Goal: Task Accomplishment & Management: Manage account settings

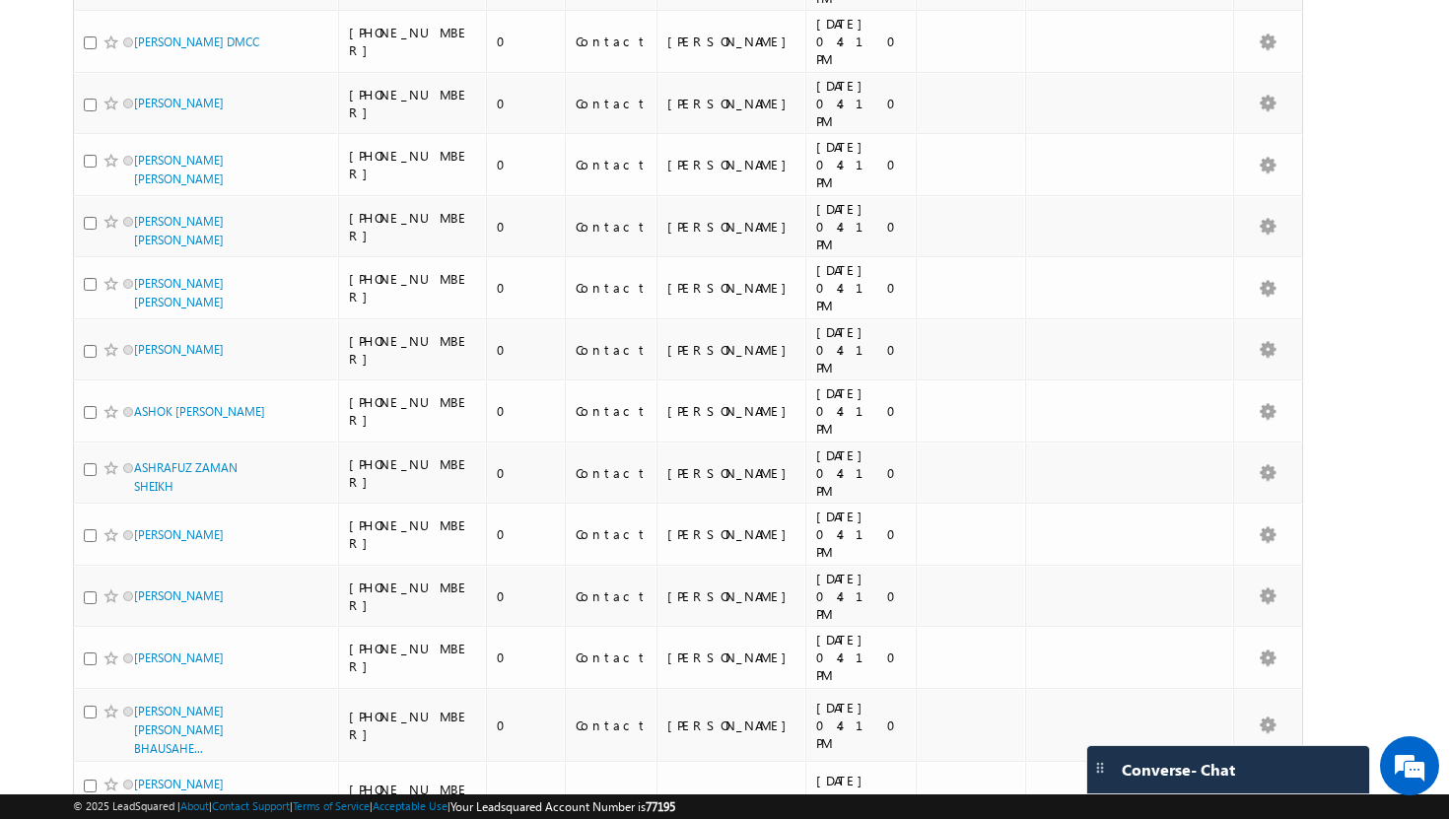
scroll to position [2112, 0]
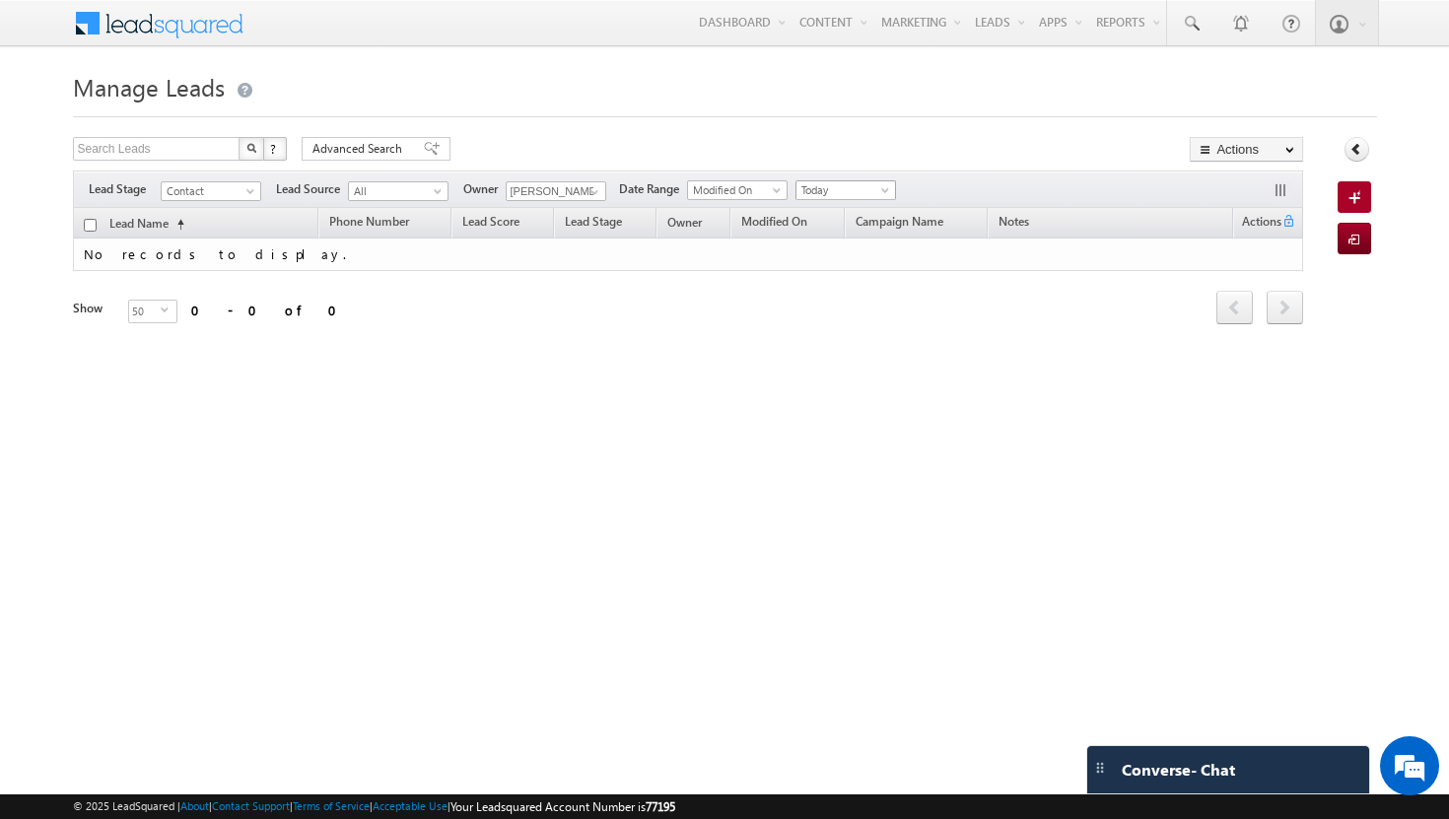
click at [893, 183] on link "Today" at bounding box center [845, 190] width 101 height 20
click at [844, 214] on link "All Time" at bounding box center [849, 212] width 100 height 18
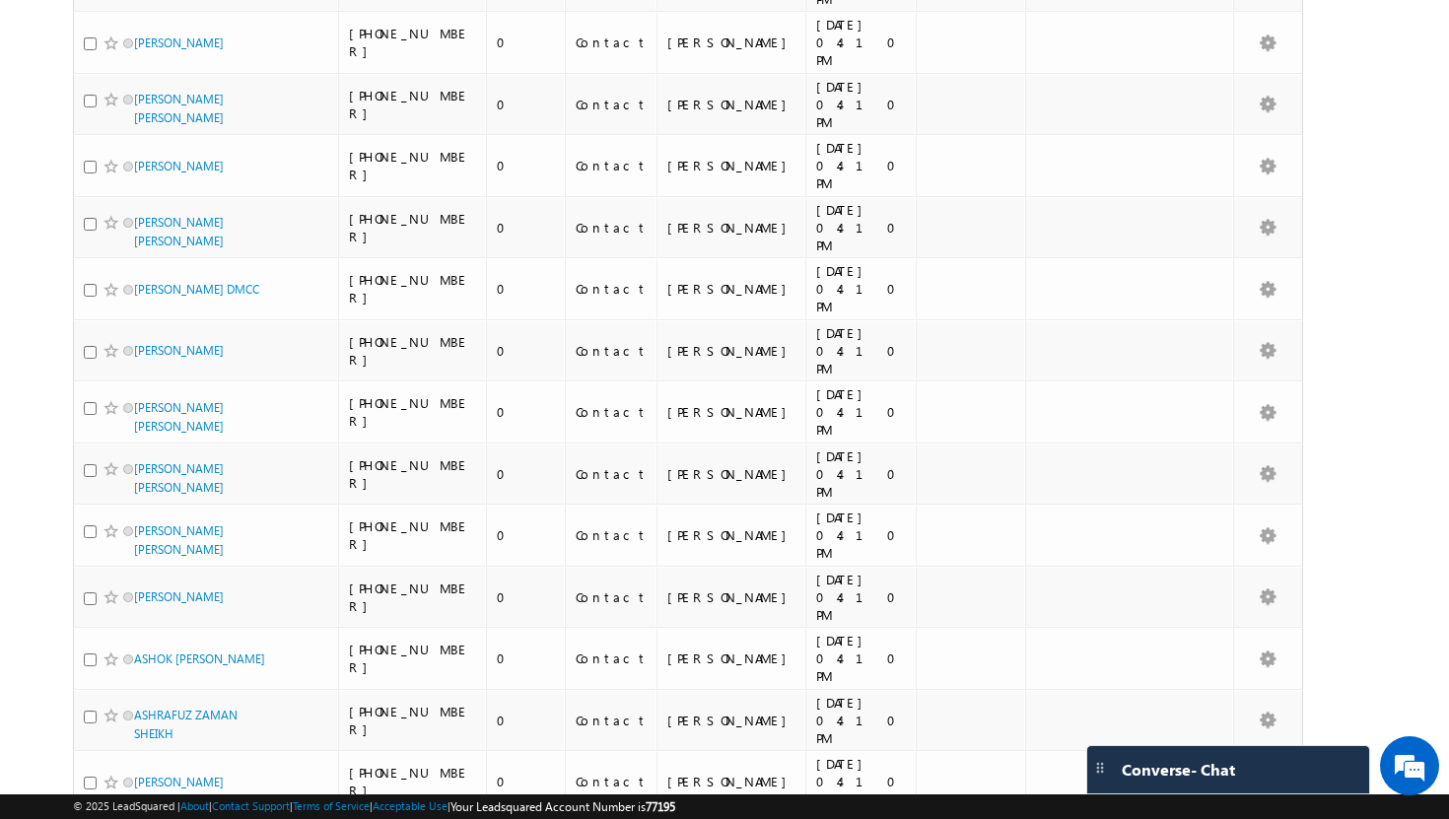
scroll to position [2112, 0]
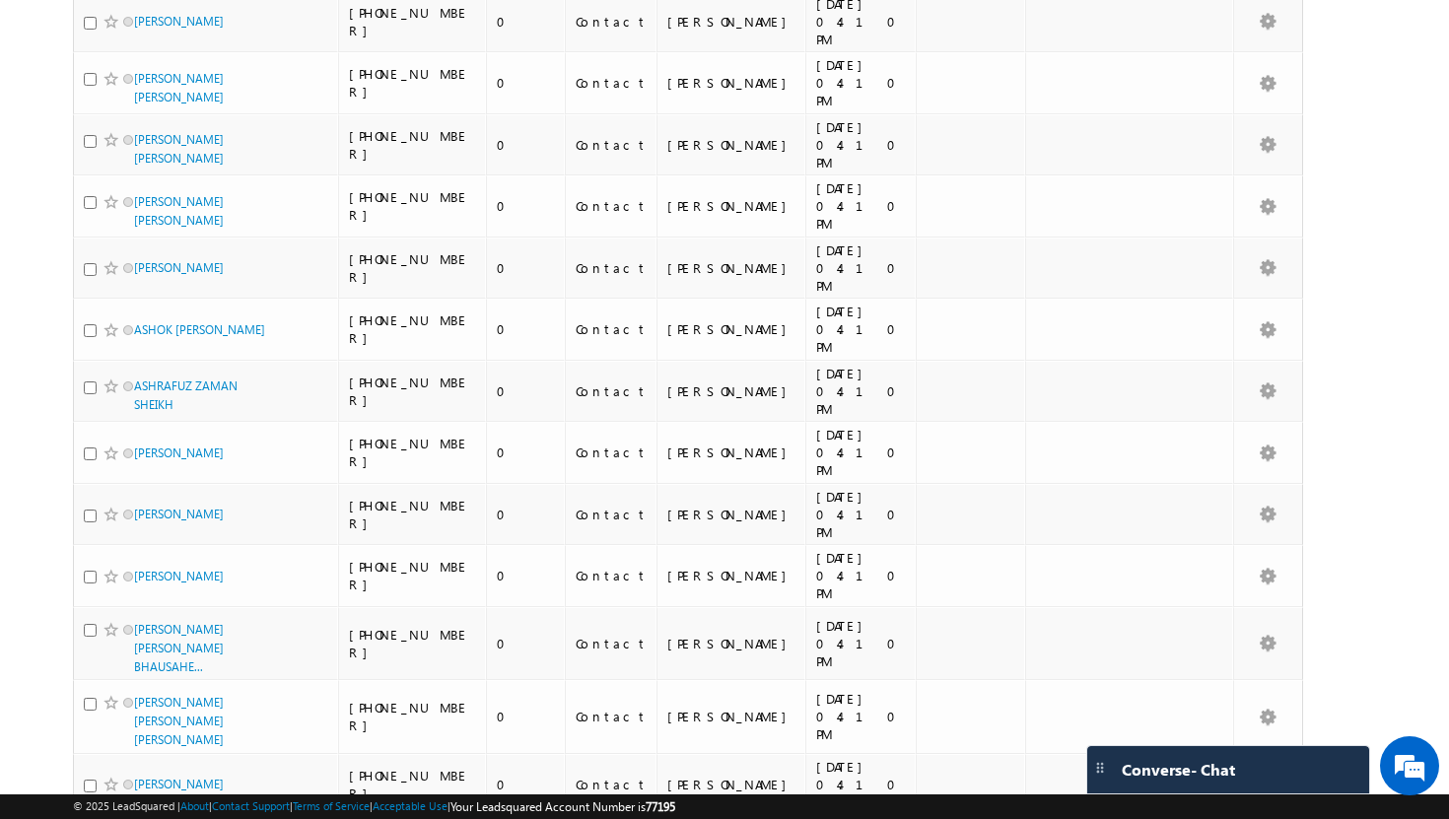
click at [144, 785] on li "100" at bounding box center [139, 784] width 47 height 20
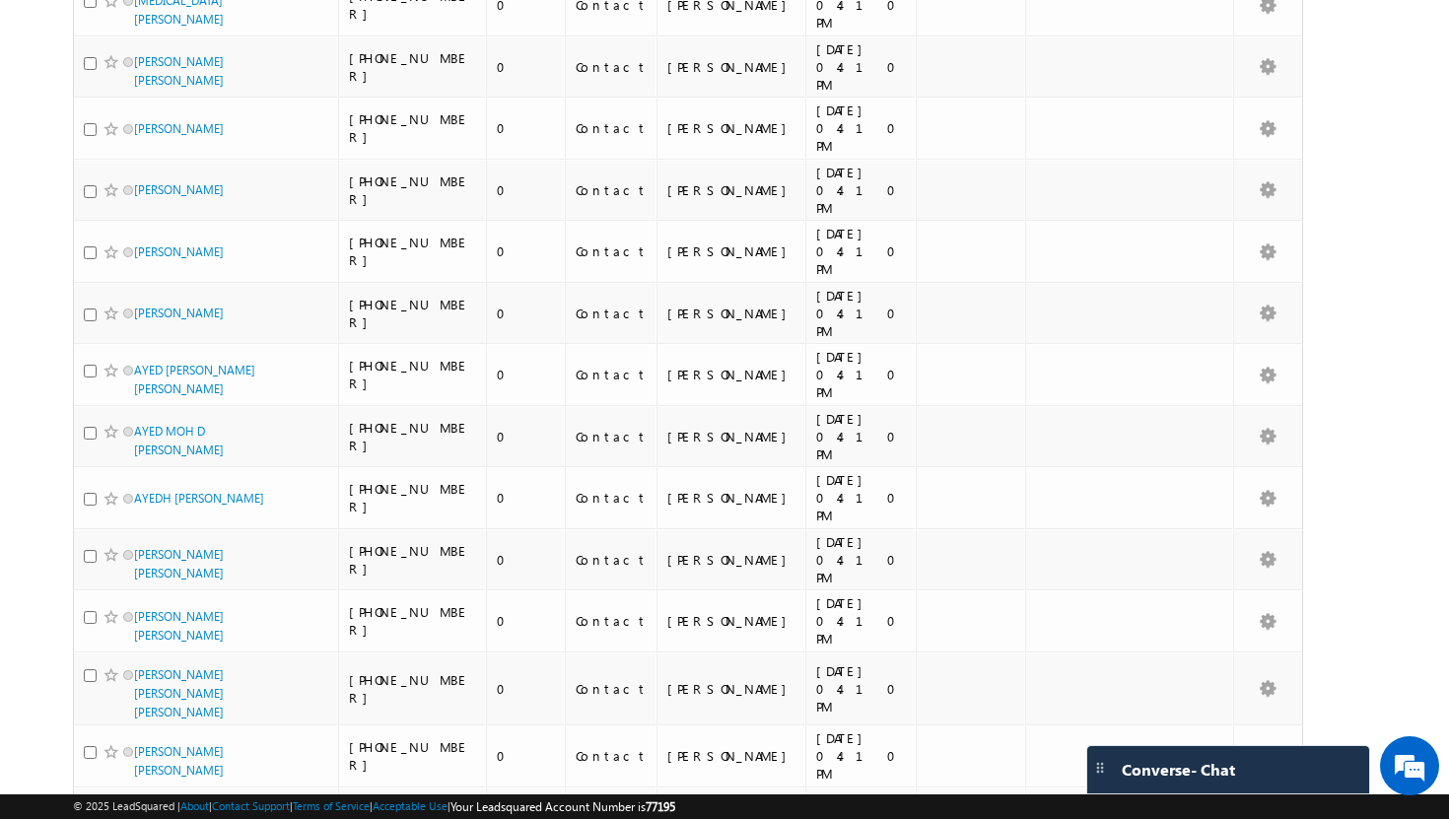
scroll to position [4669, 0]
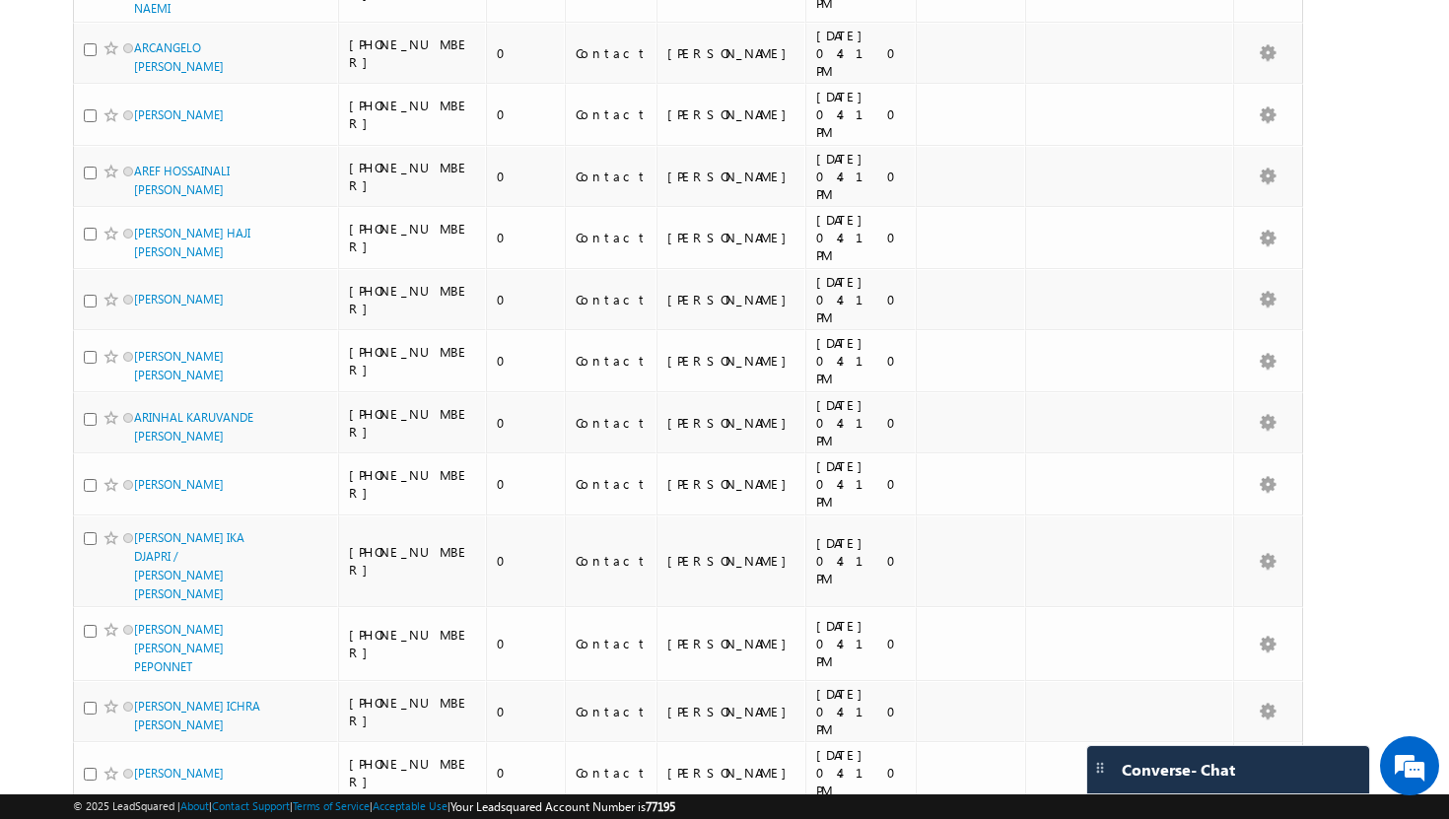
scroll to position [0, 0]
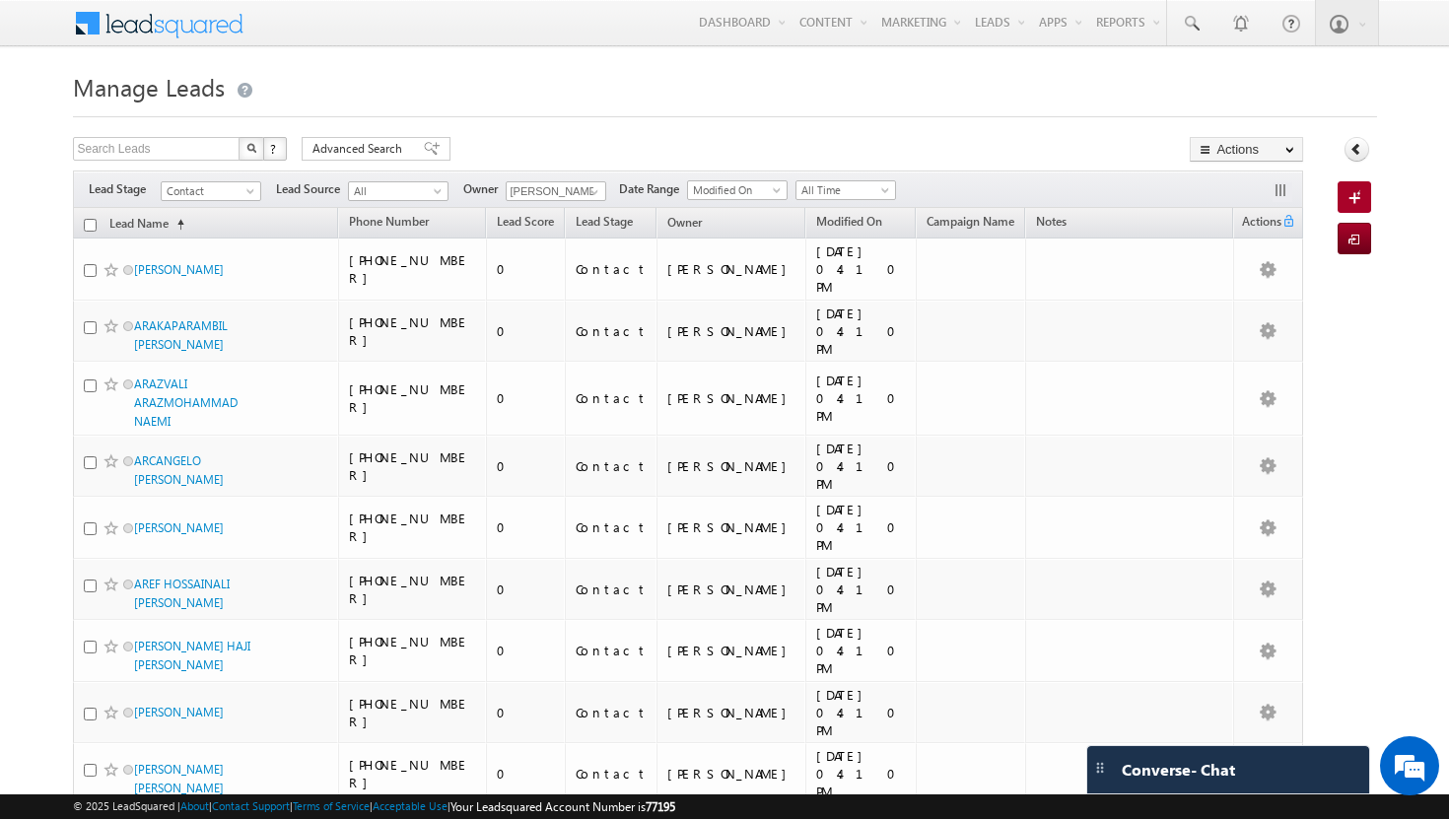
click at [93, 221] on input "checkbox" at bounding box center [90, 225] width 13 height 13
checkbox input "true"
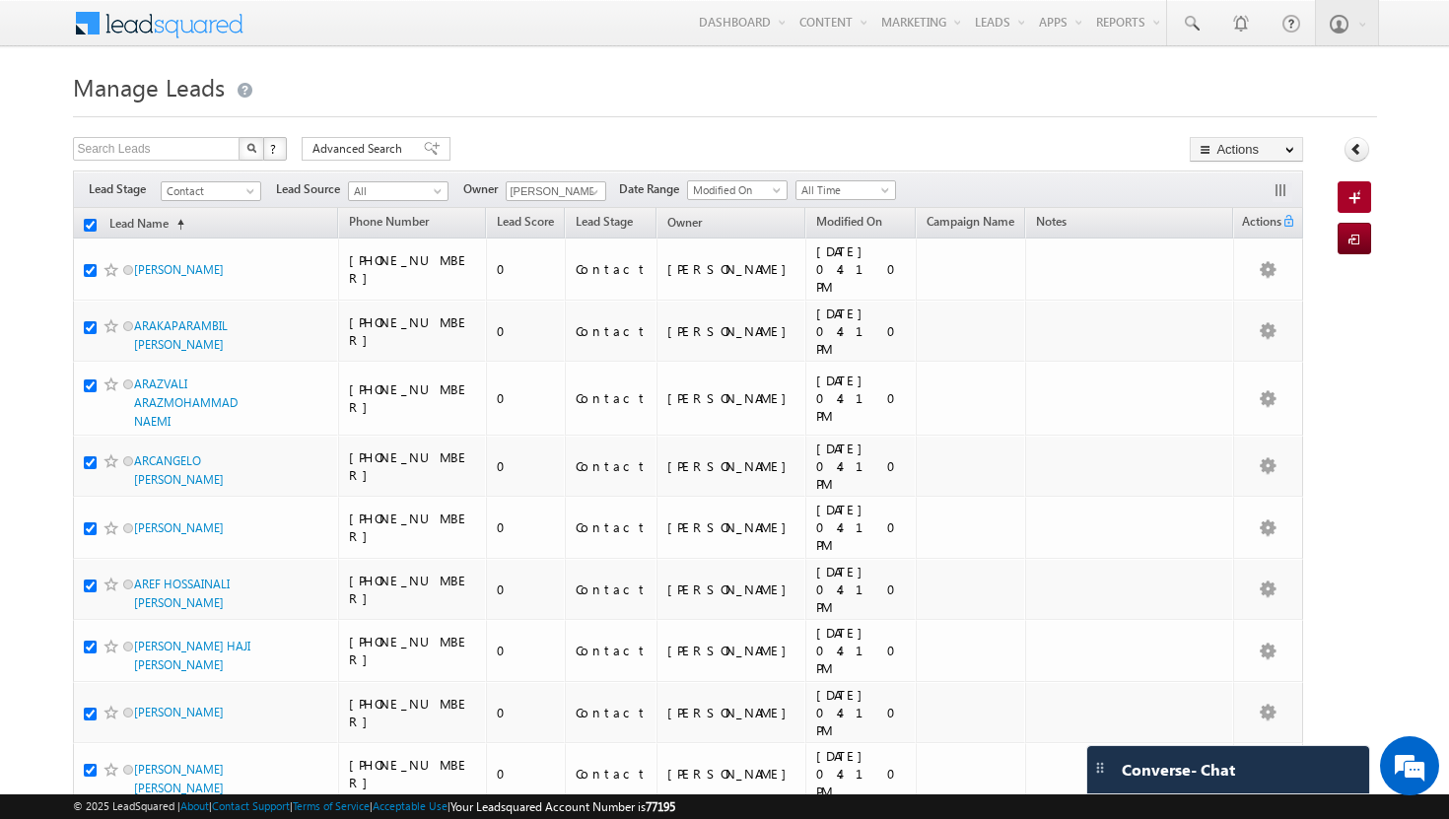
checkbox input "true"
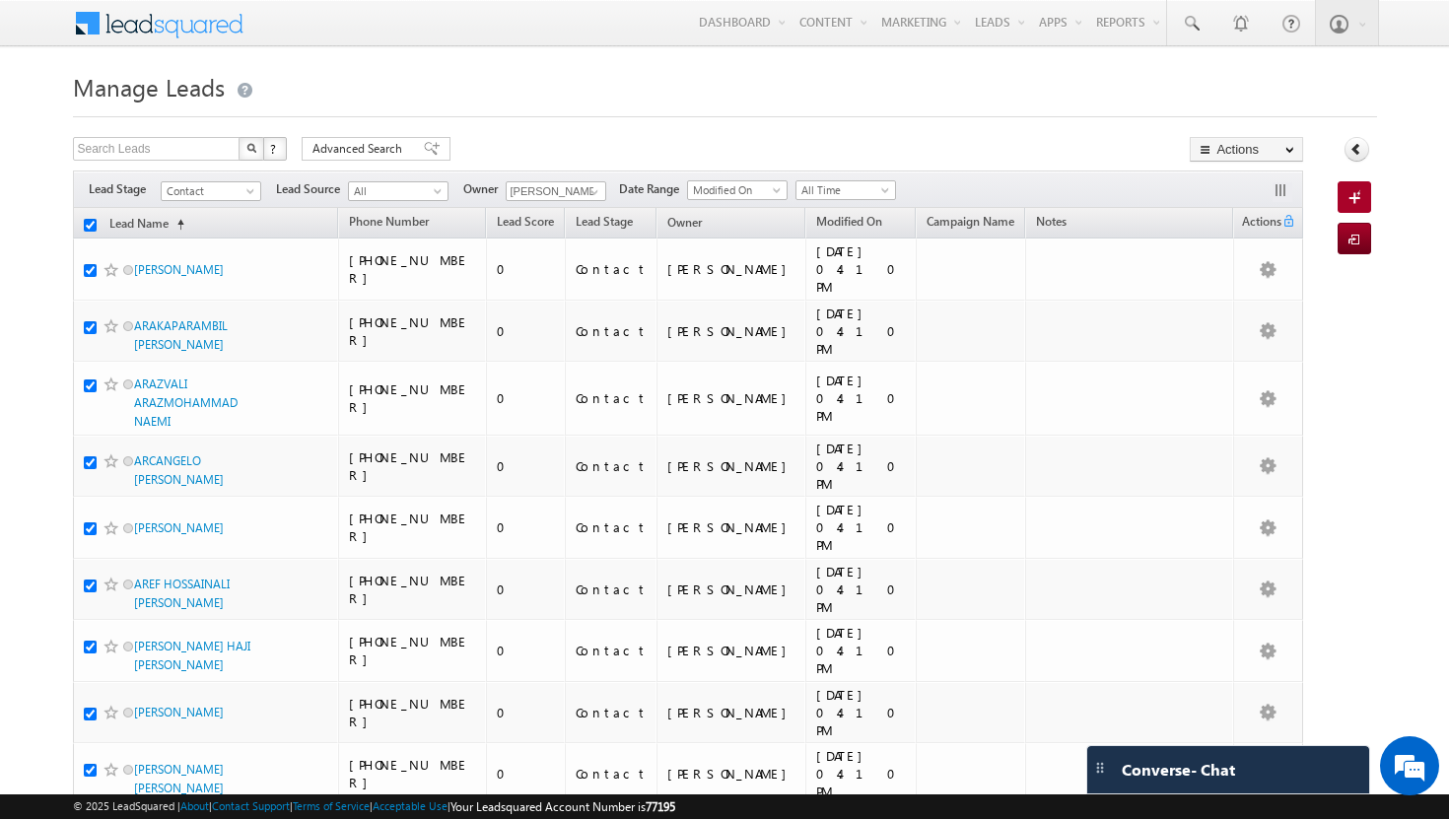
checkbox input "true"
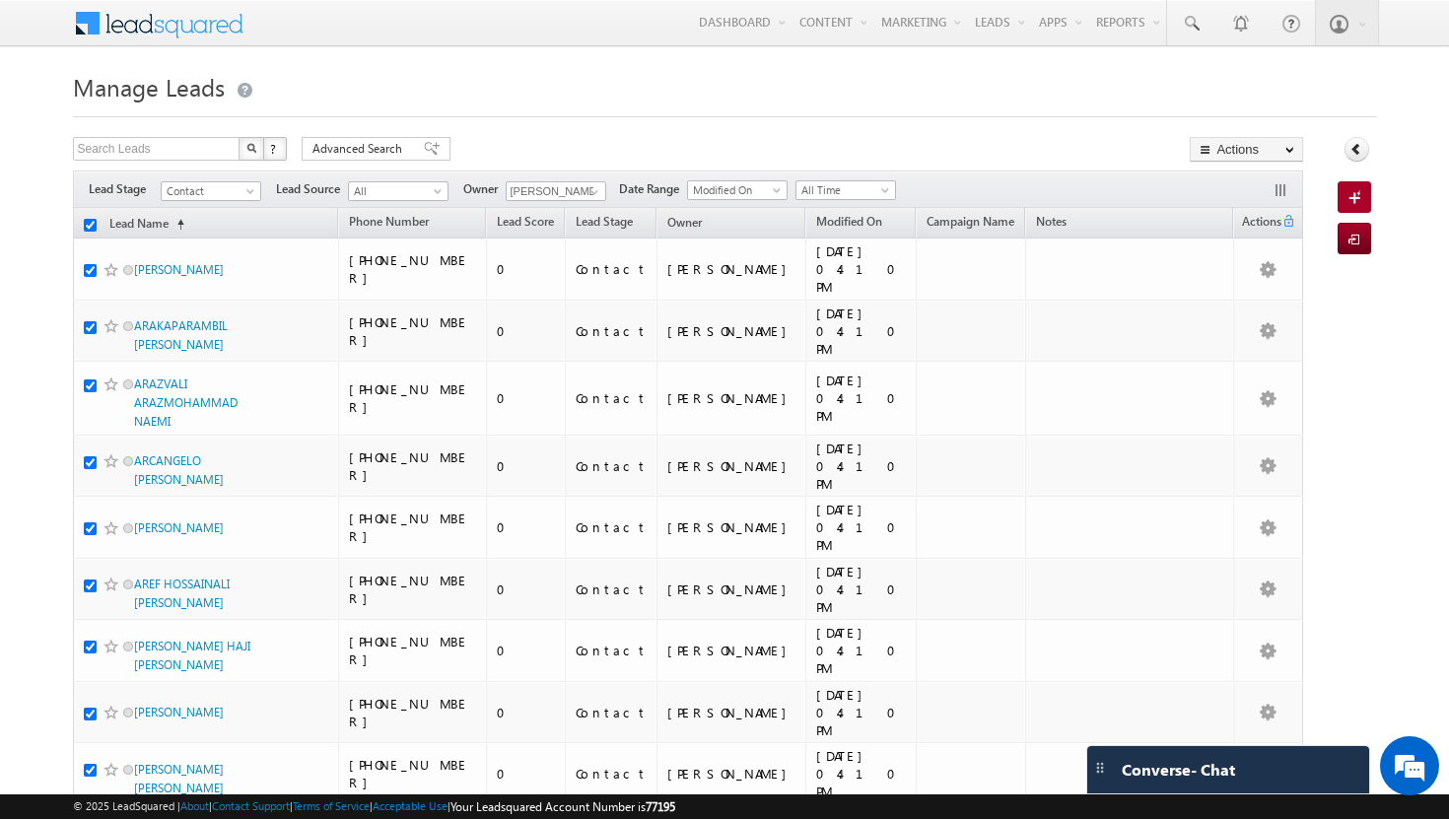
checkbox input "true"
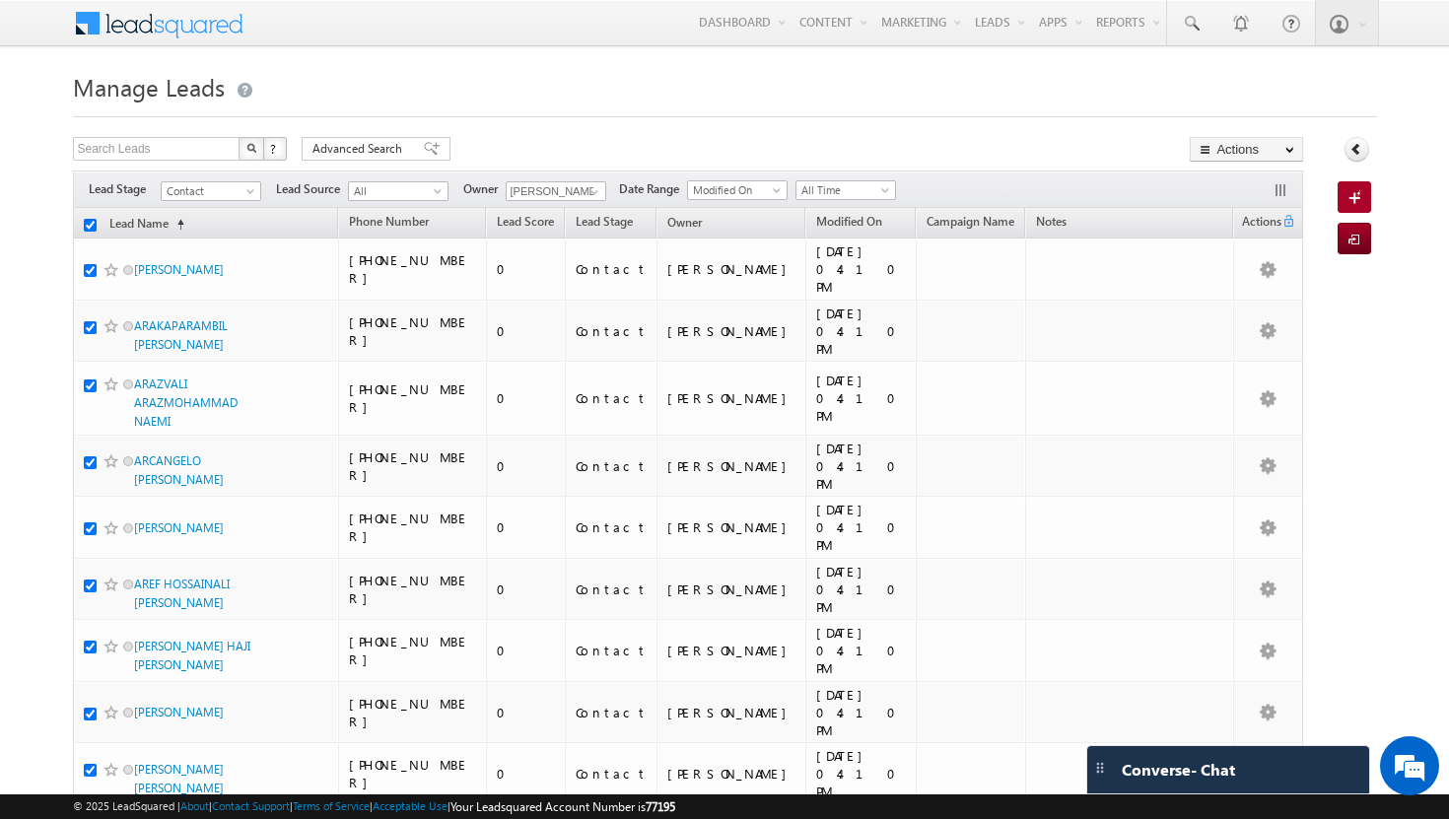
checkbox input "true"
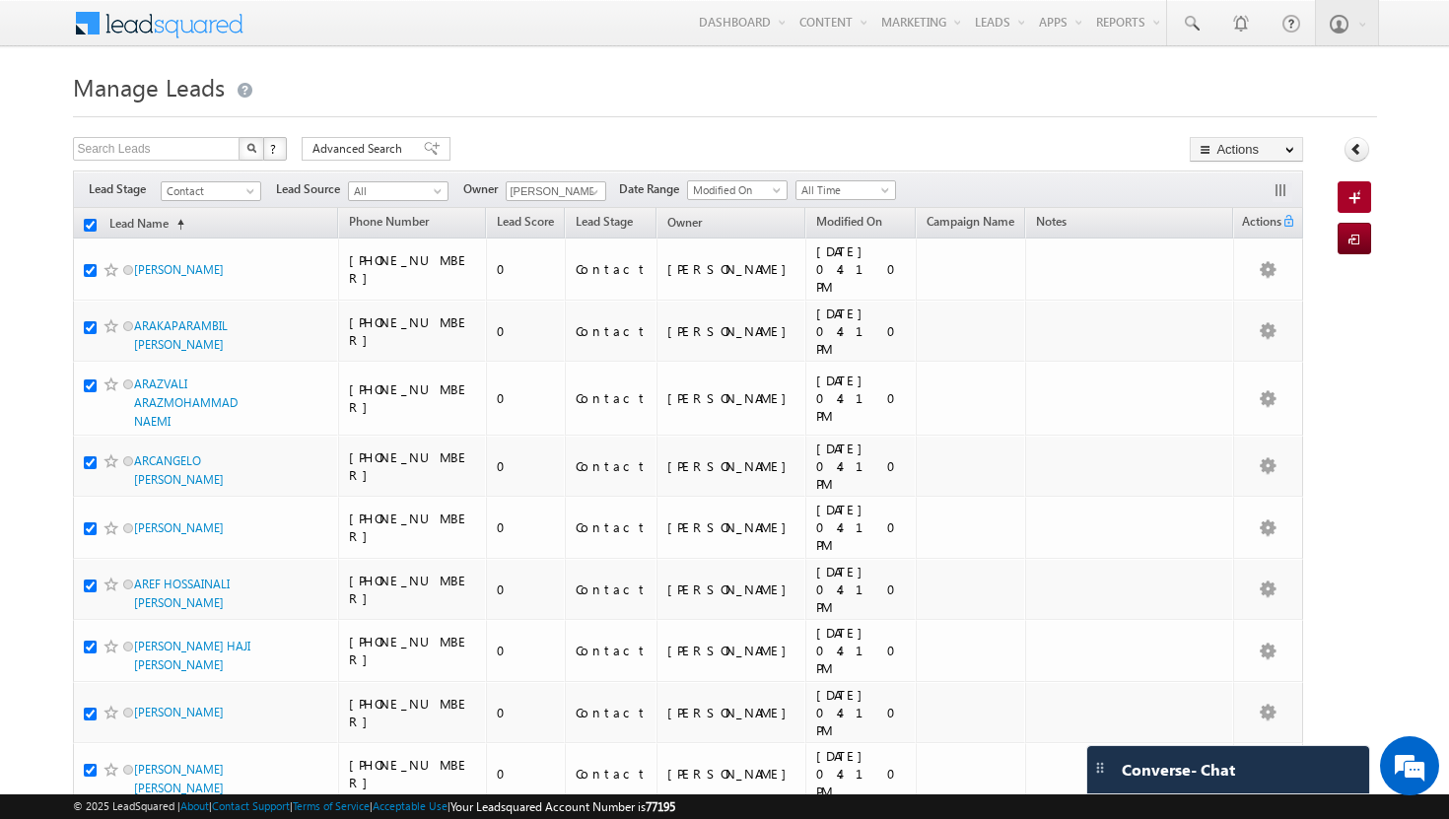
checkbox input "true"
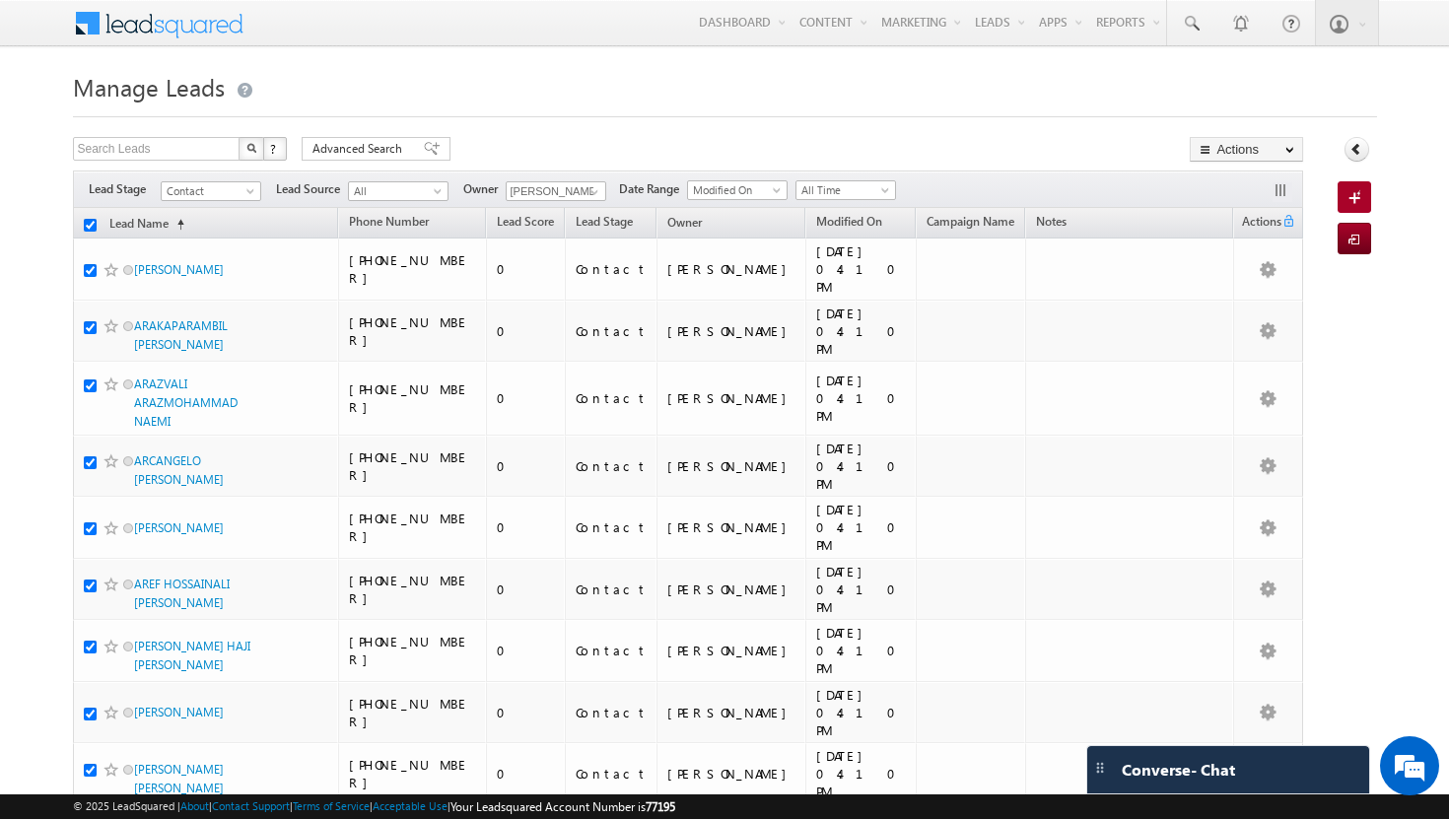
checkbox input "true"
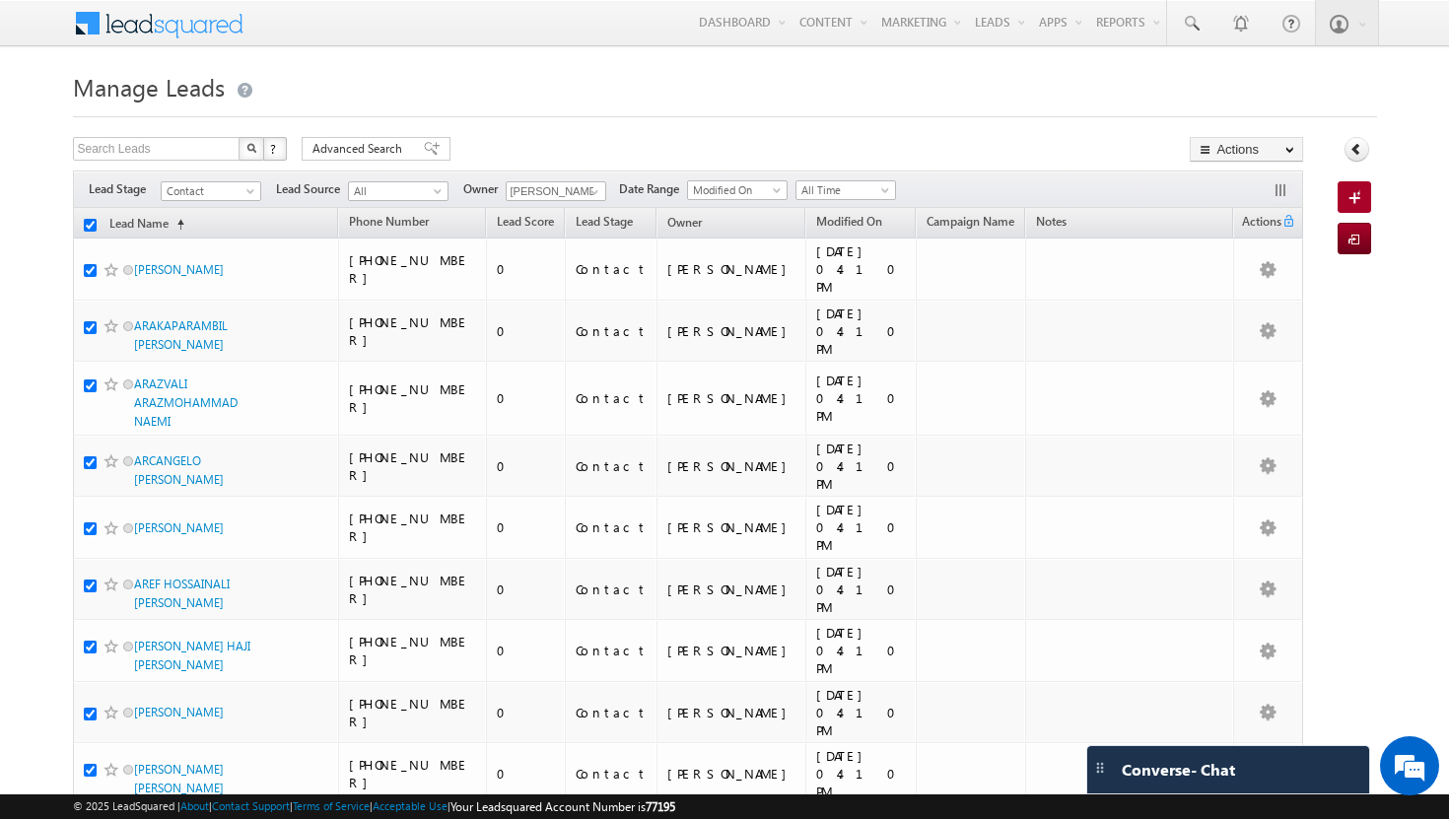
checkbox input "true"
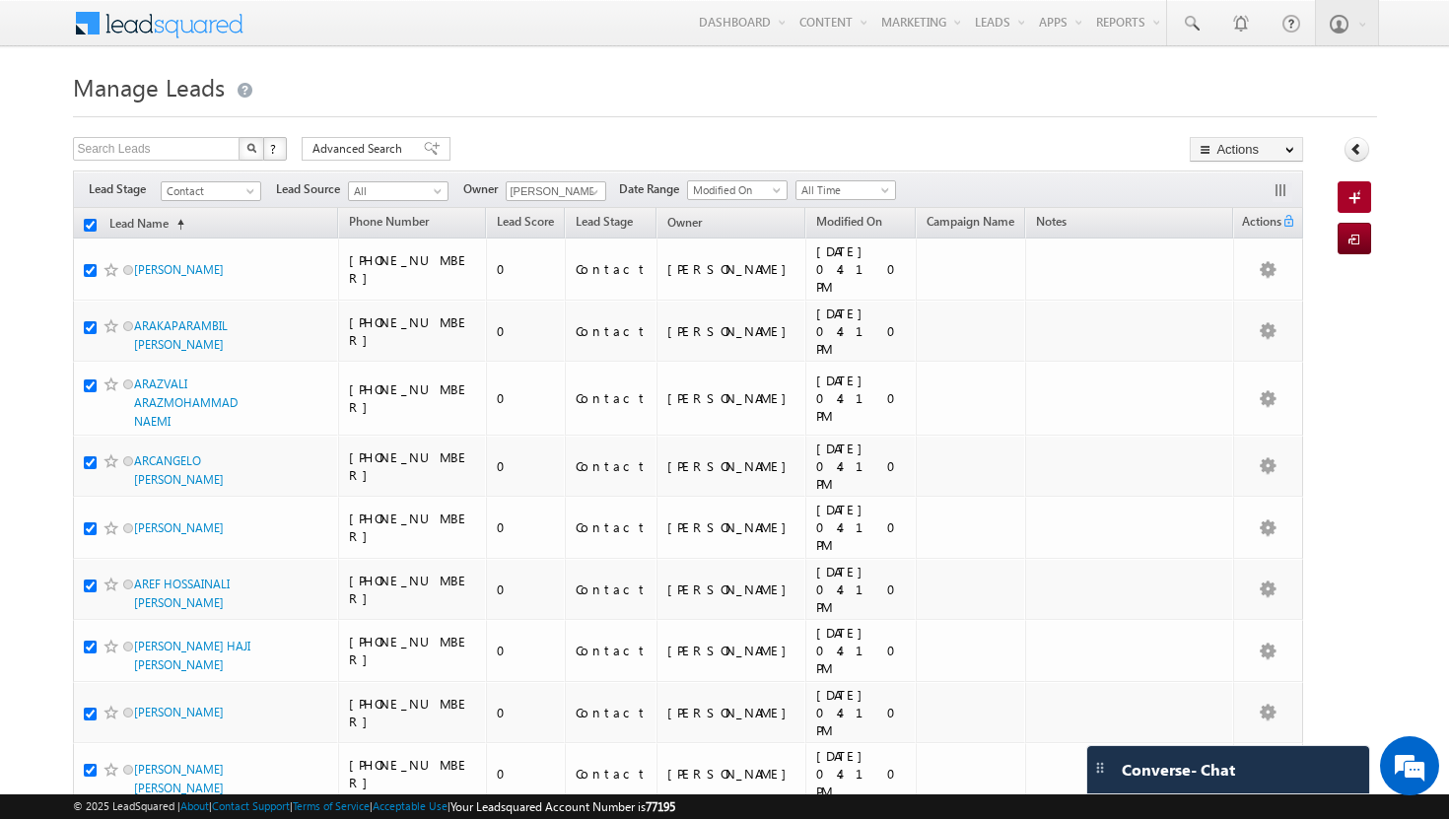
checkbox input "true"
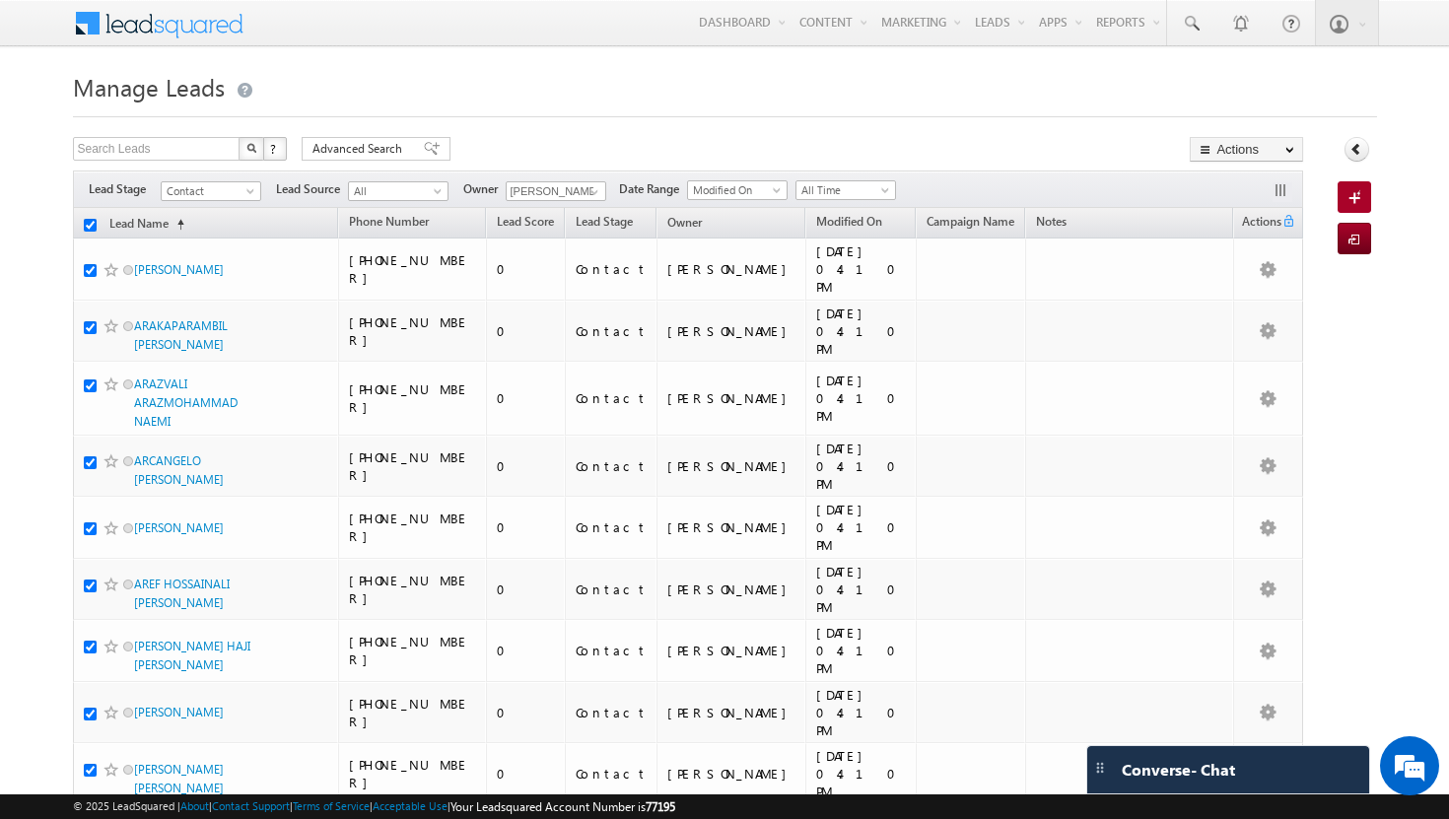
checkbox input "true"
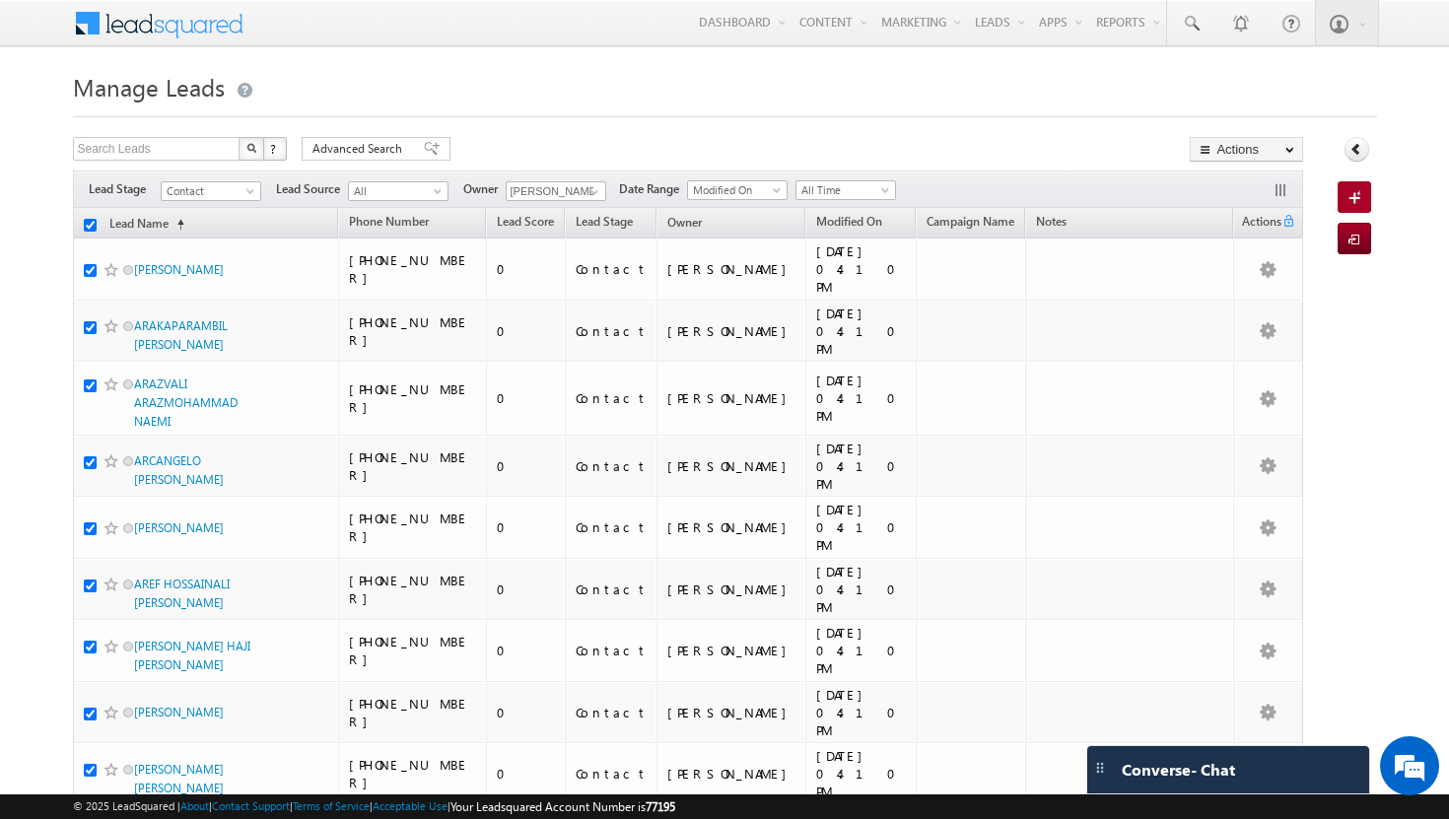
checkbox input "true"
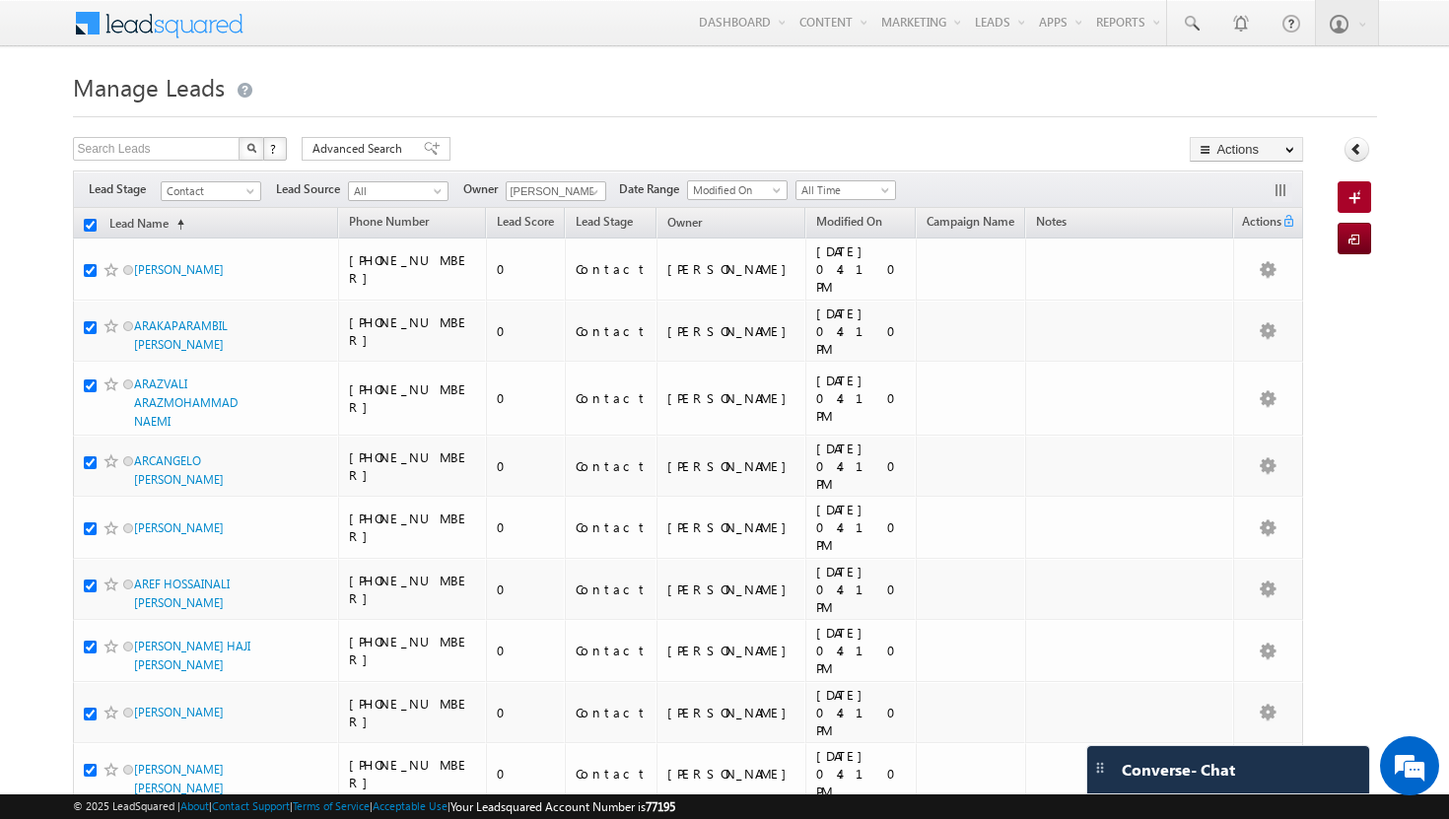
checkbox input "true"
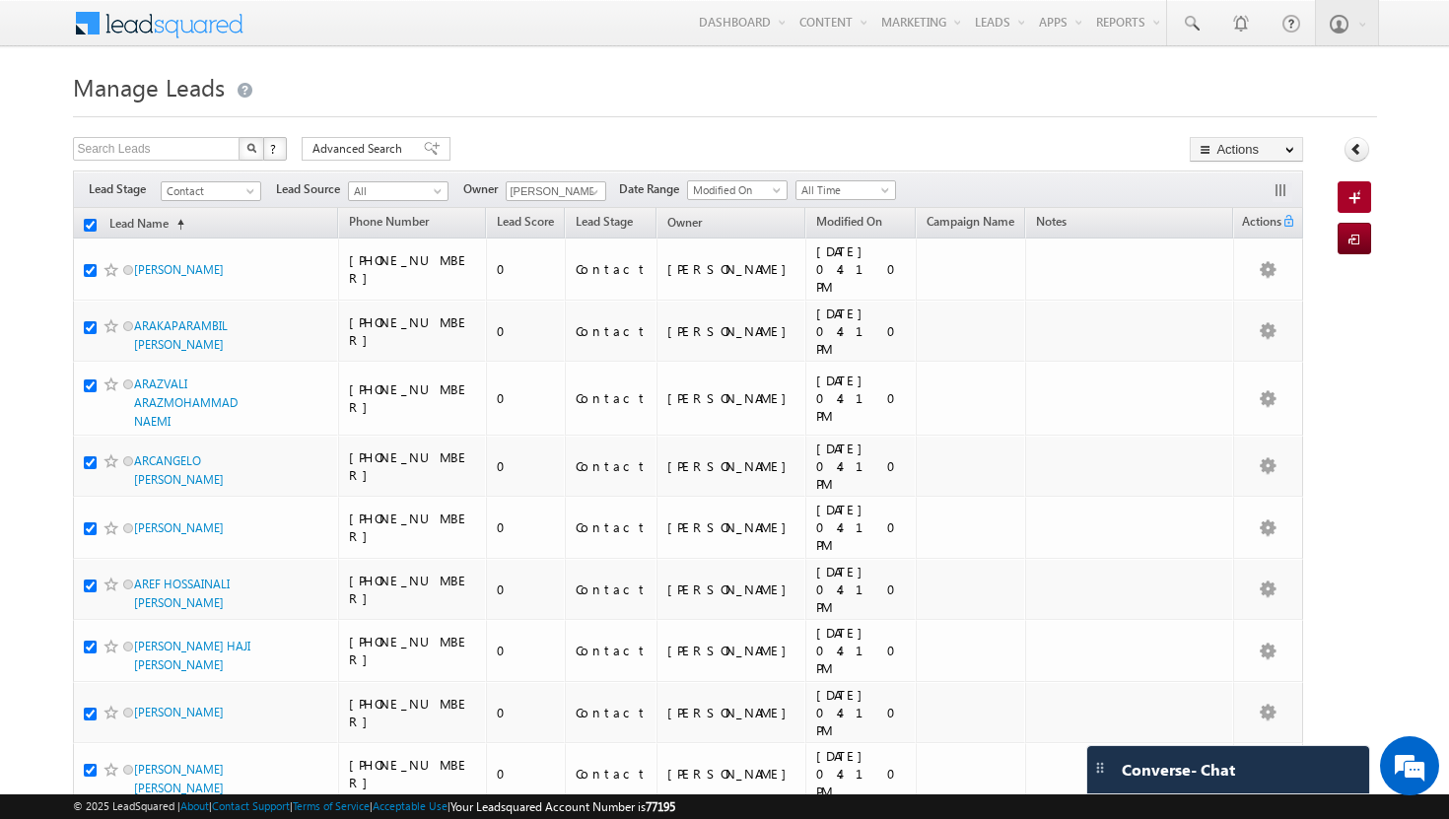
checkbox input "true"
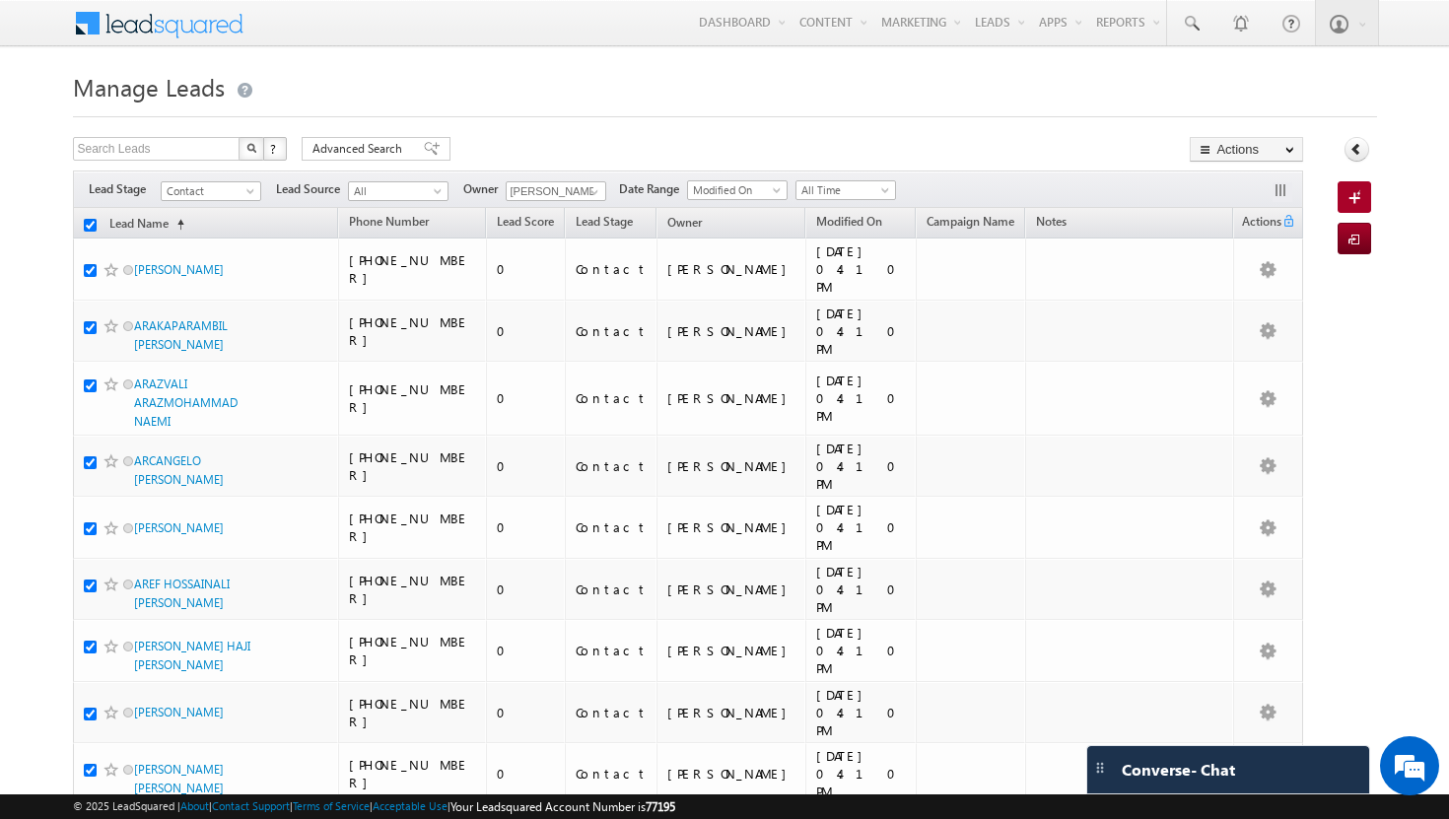
checkbox input "true"
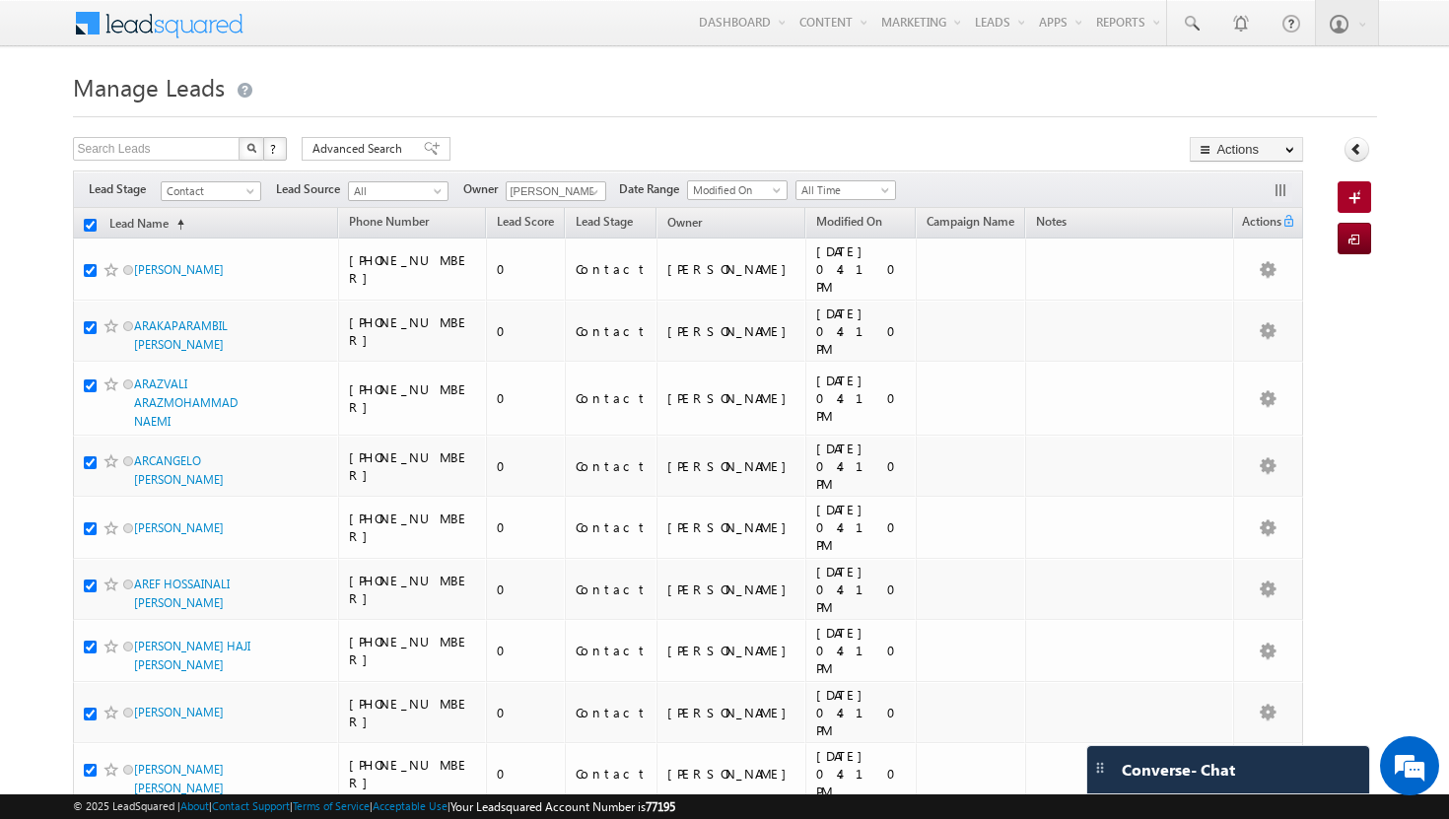
checkbox input "true"
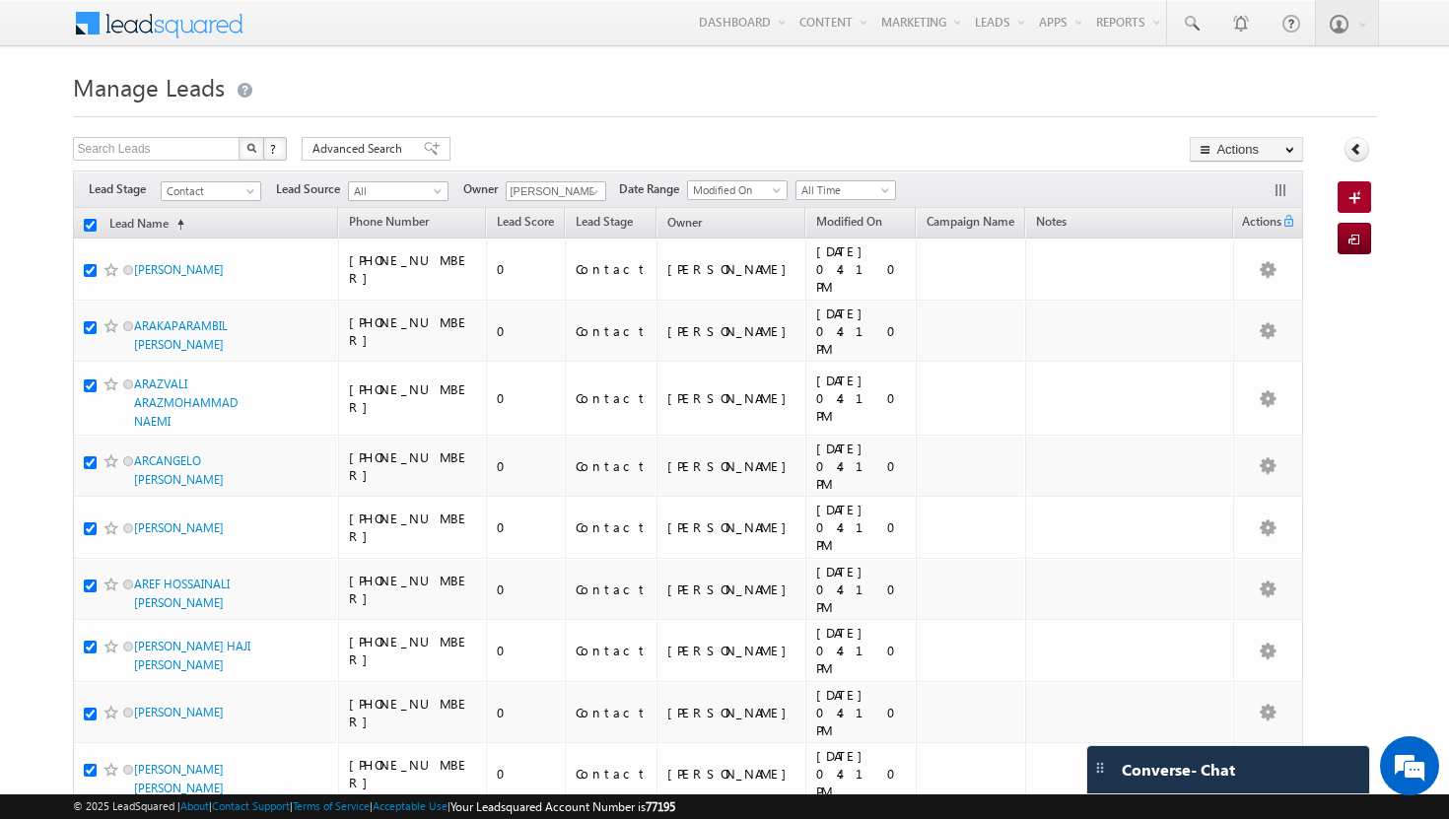
checkbox input "true"
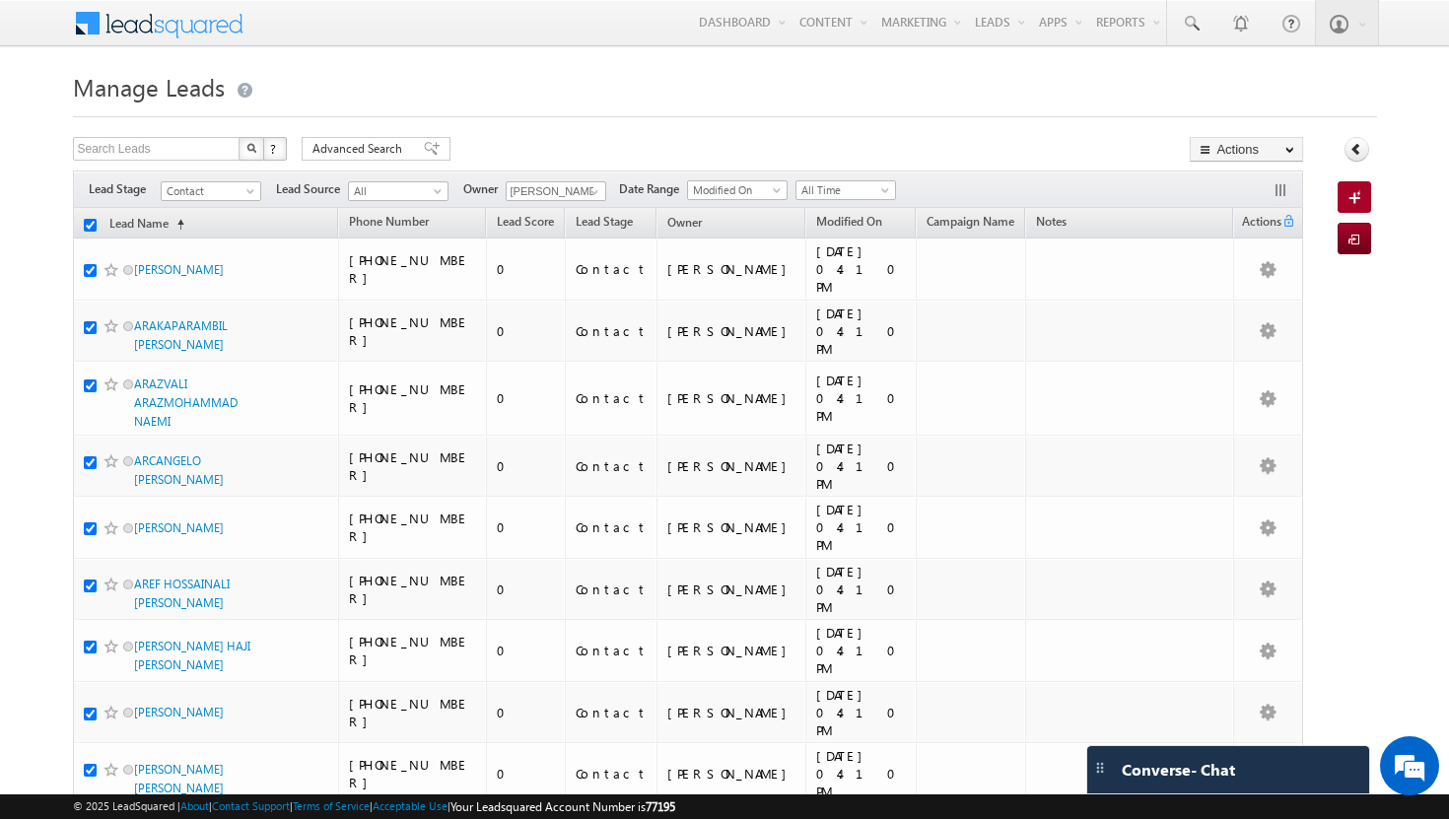
checkbox input "true"
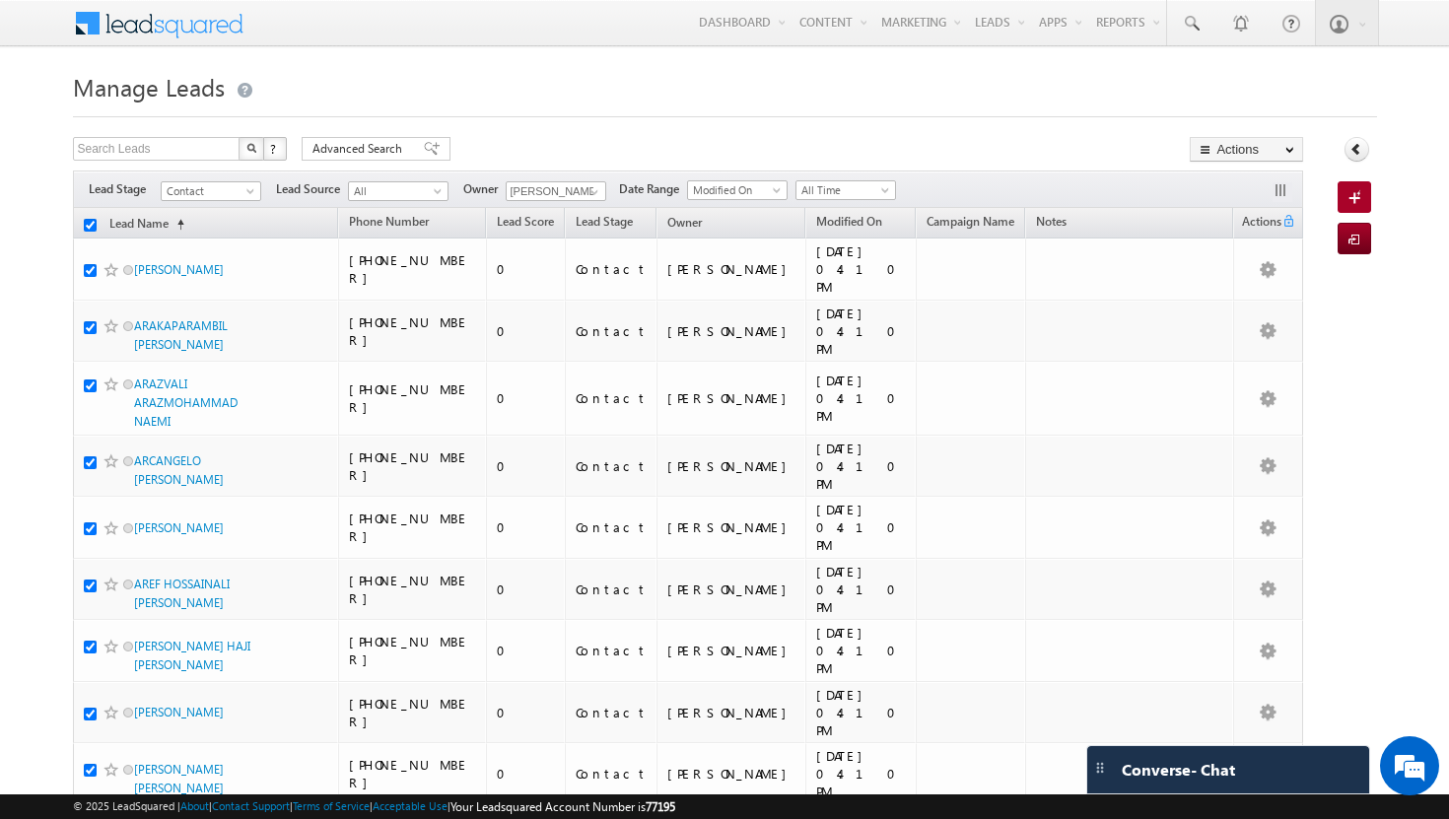
checkbox input "true"
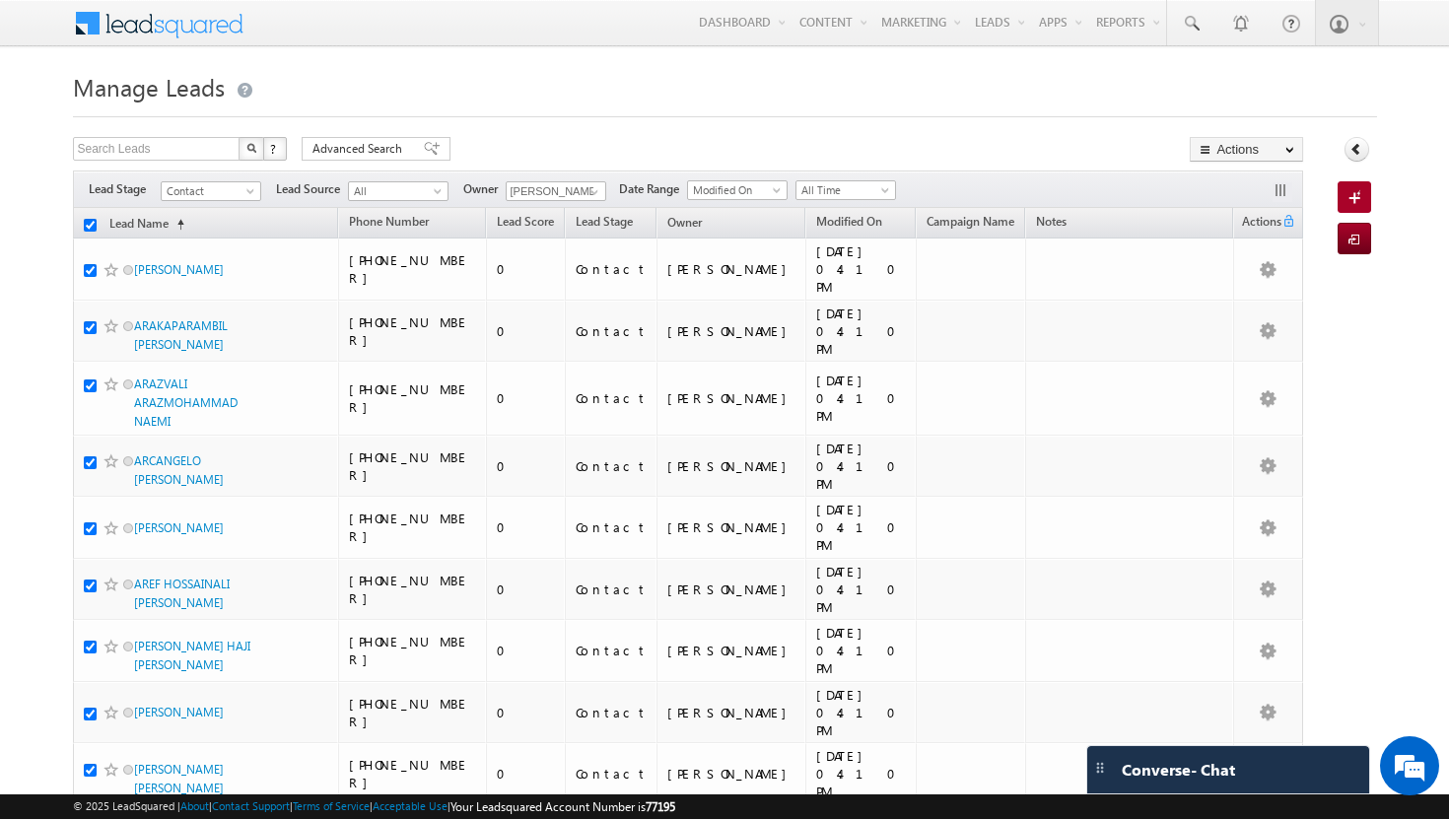
checkbox input "true"
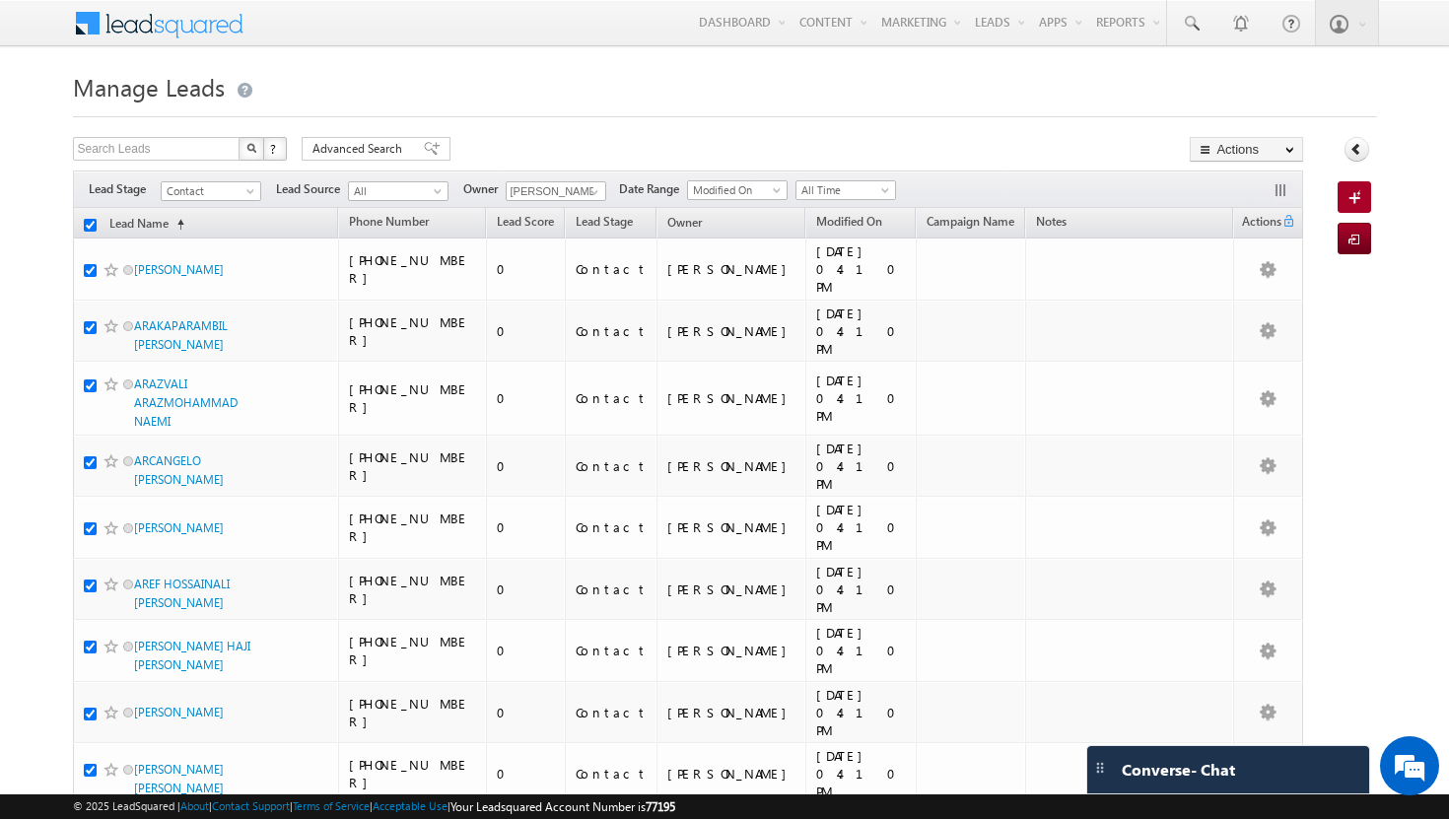
checkbox input "true"
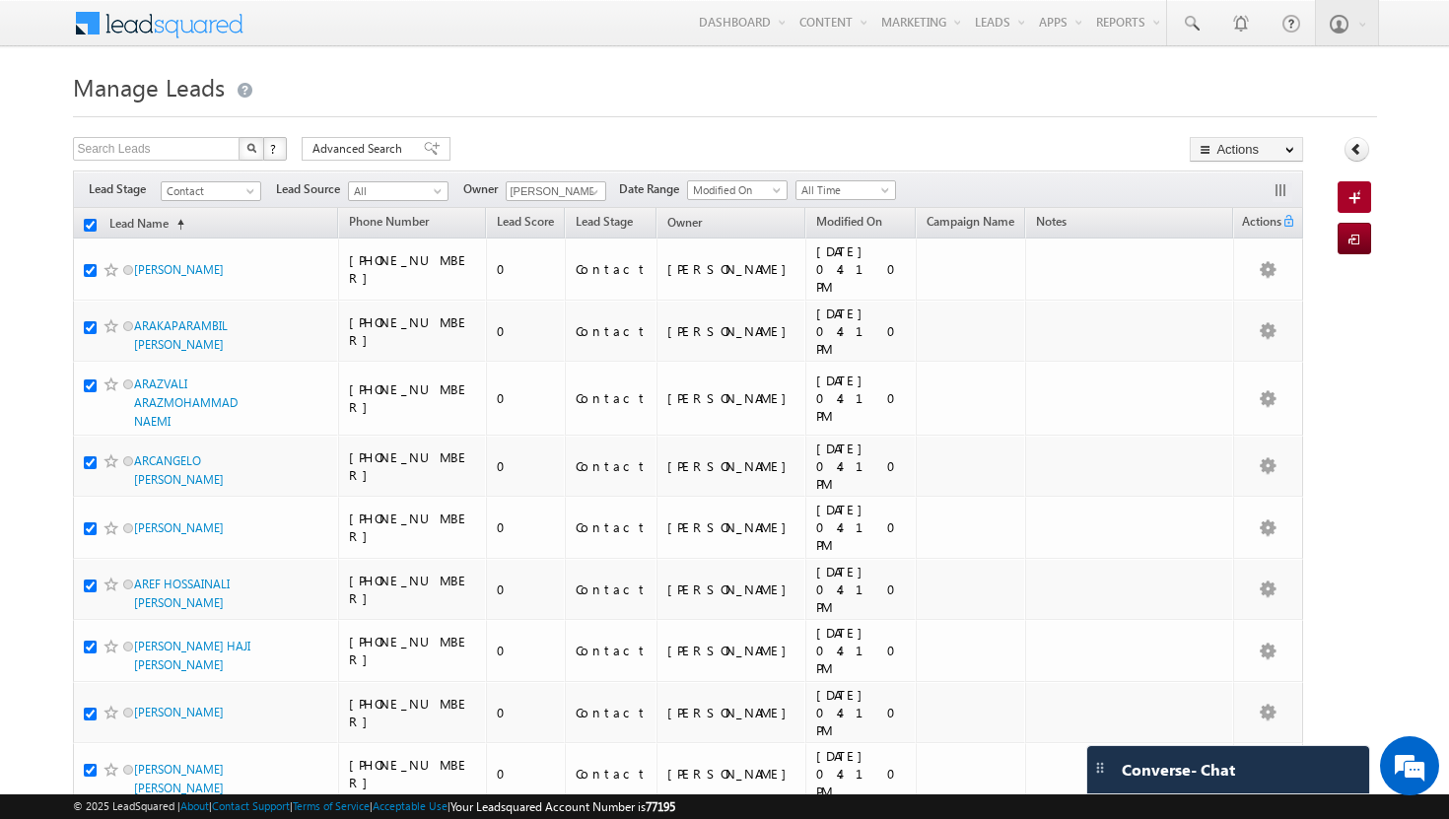
checkbox input "true"
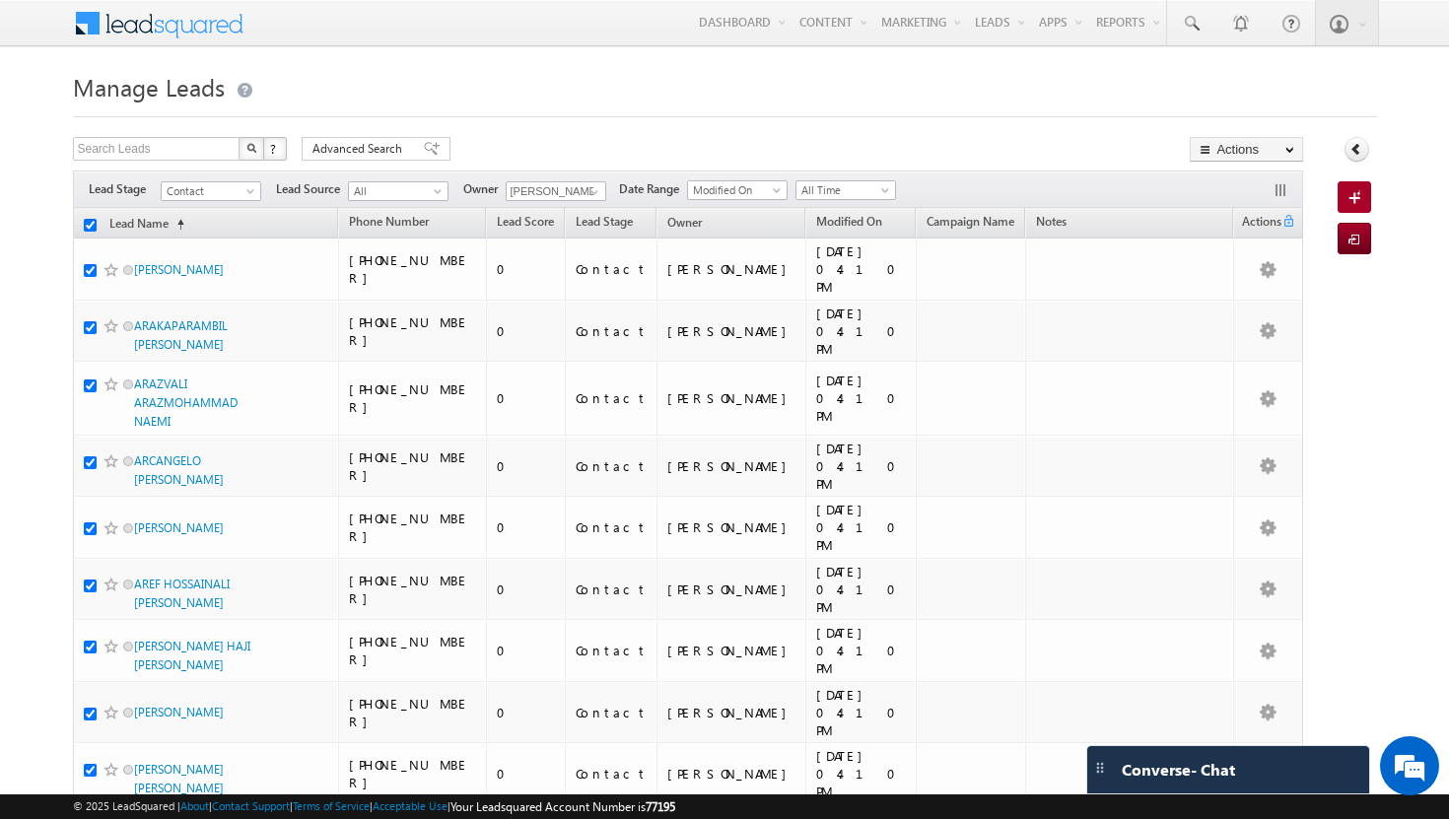
checkbox input "true"
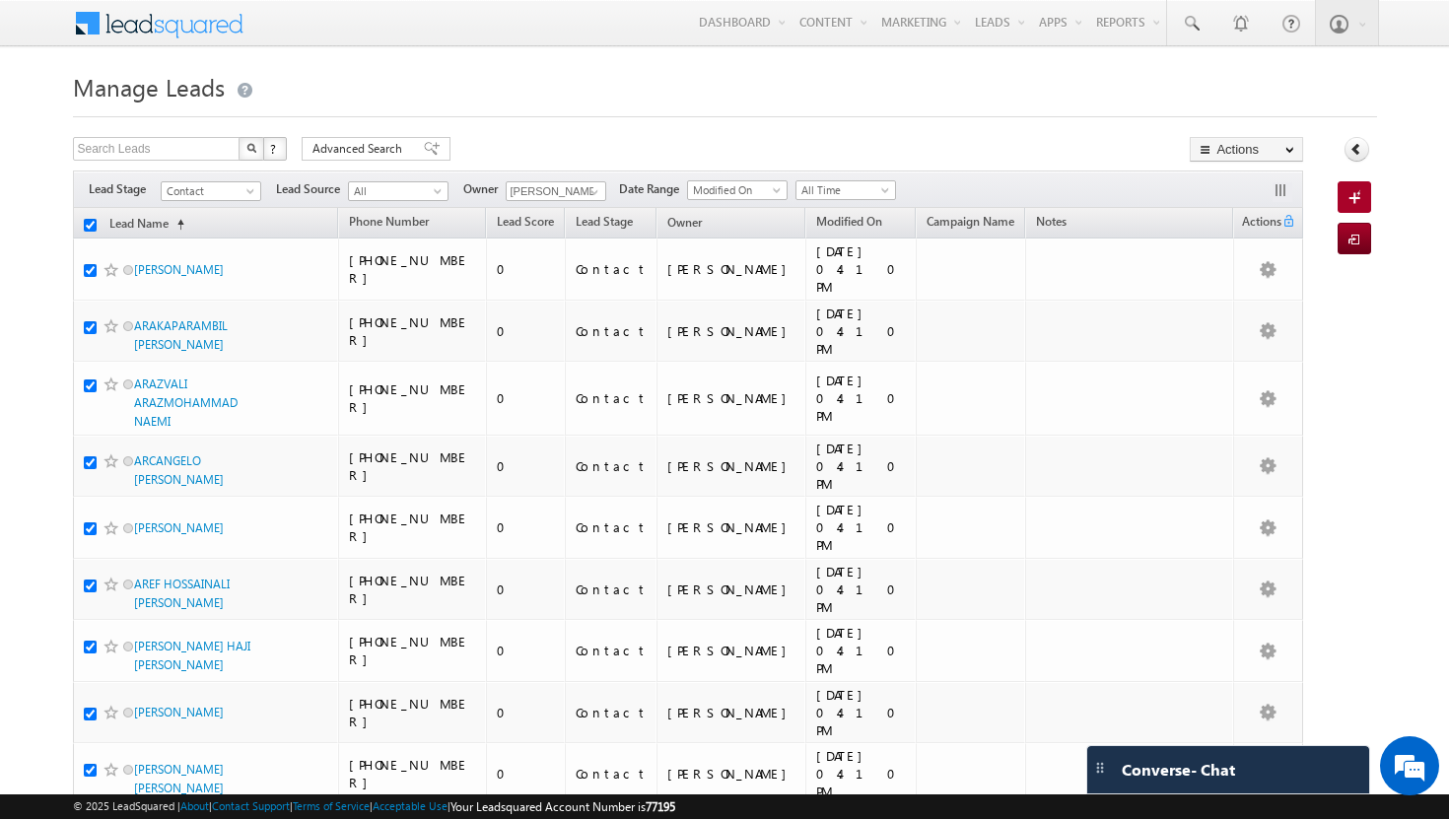
checkbox input "true"
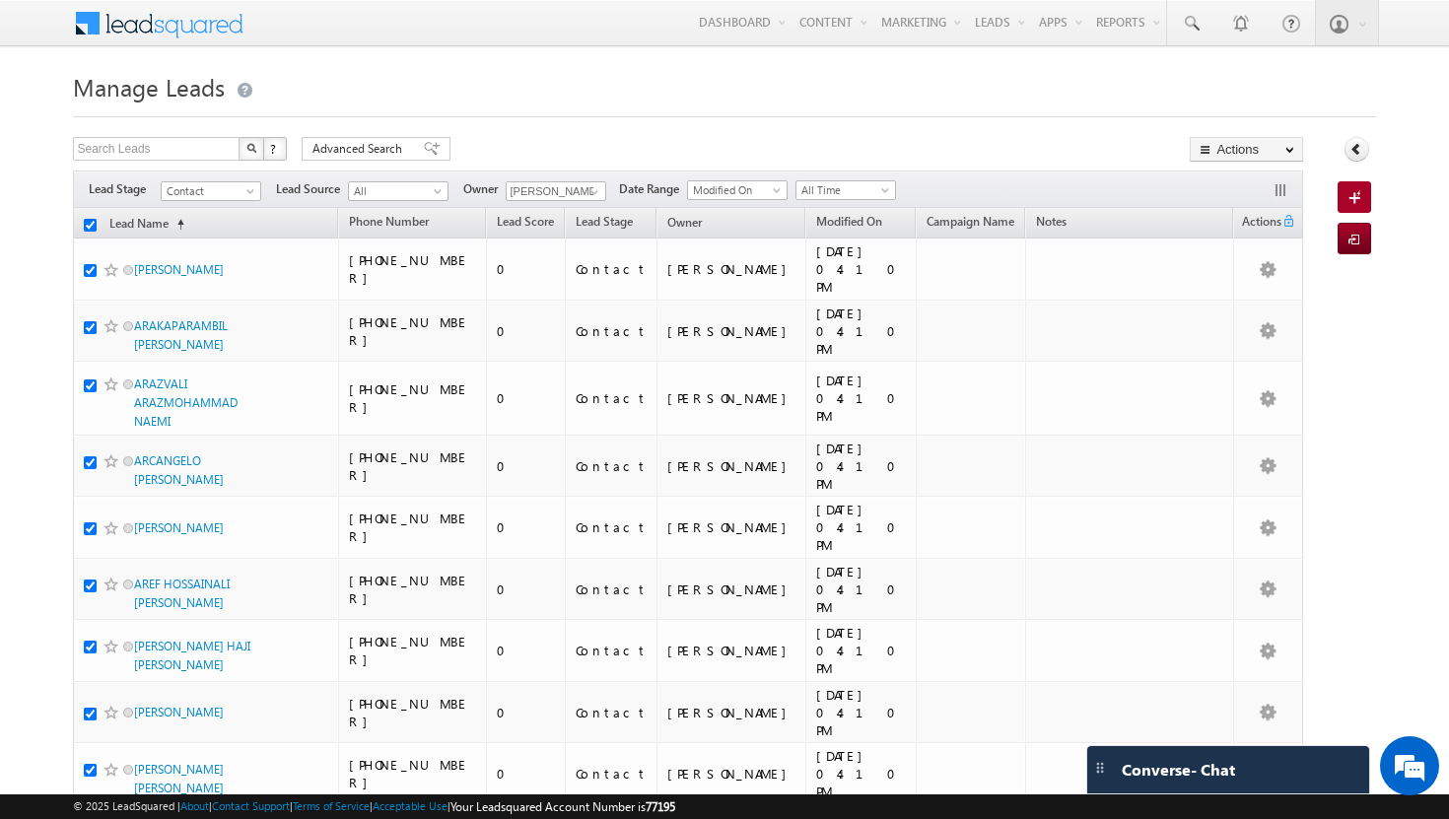
checkbox input "true"
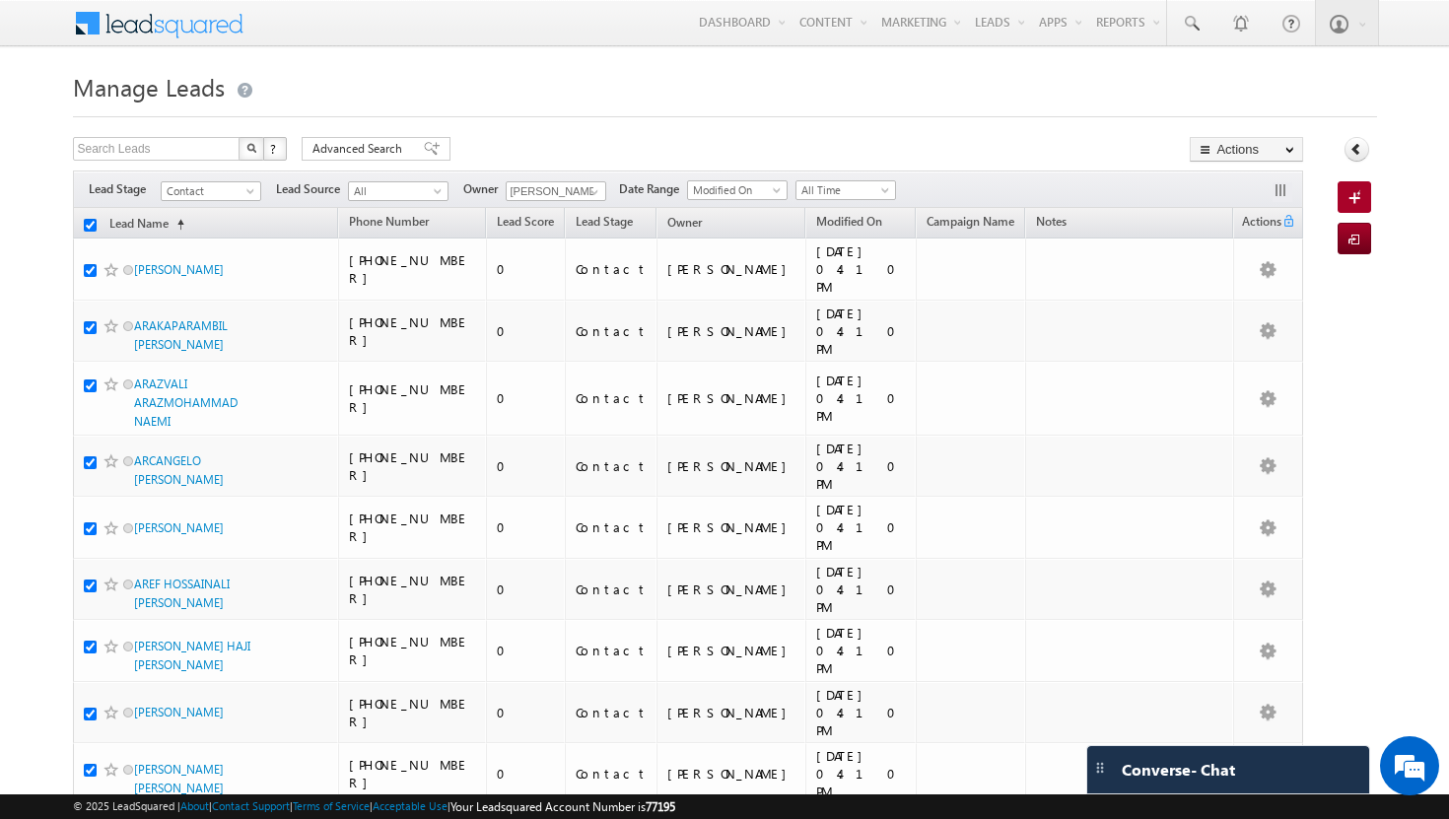
checkbox input "true"
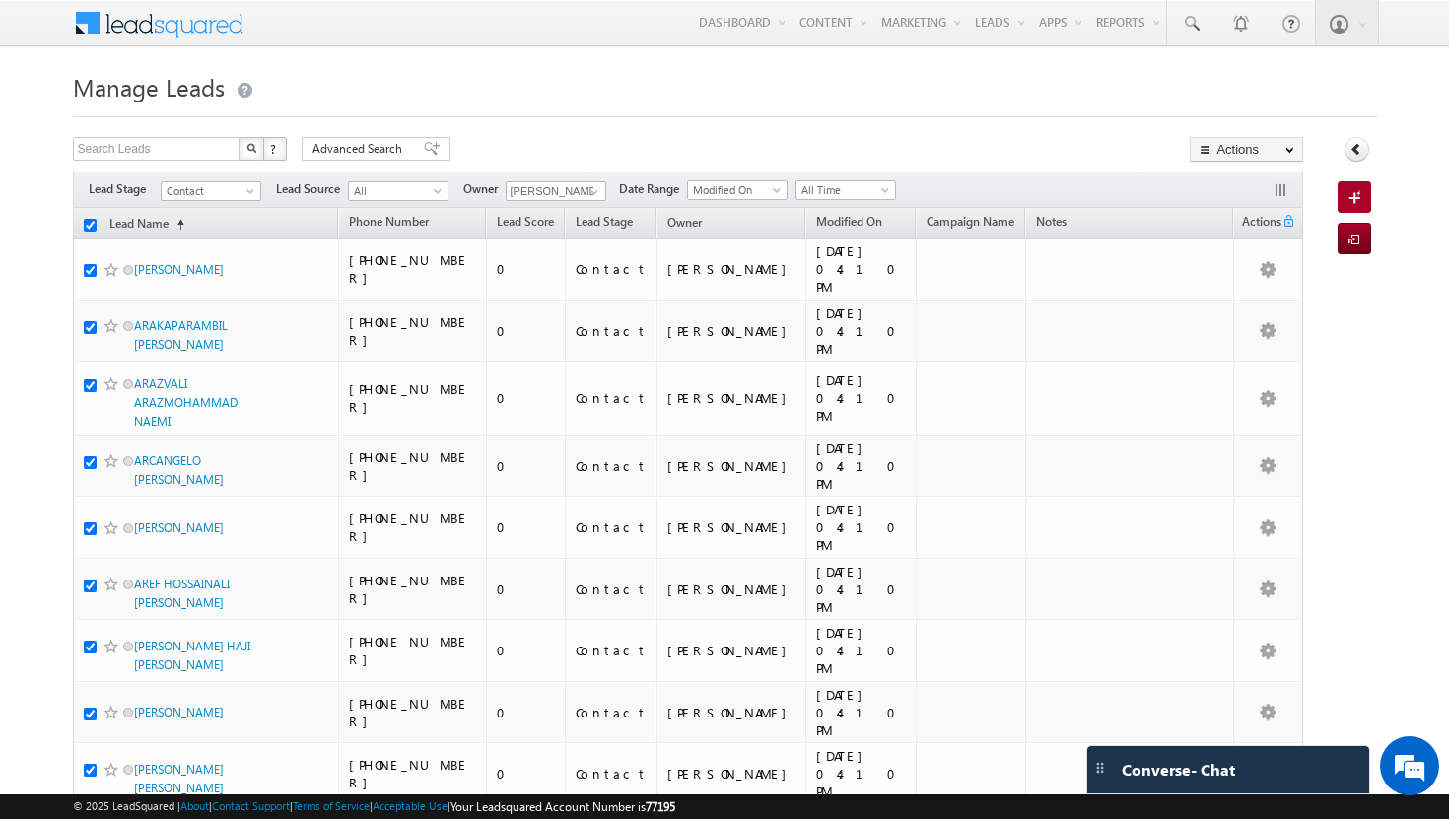
checkbox input "true"
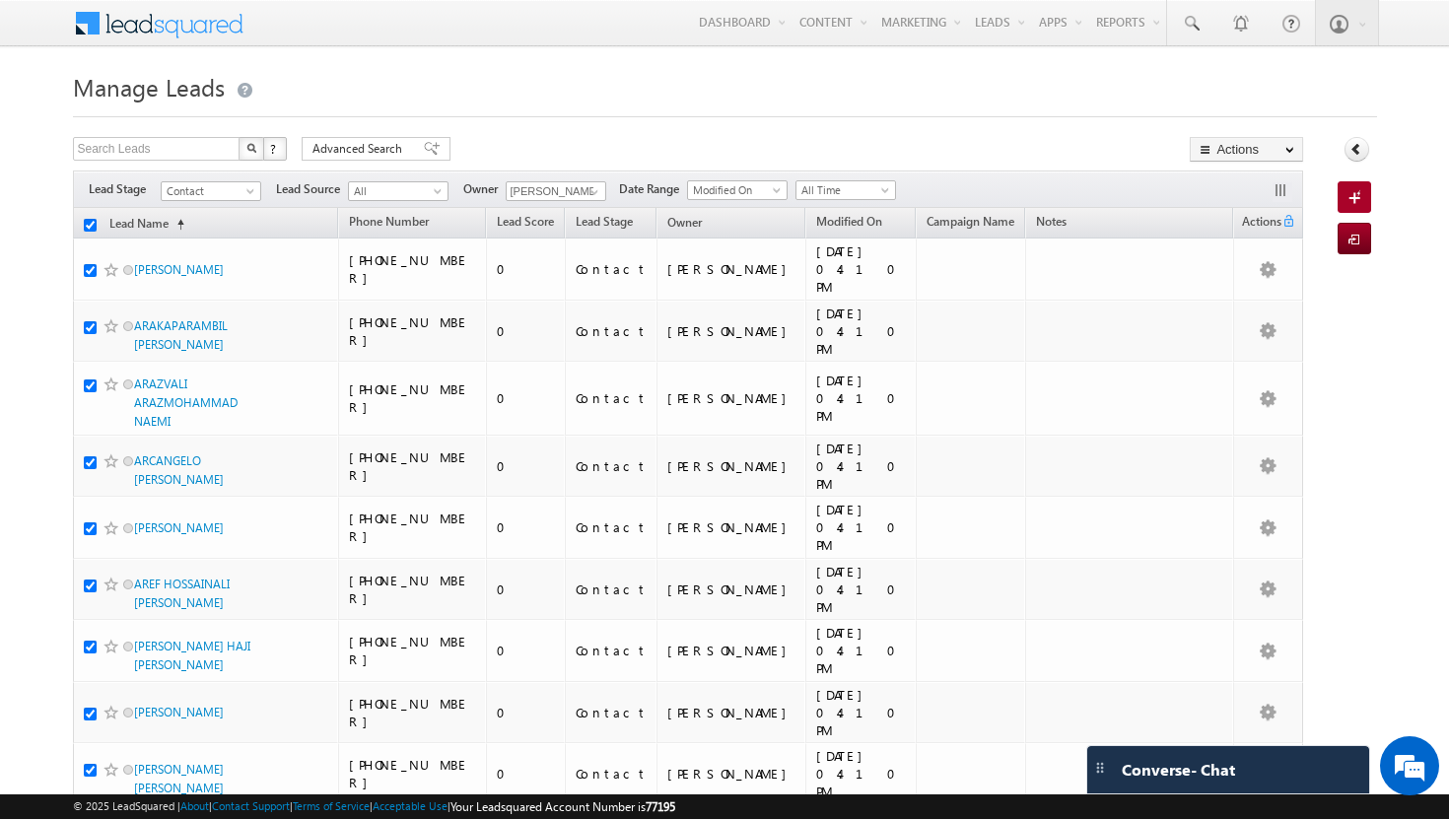
checkbox input "true"
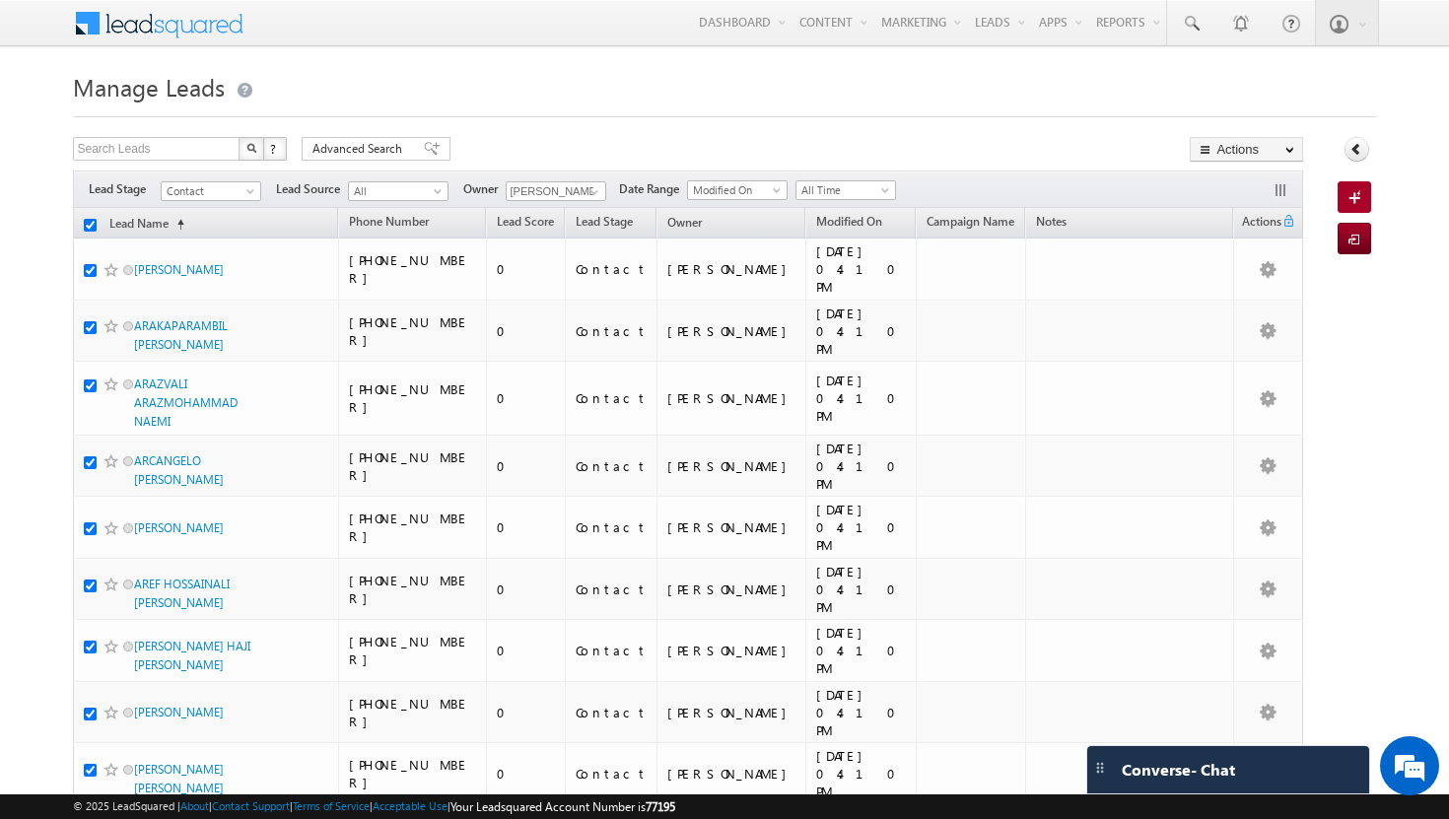
checkbox input "true"
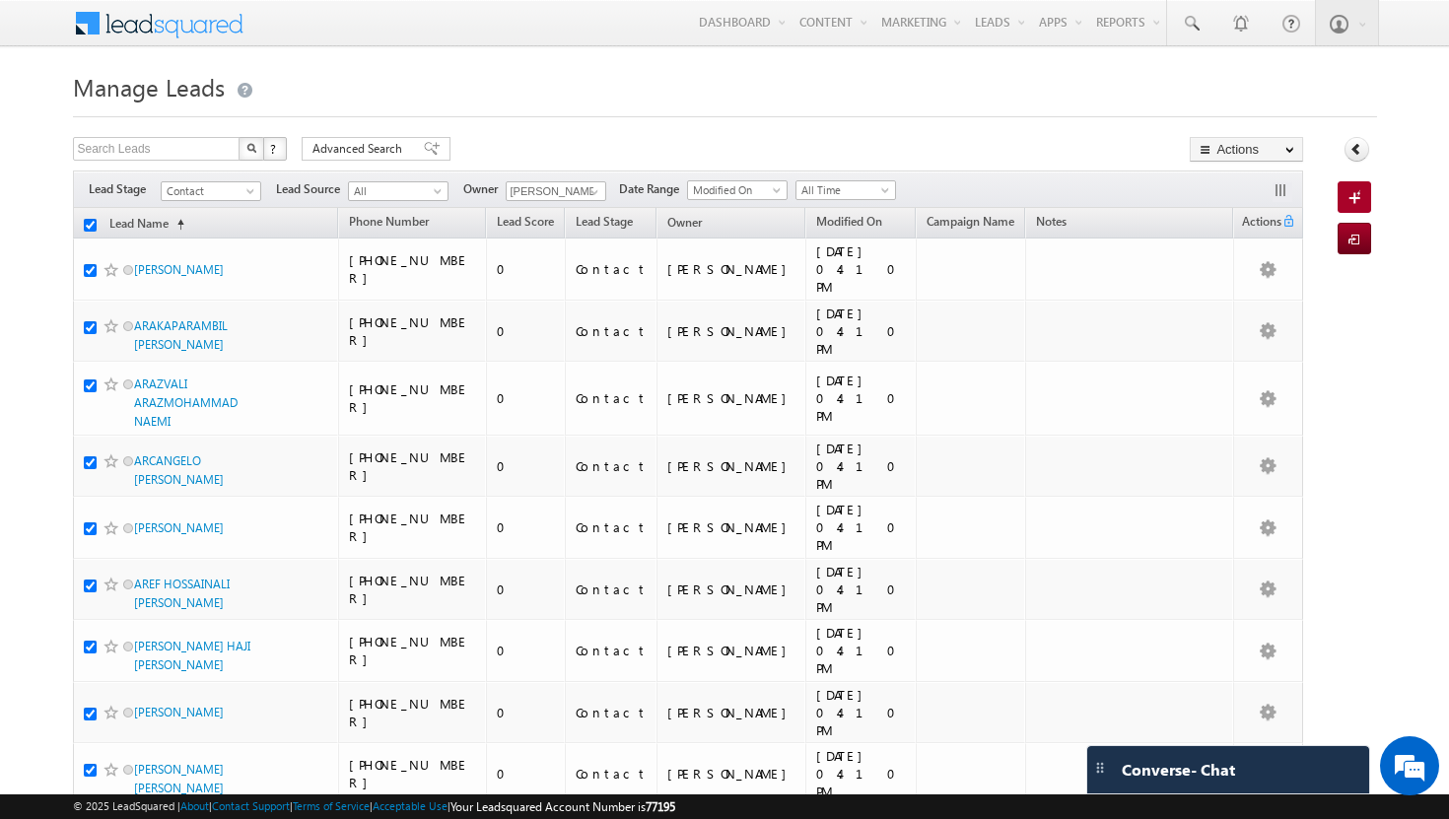
checkbox input "true"
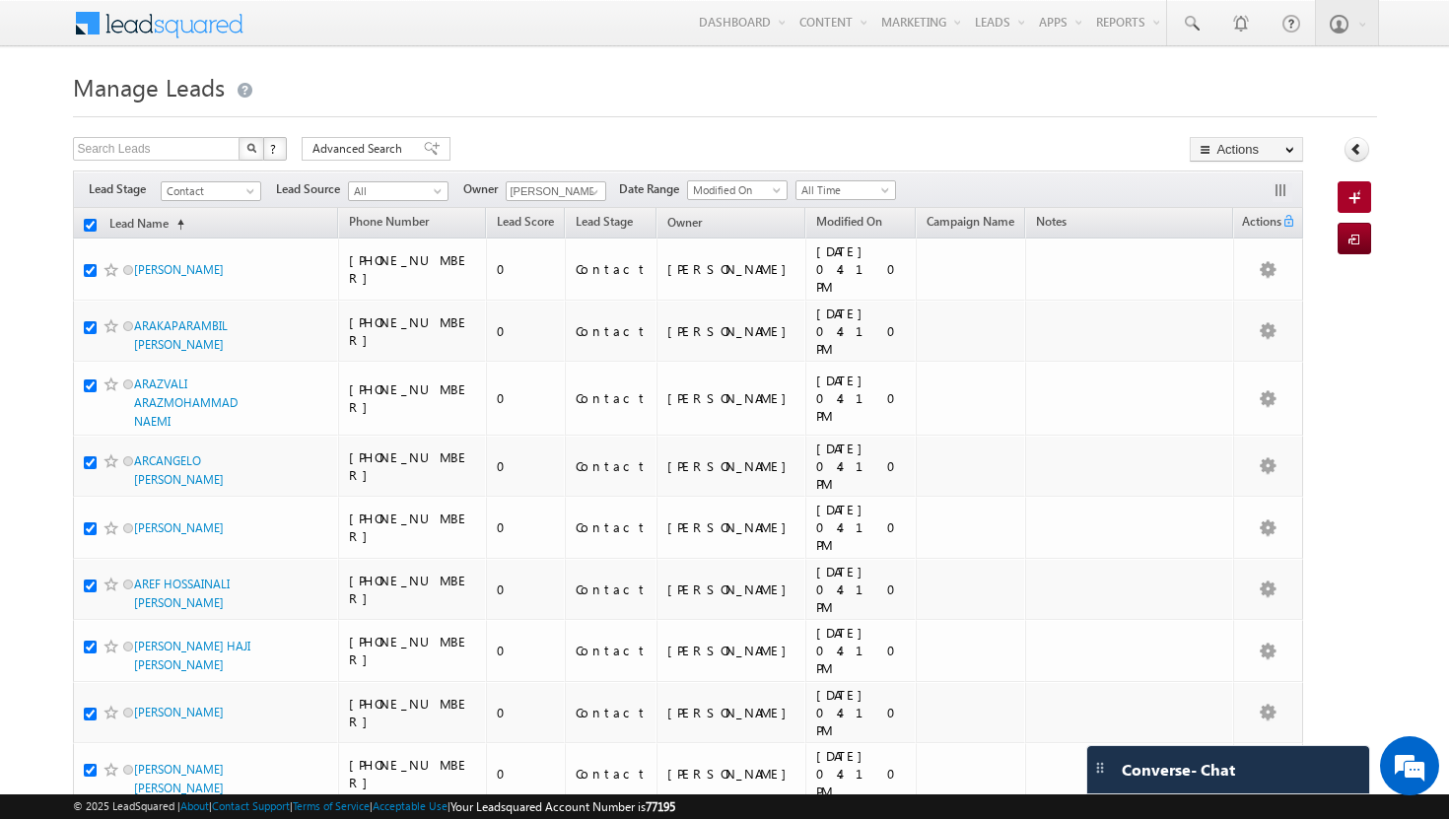
checkbox input "true"
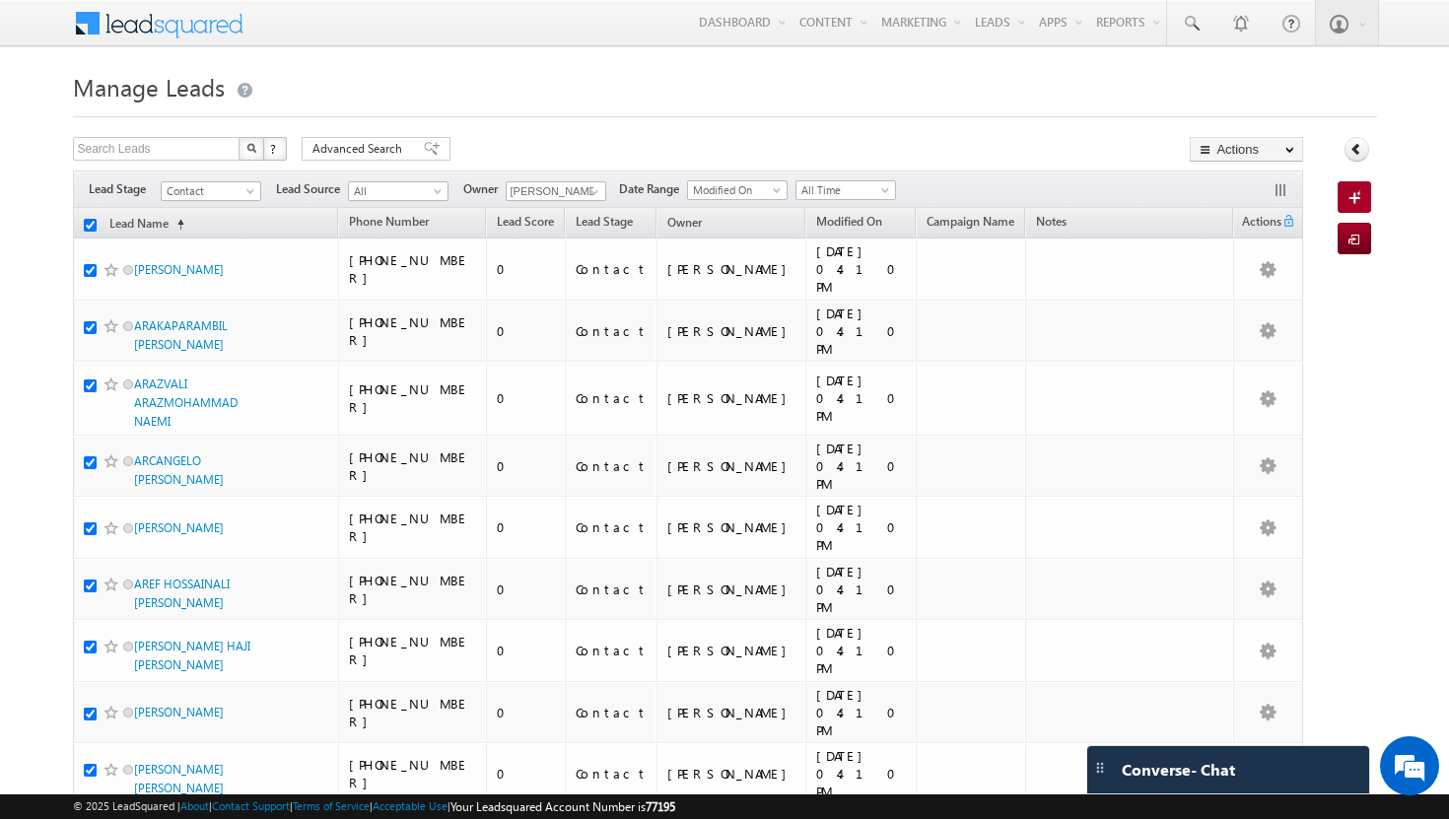
checkbox input "true"
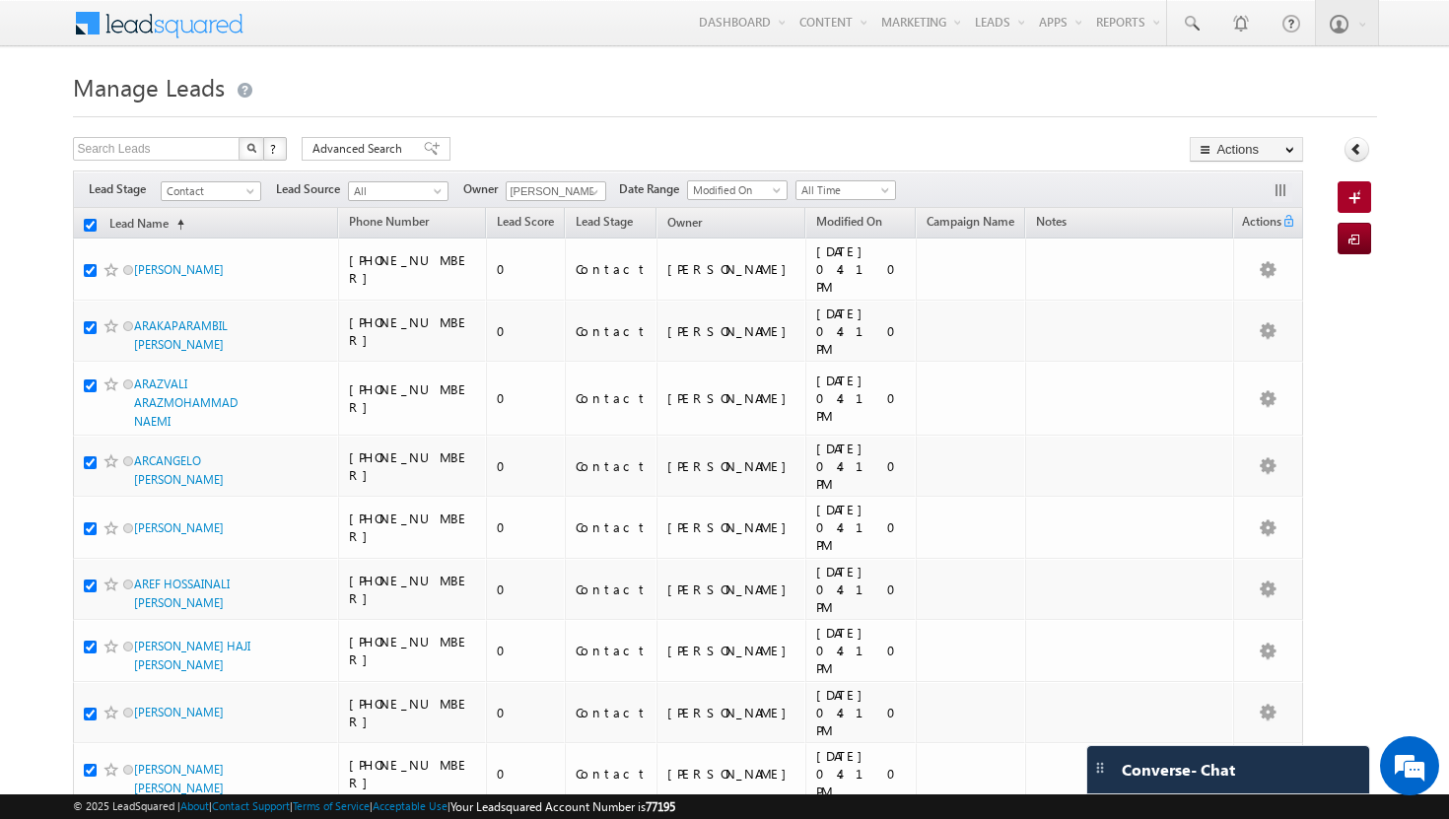
checkbox input "true"
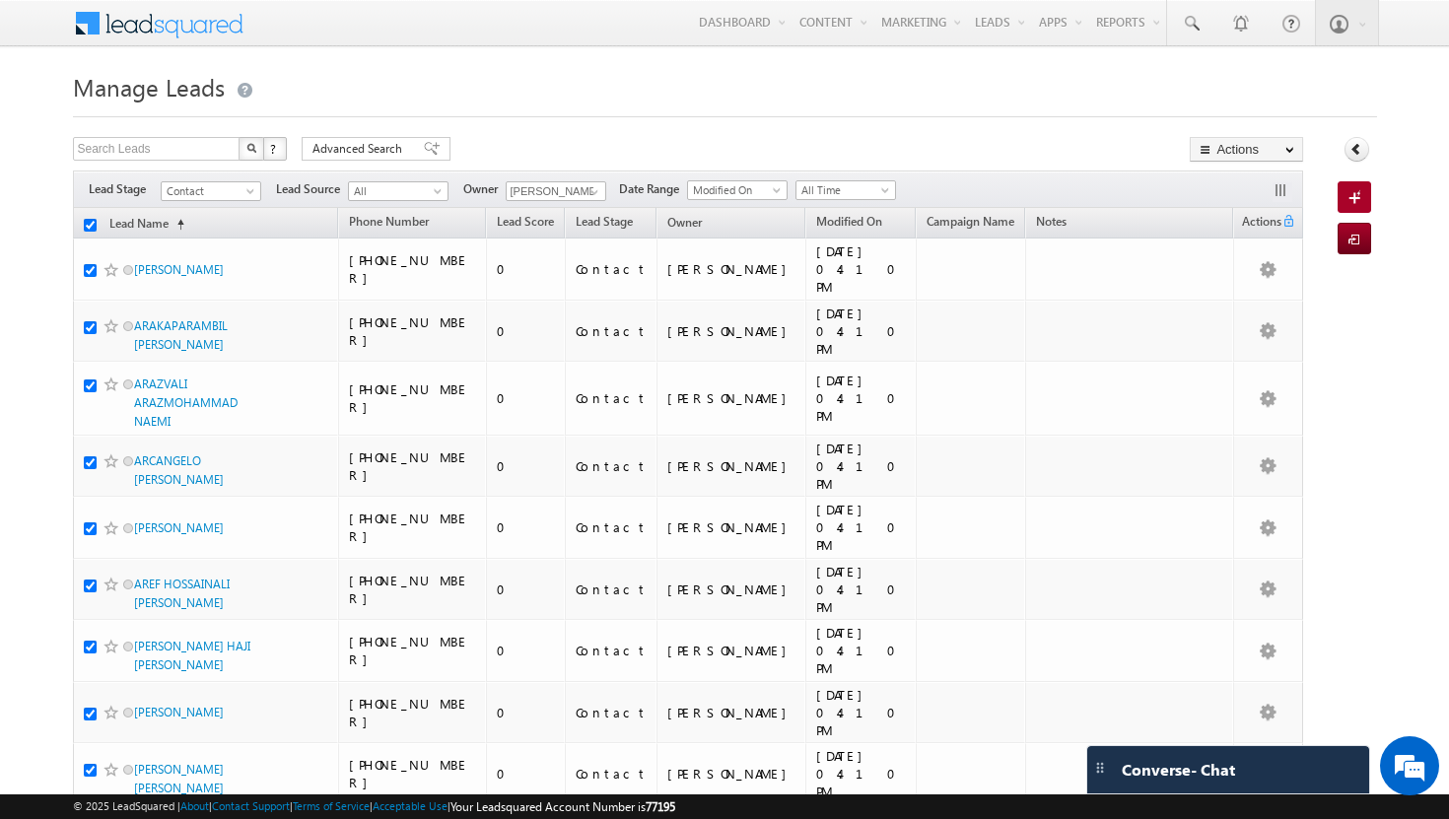
checkbox input "true"
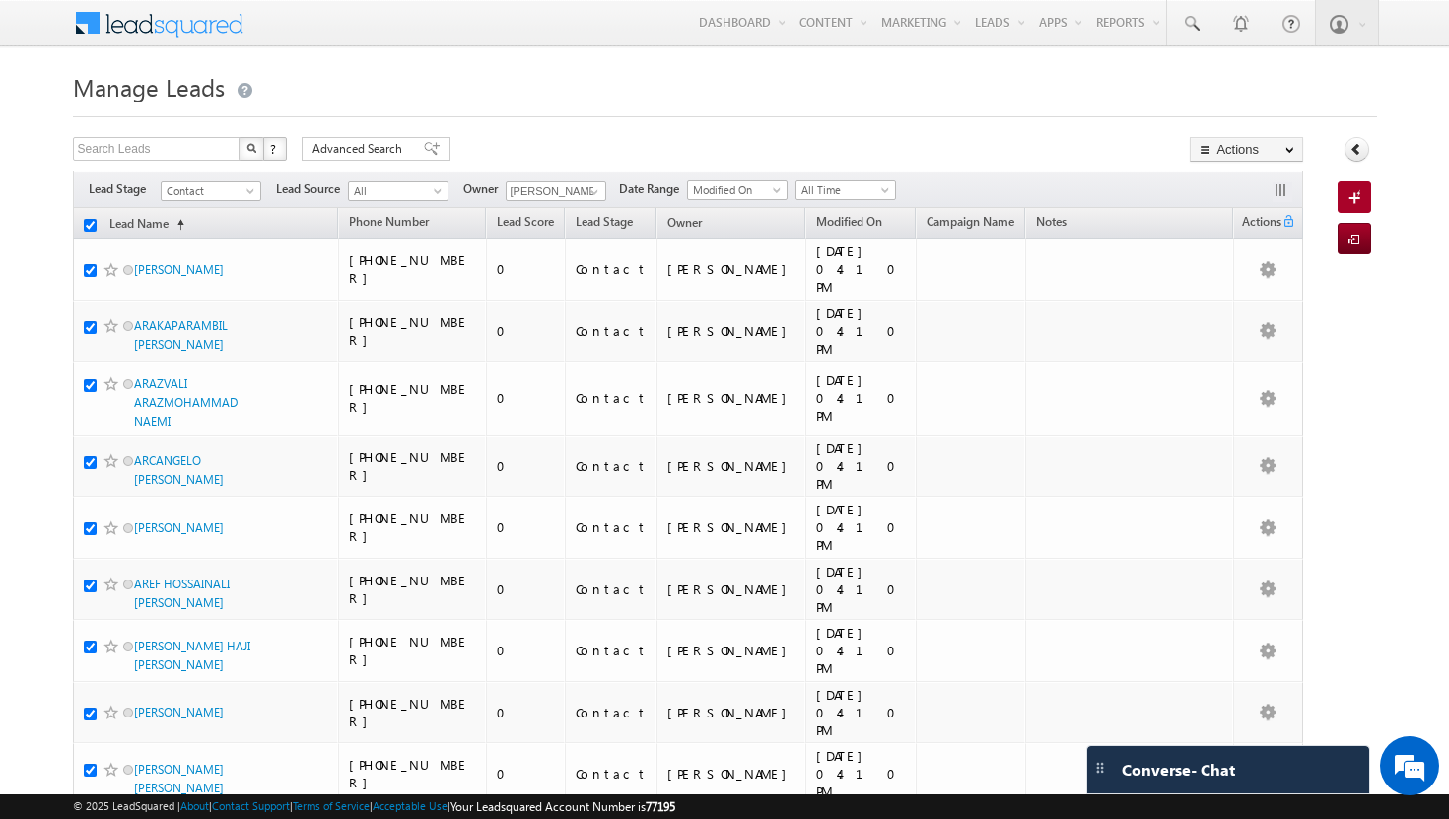
checkbox input "true"
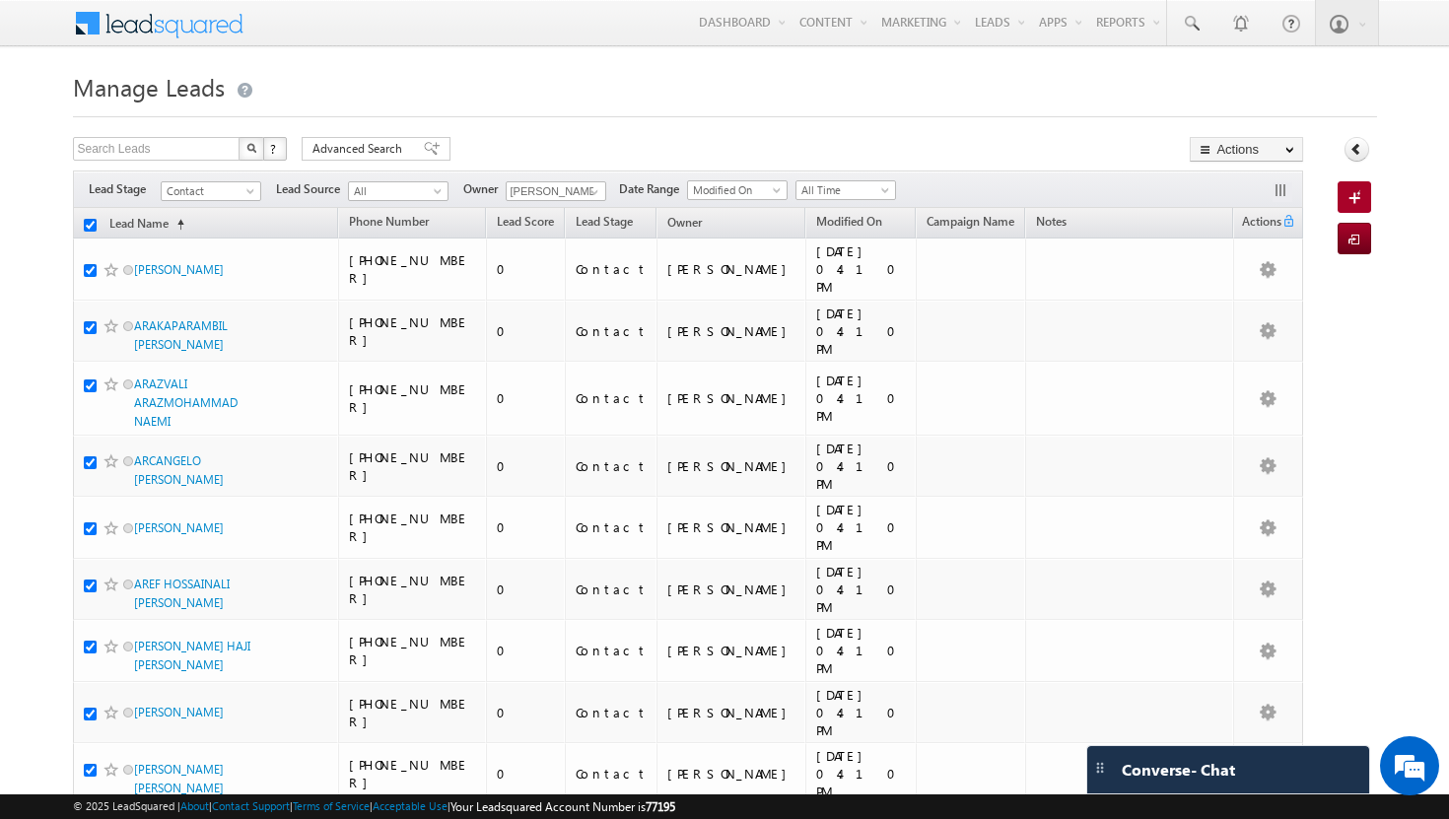
checkbox input "true"
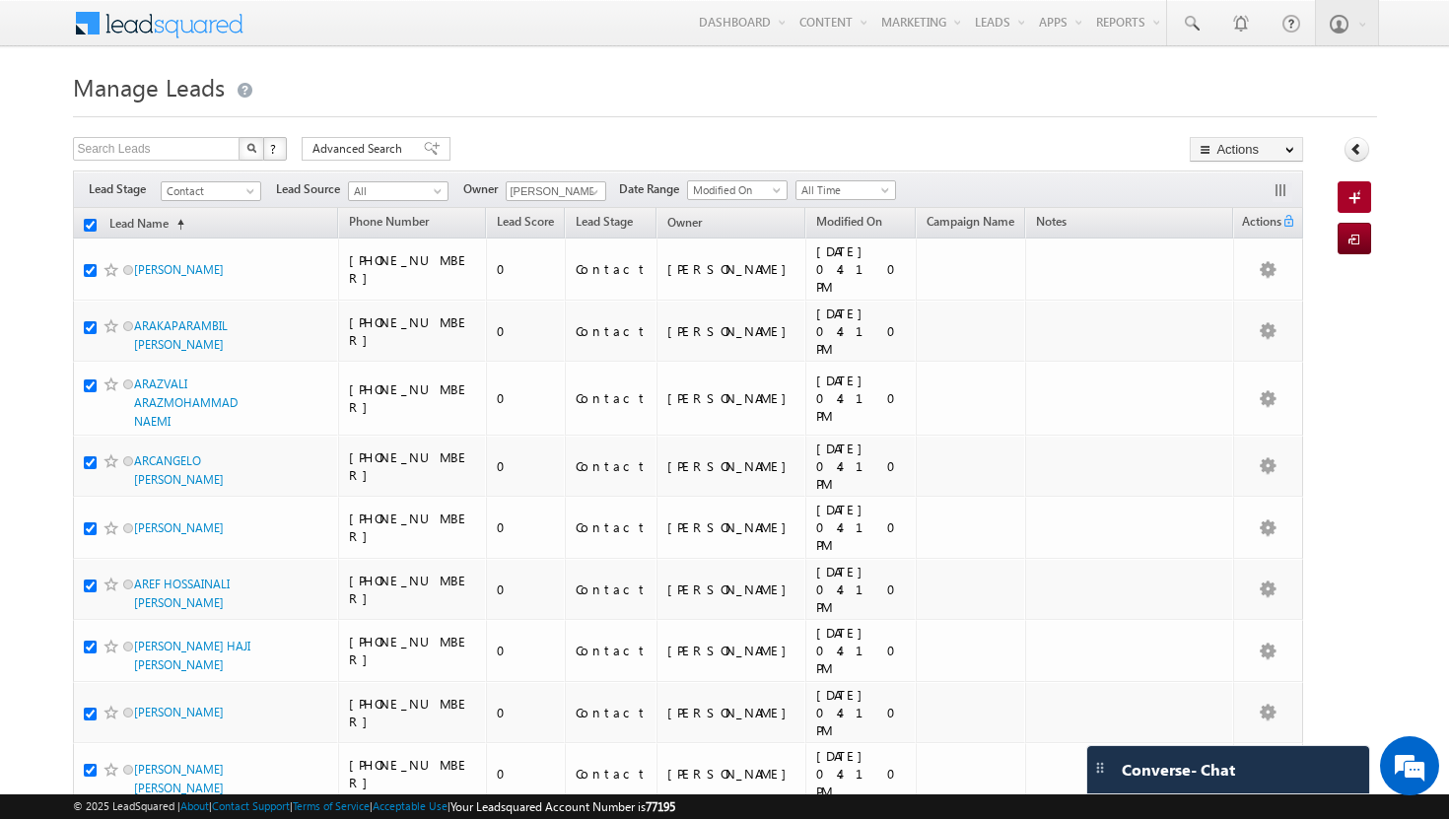
checkbox input "true"
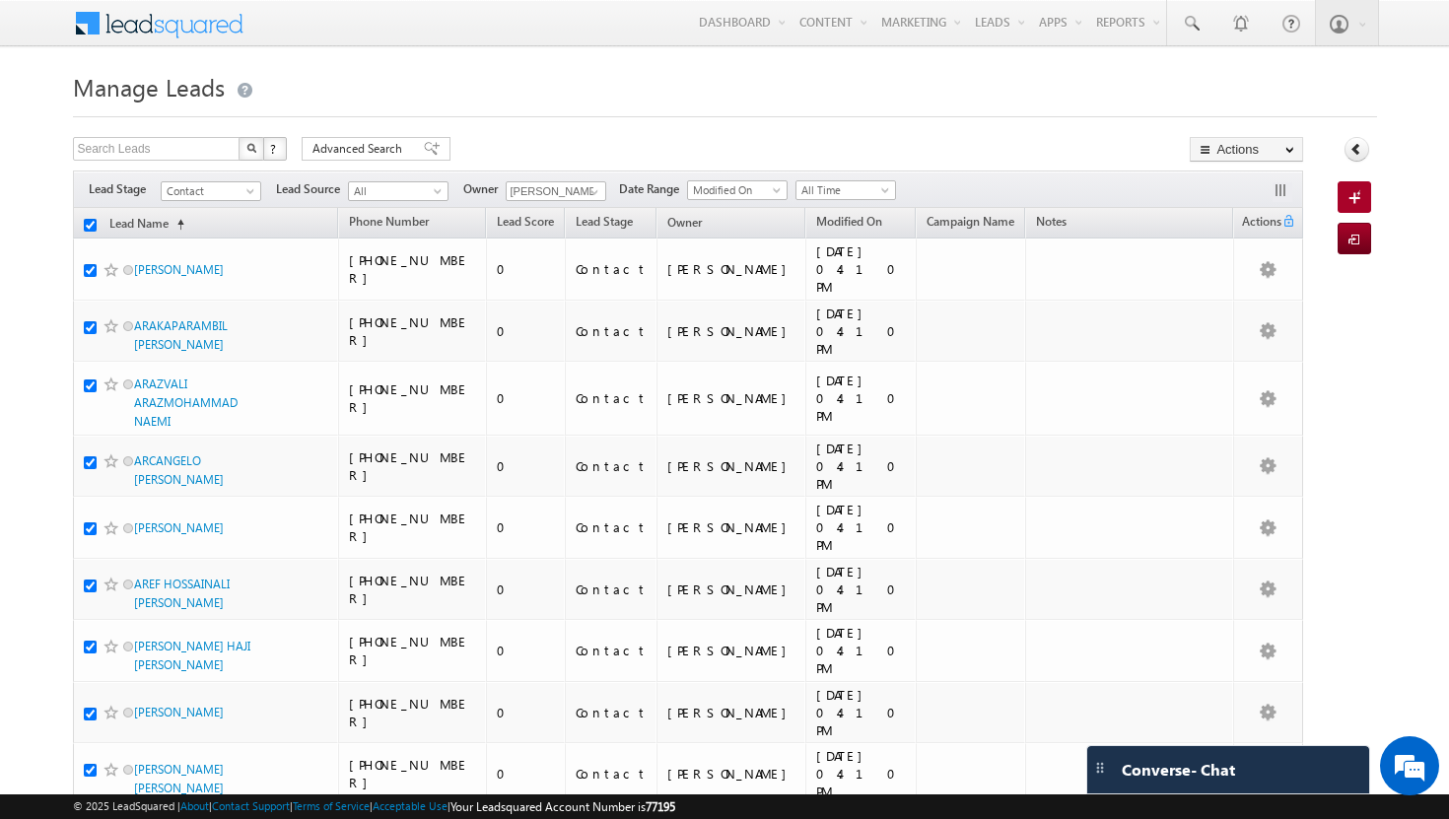
checkbox input "true"
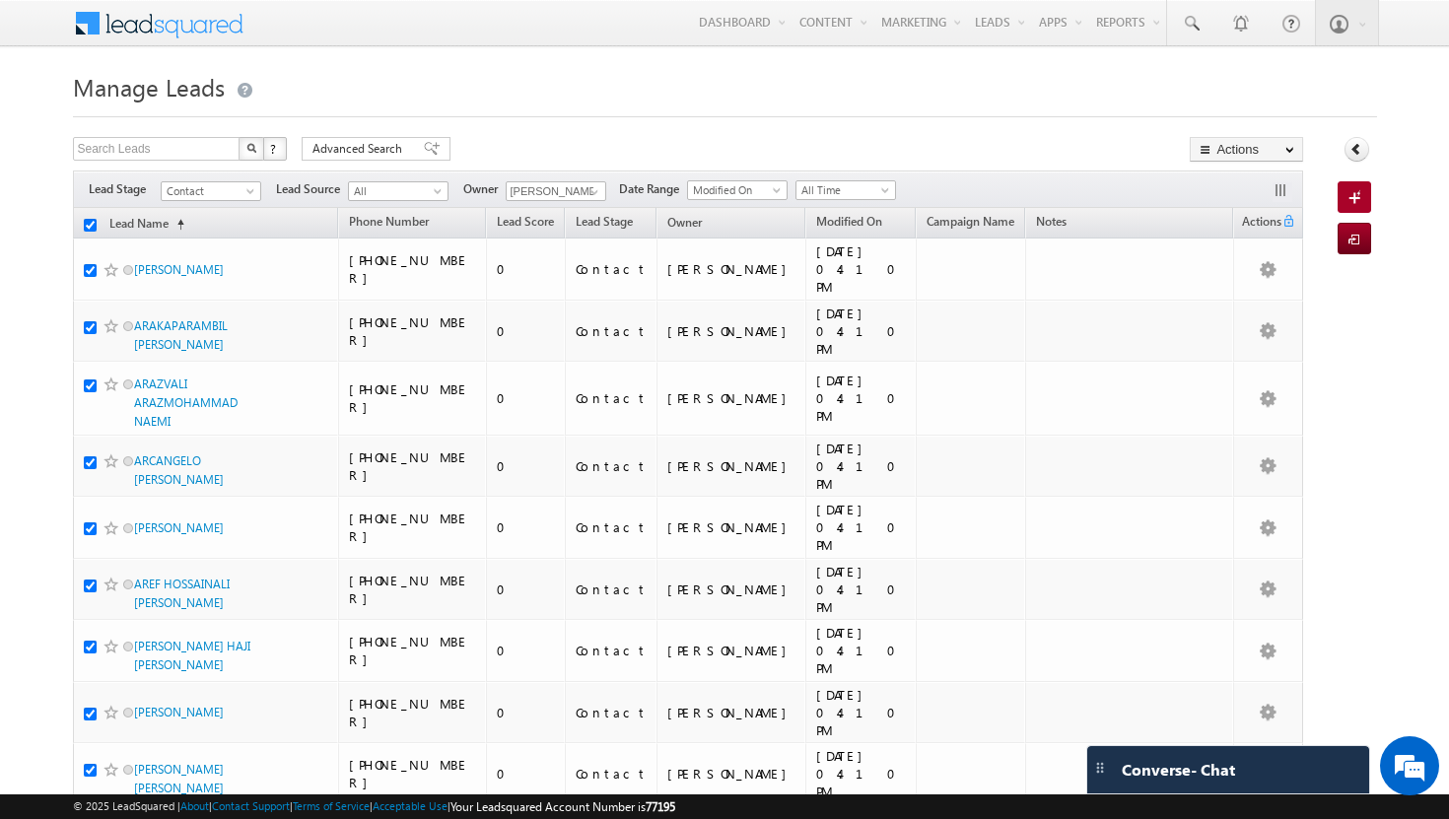
checkbox input "true"
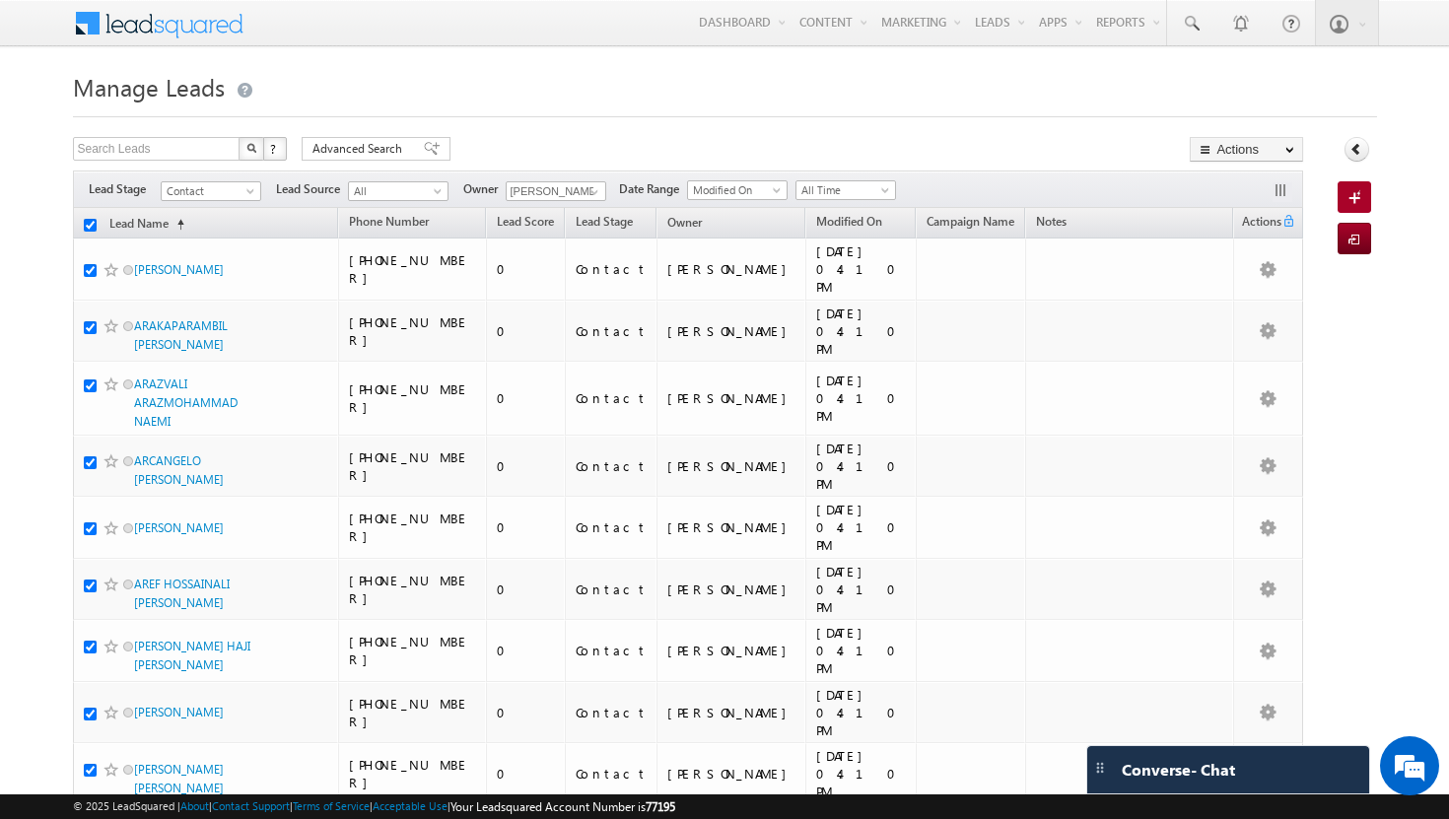
checkbox input "true"
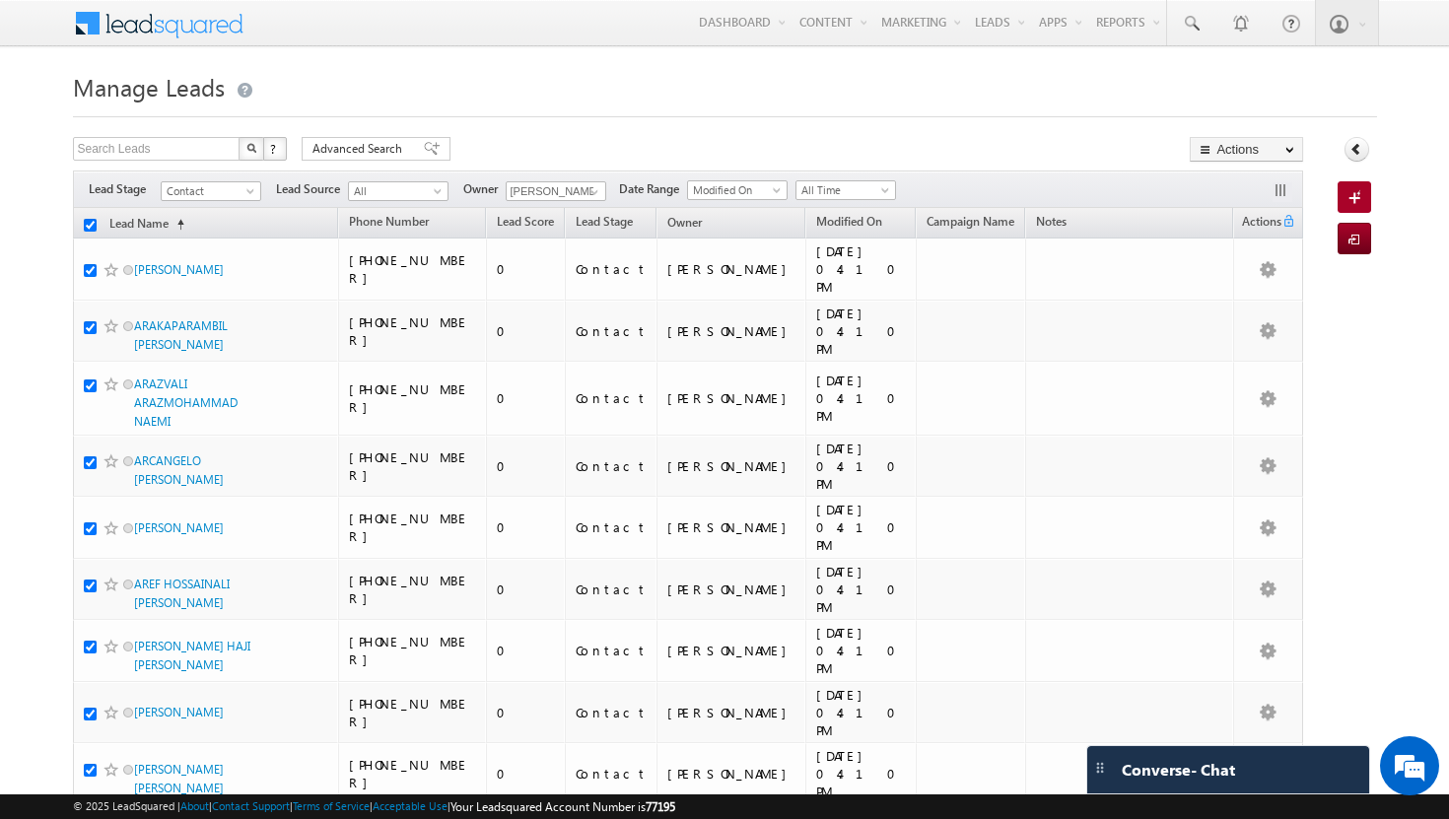
checkbox input "true"
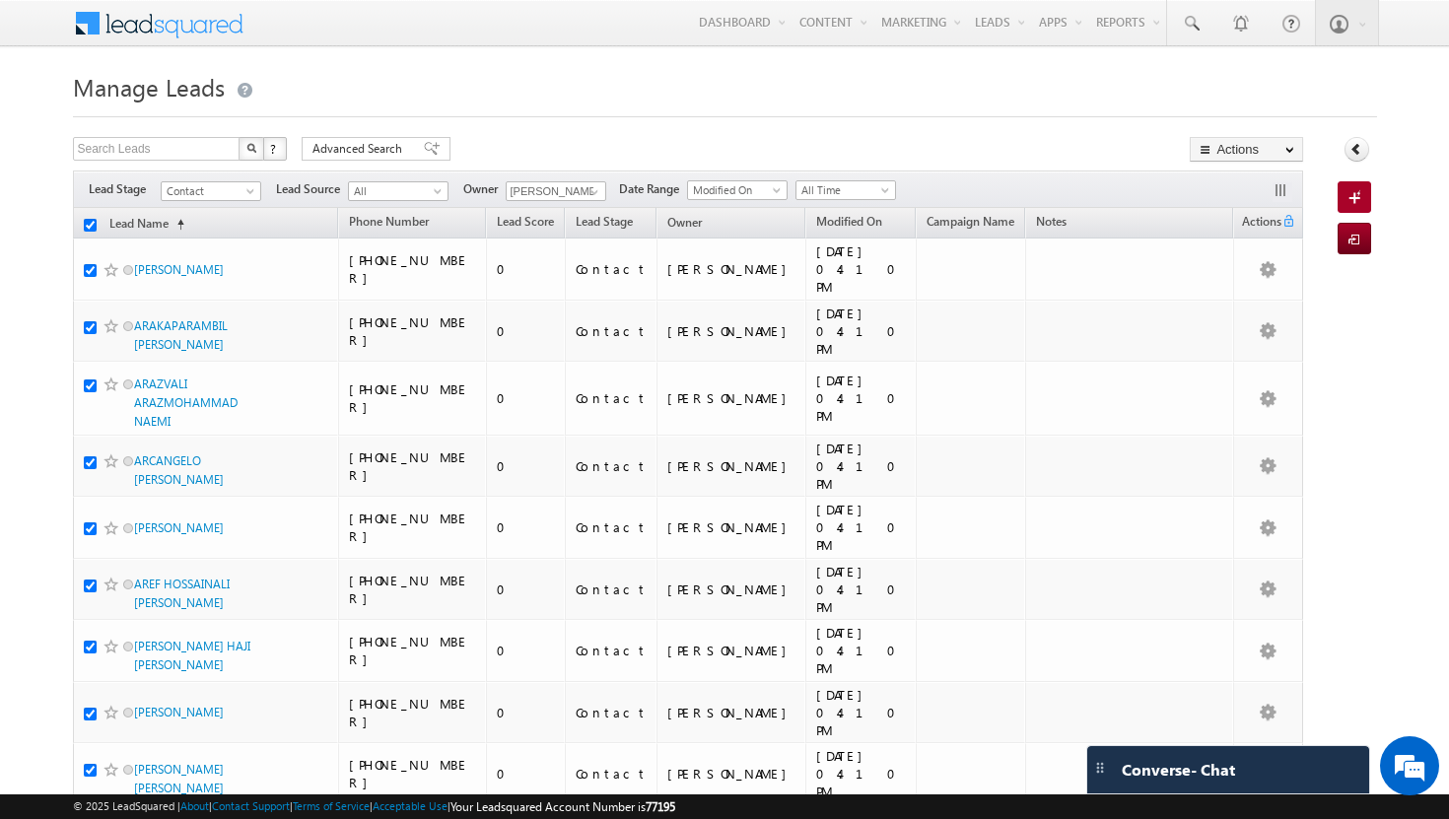
checkbox input "true"
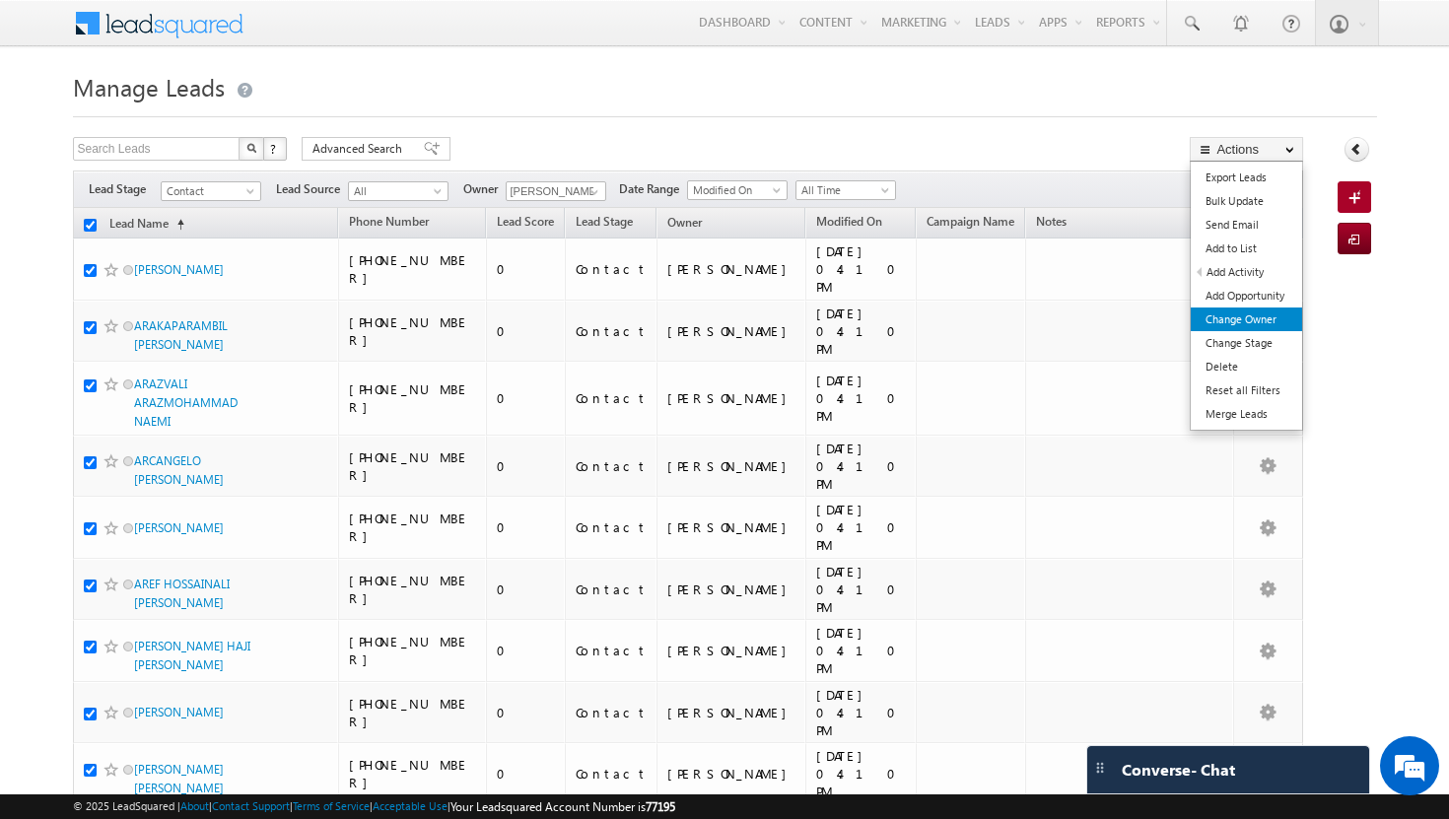
click at [1264, 317] on link "Change Owner" at bounding box center [1245, 319] width 111 height 24
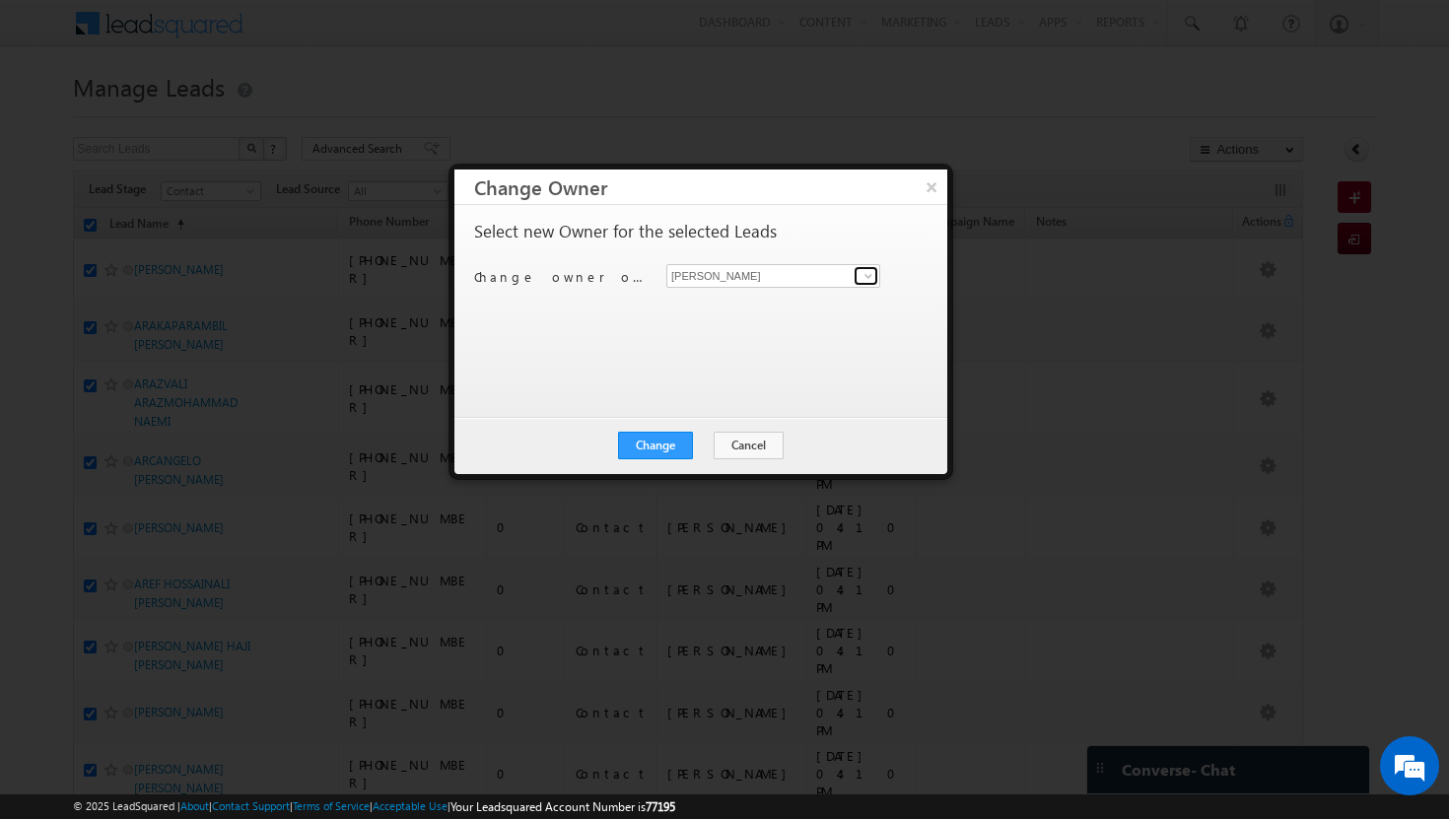
click at [869, 276] on span at bounding box center [868, 276] width 16 height 16
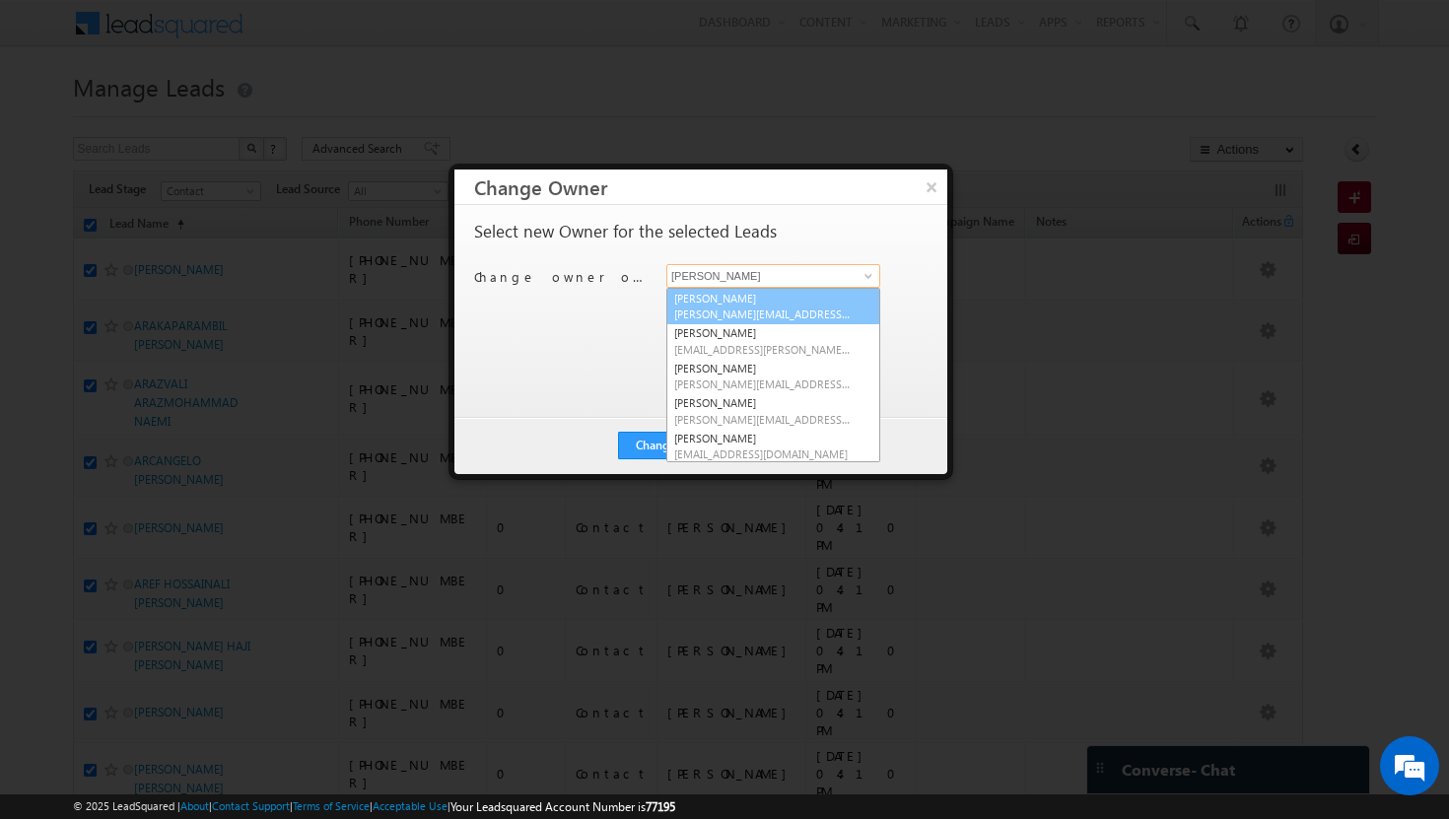
click at [785, 303] on link "[PERSON_NAME][DEMOGRAPHIC_DATA] [PERSON_NAME][EMAIL_ADDRESS][DOMAIN_NAME]" at bounding box center [773, 306] width 214 height 37
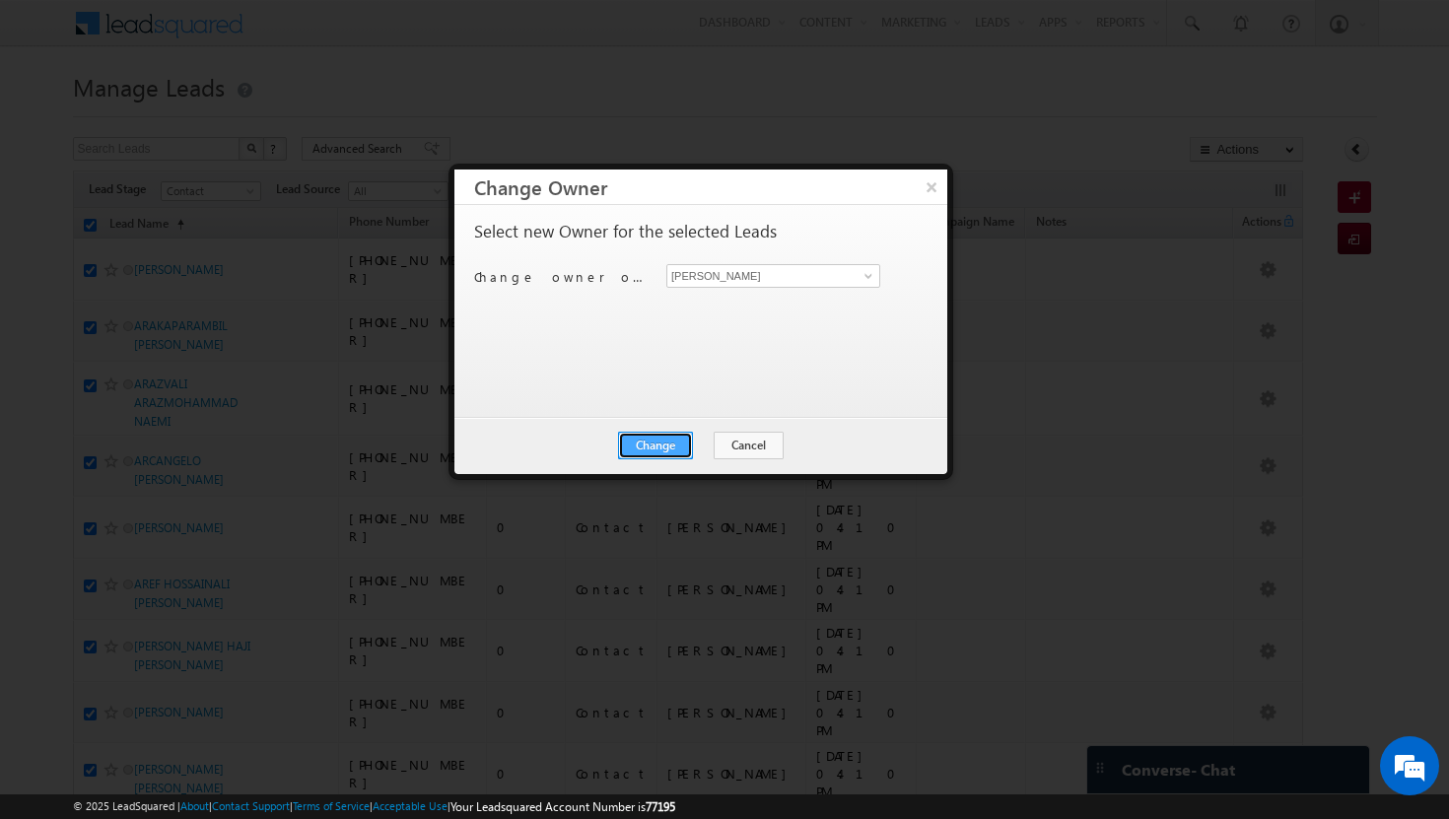
click at [659, 440] on button "Change" at bounding box center [655, 446] width 75 height 28
click at [693, 449] on button "Close" at bounding box center [703, 446] width 63 height 28
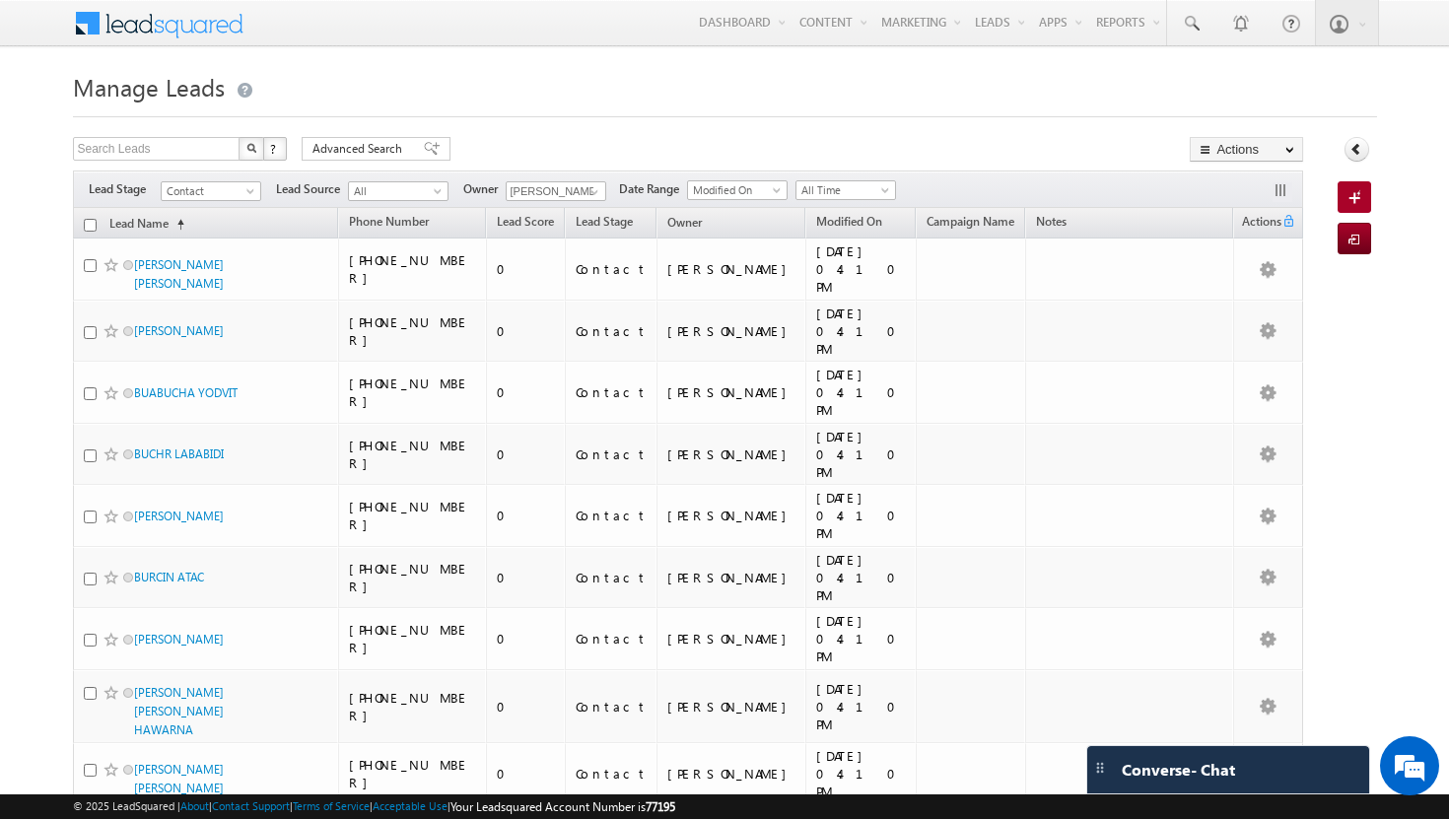
click at [91, 223] on input "checkbox" at bounding box center [90, 225] width 13 height 13
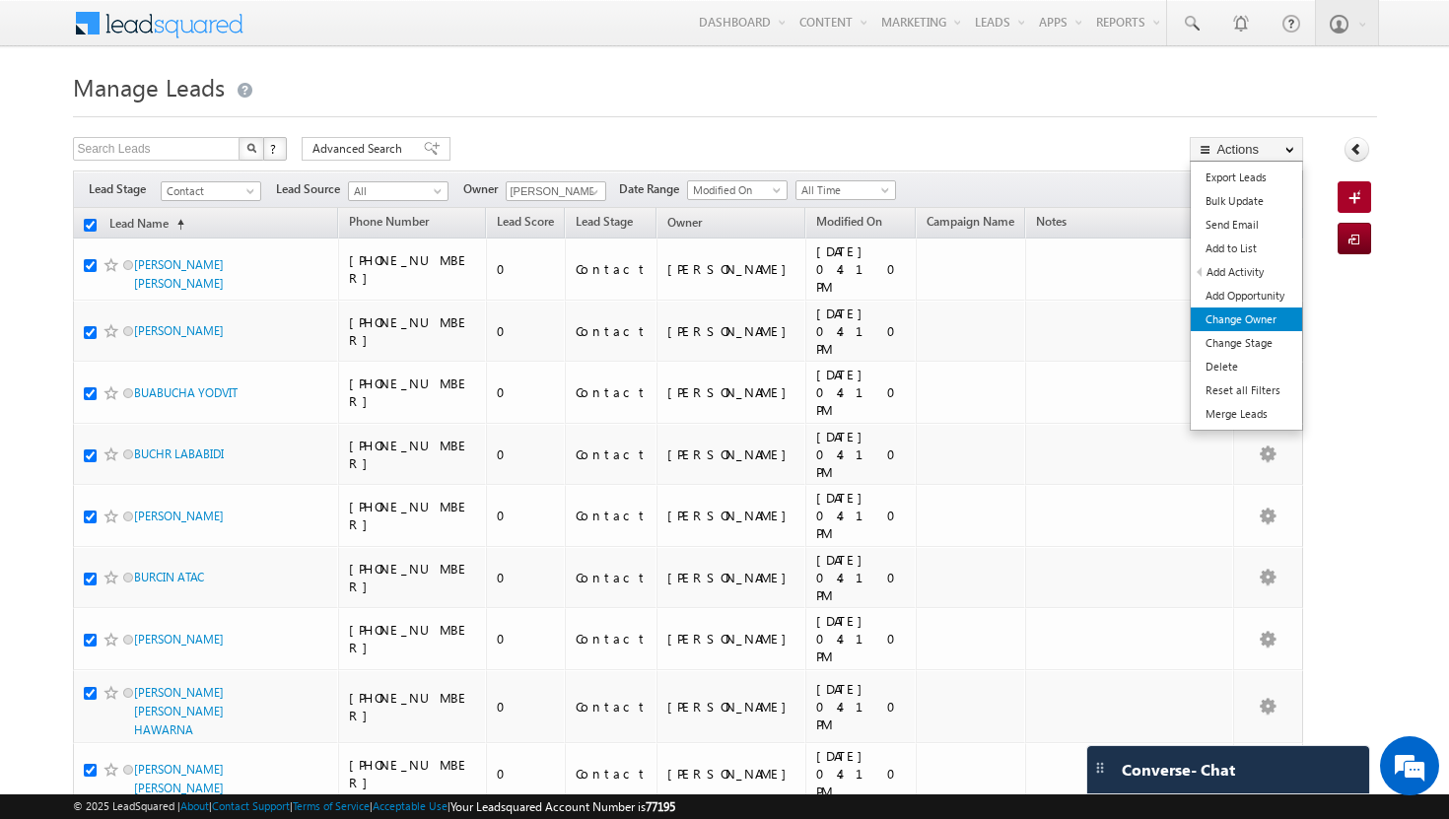
click at [1264, 325] on link "Change Owner" at bounding box center [1245, 319] width 111 height 24
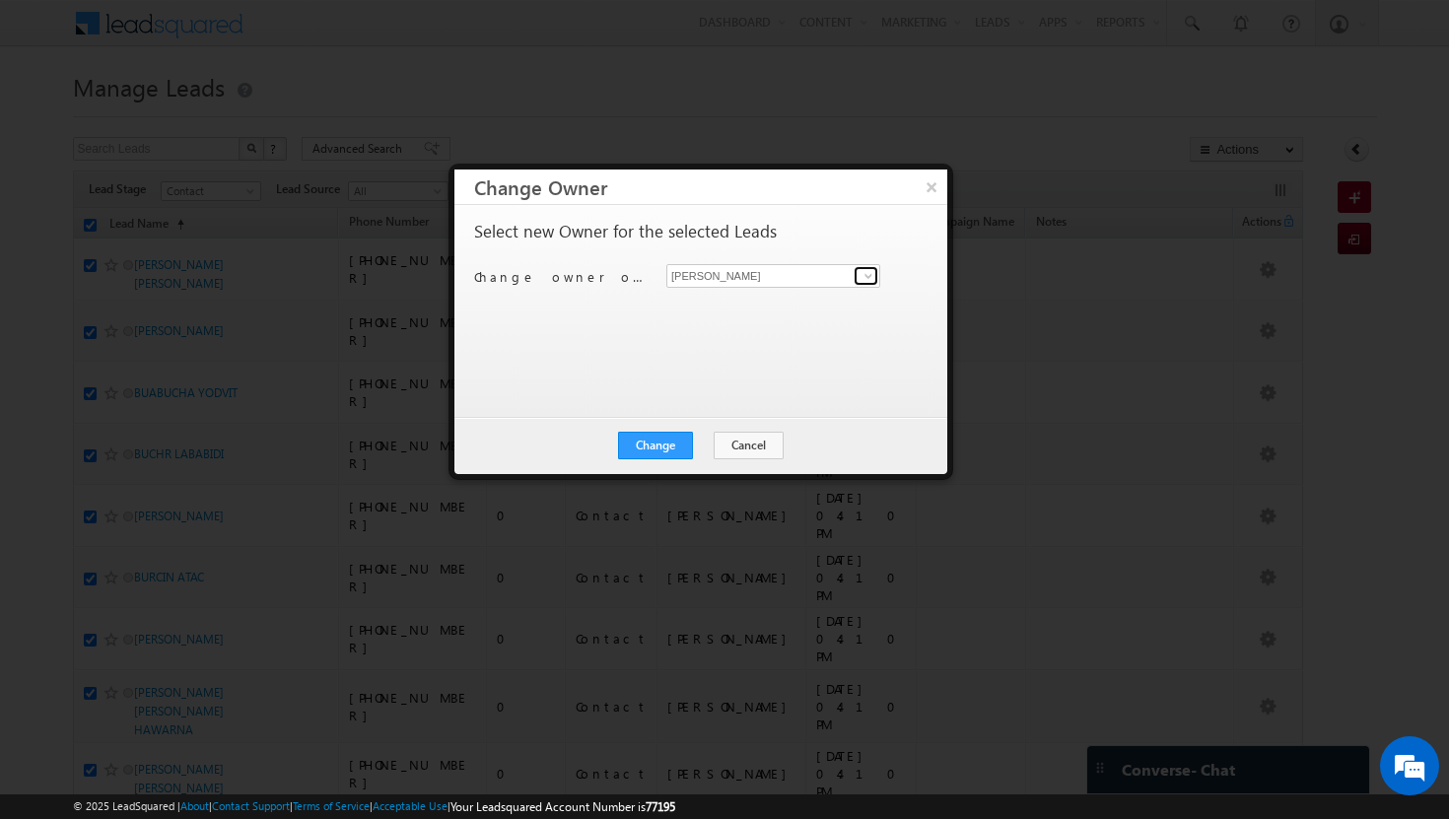
click at [871, 278] on span at bounding box center [868, 276] width 16 height 16
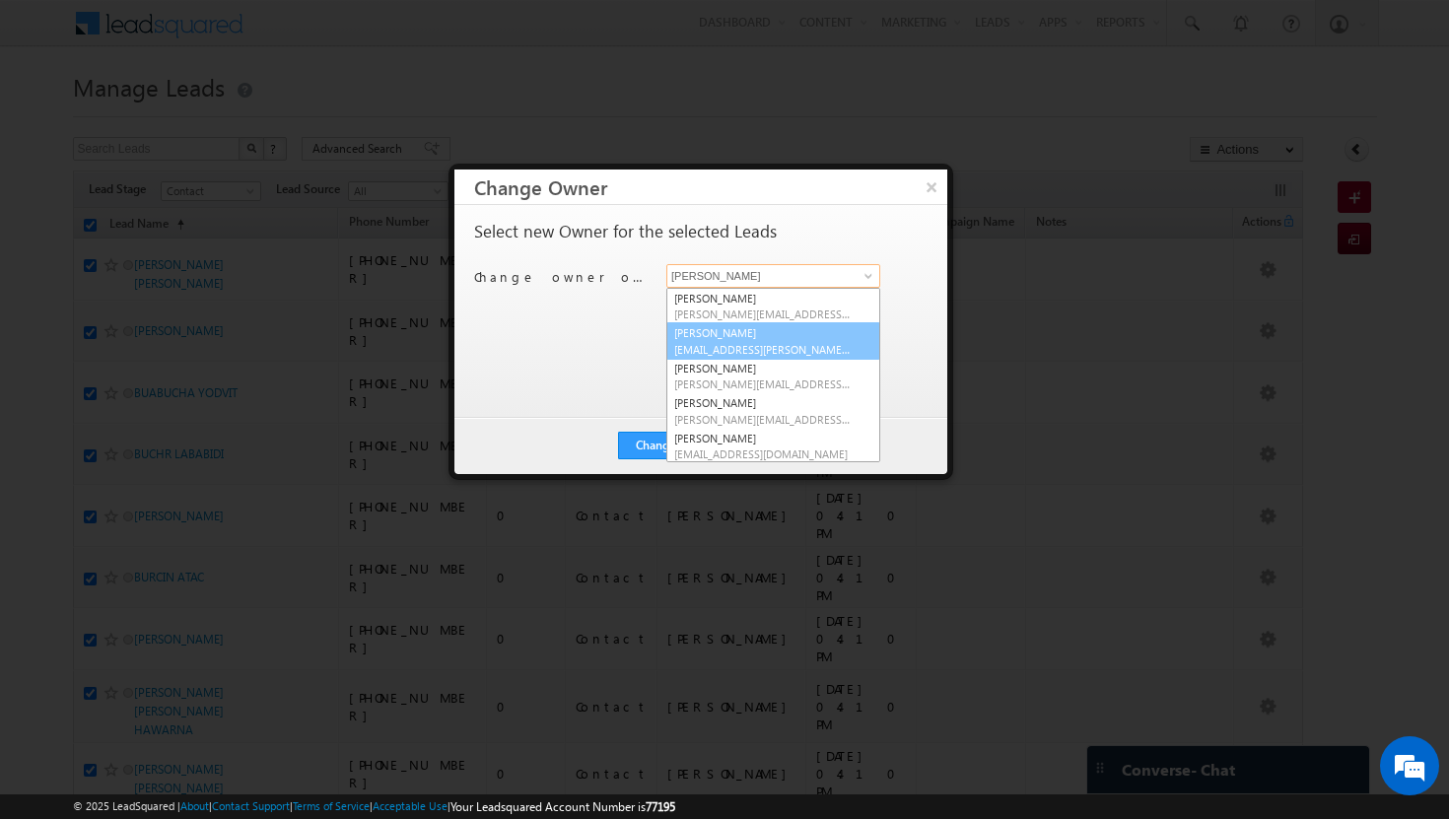
click at [812, 334] on link "Afeef Mohammad [EMAIL_ADDRESS][PERSON_NAME][DOMAIN_NAME]" at bounding box center [773, 340] width 214 height 37
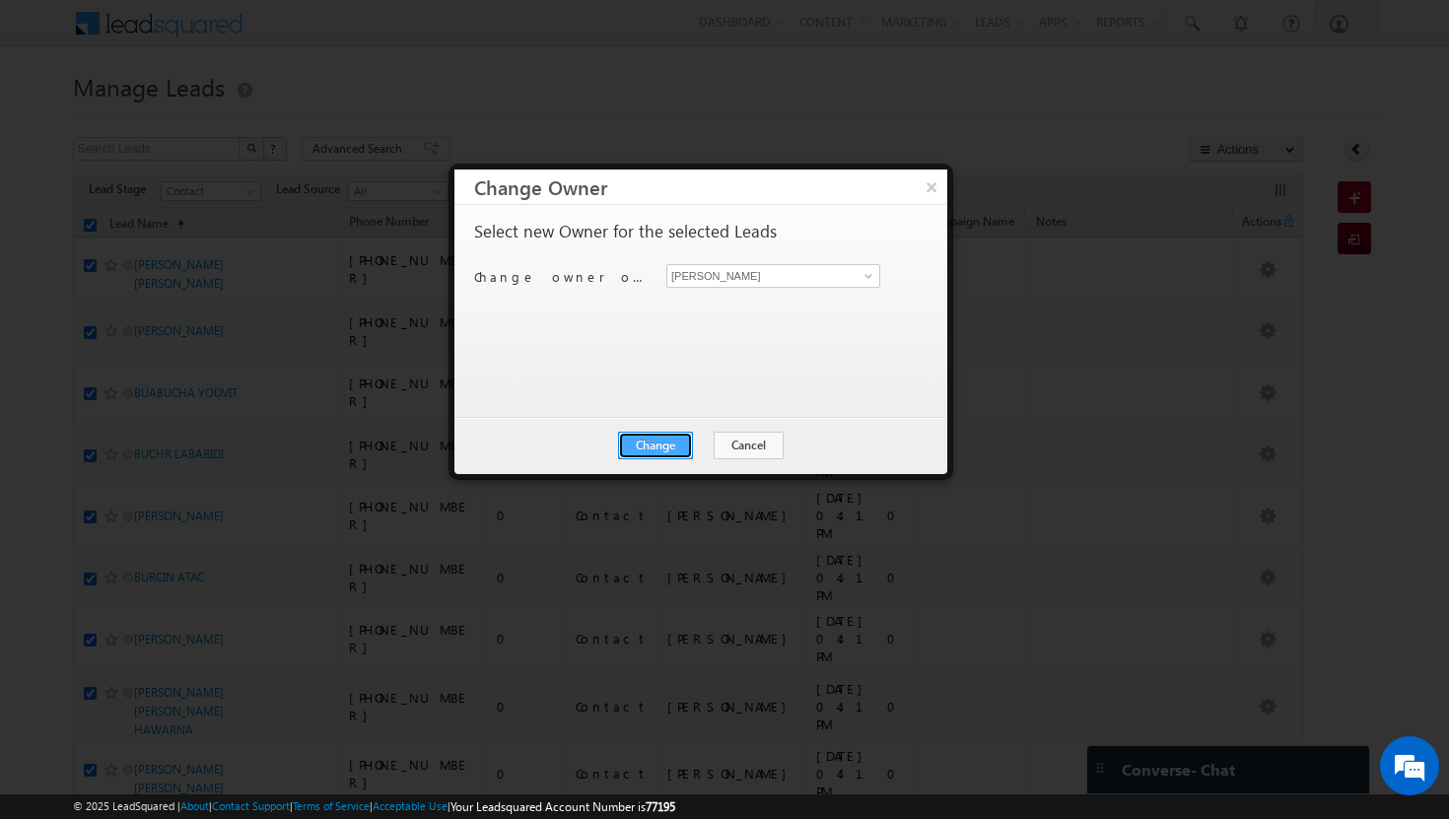
click at [664, 441] on button "Change" at bounding box center [655, 446] width 75 height 28
click at [700, 449] on button "Close" at bounding box center [703, 446] width 63 height 28
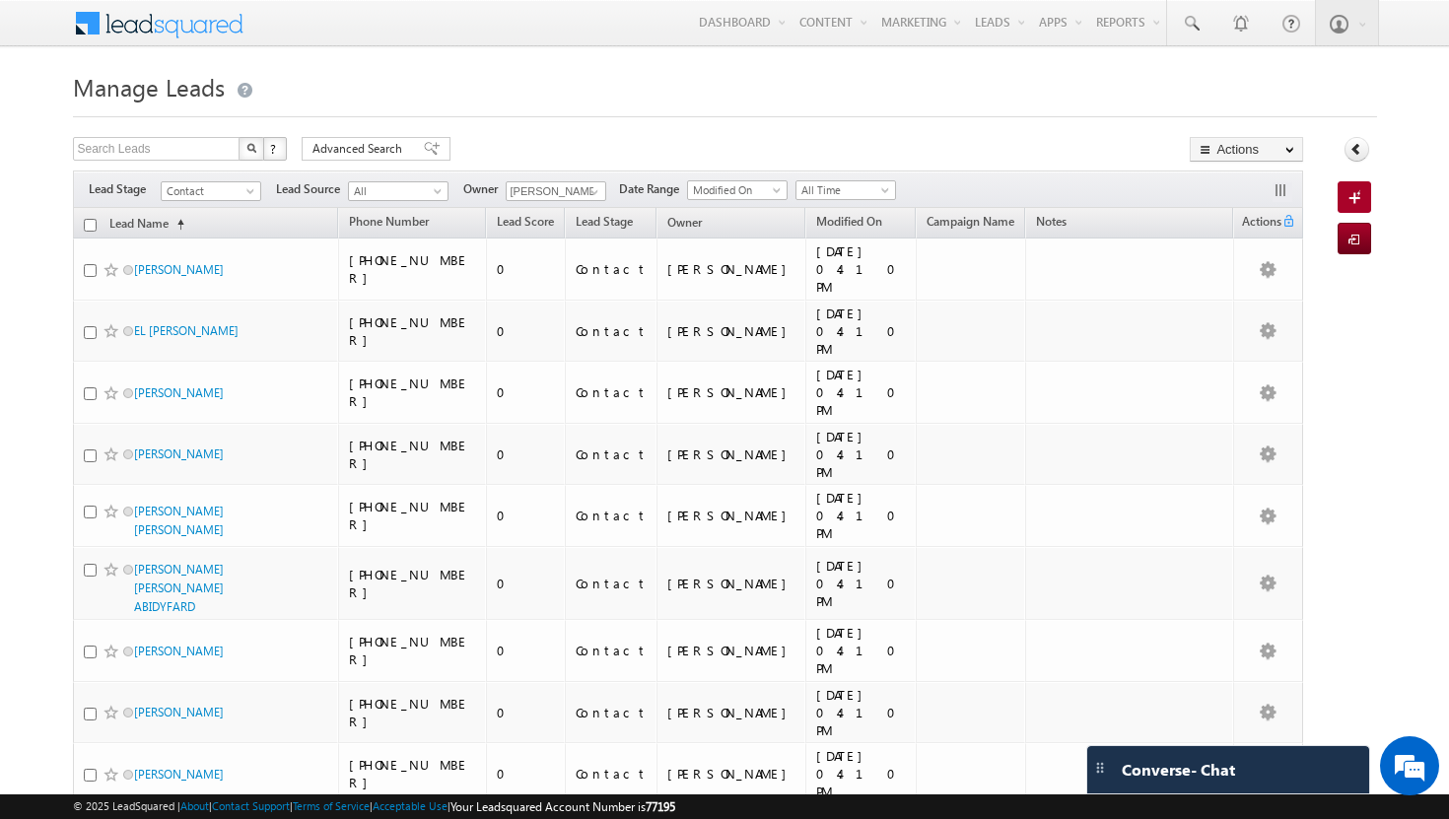
click at [92, 228] on input "checkbox" at bounding box center [90, 225] width 13 height 13
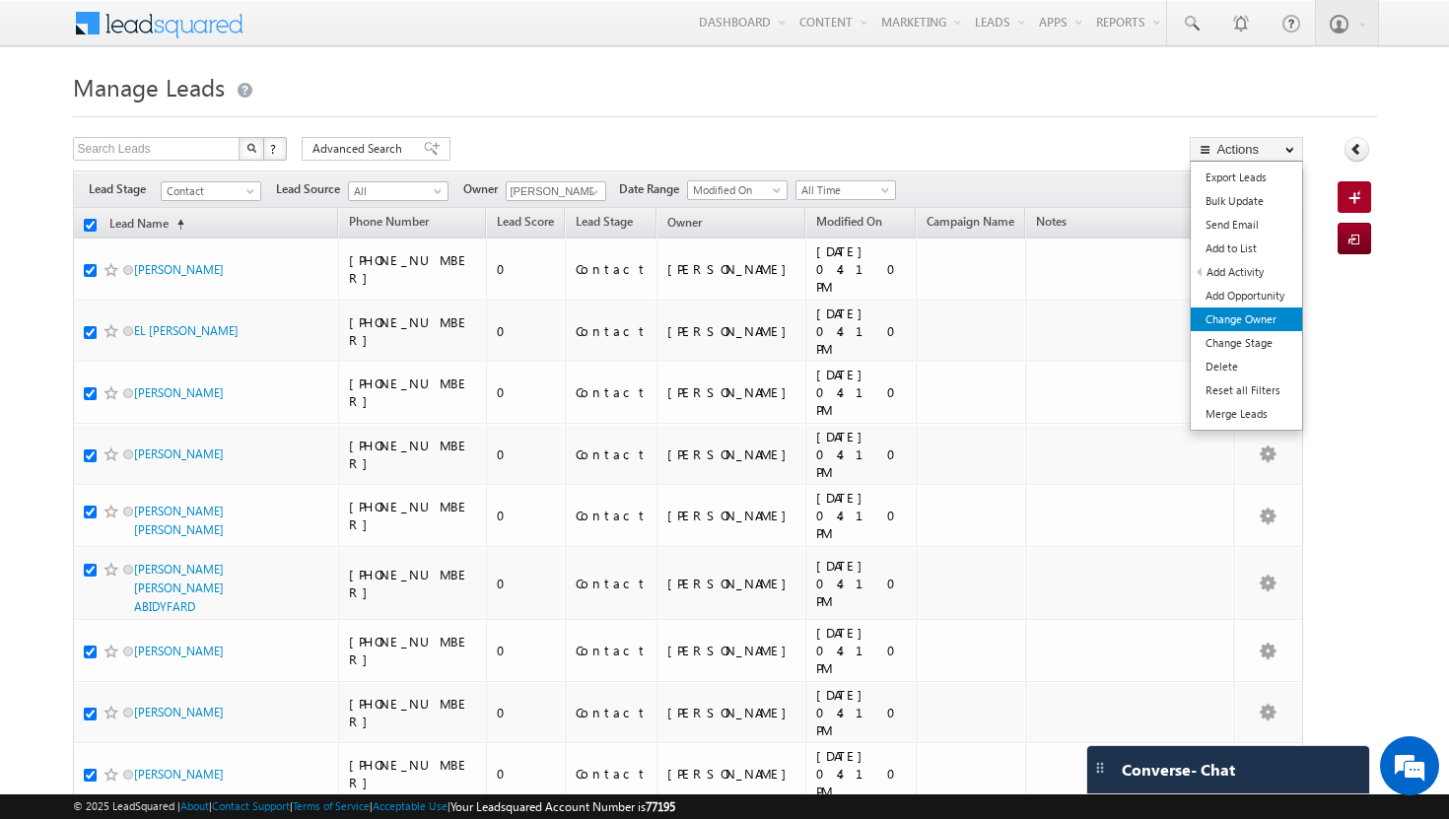
click at [1253, 318] on link "Change Owner" at bounding box center [1245, 319] width 111 height 24
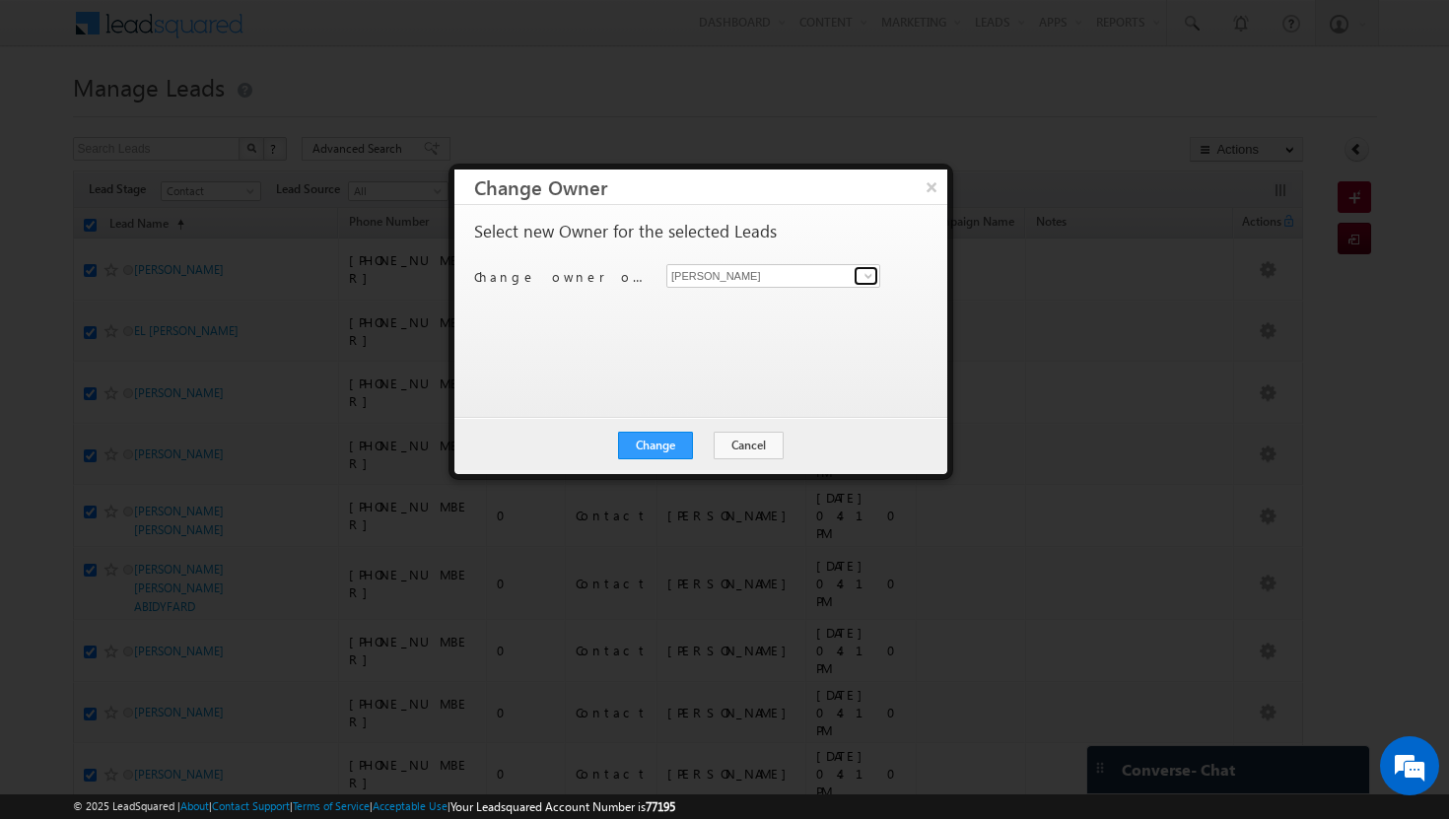
click at [870, 277] on span at bounding box center [868, 276] width 16 height 16
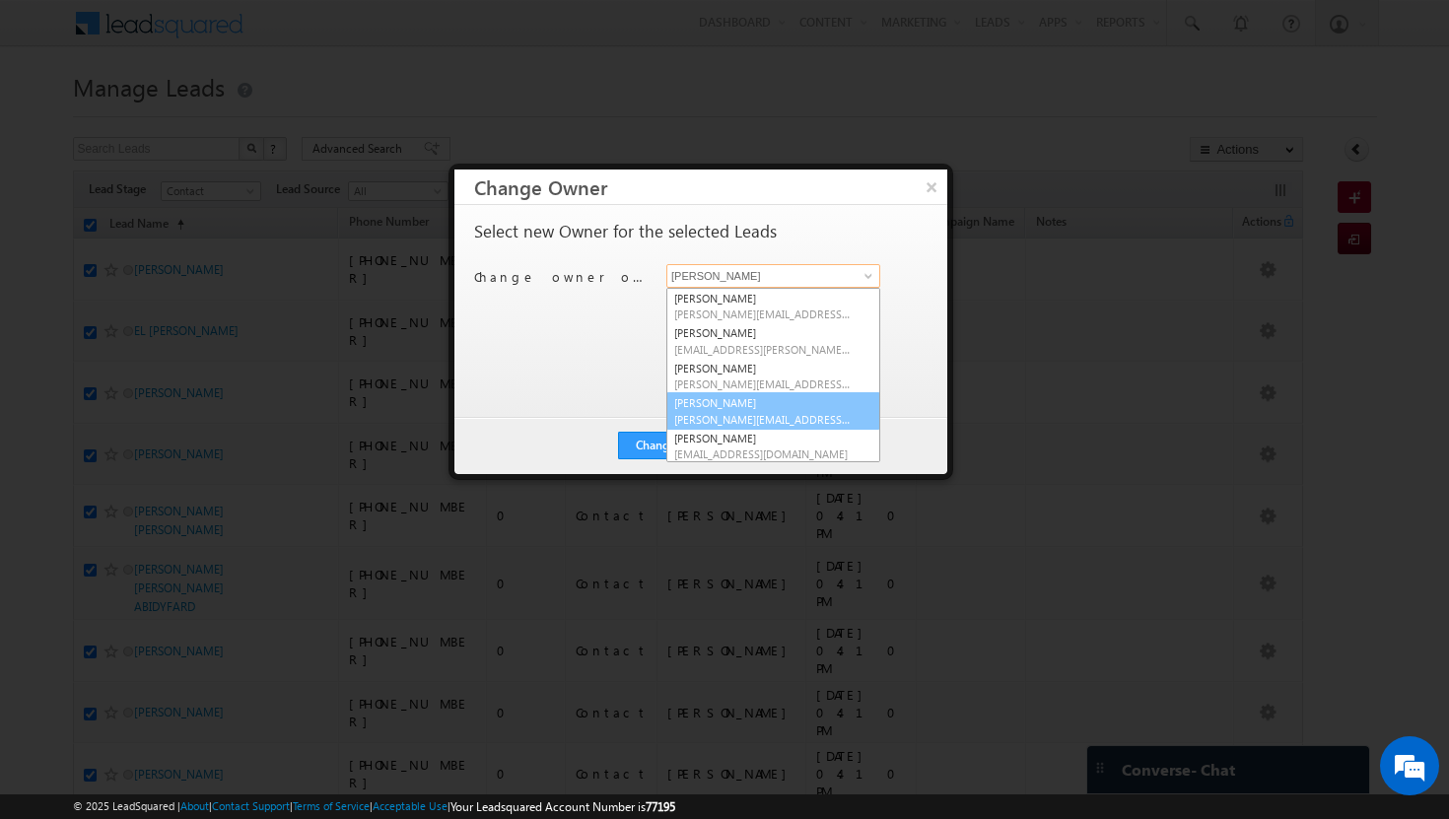
click at [781, 399] on link "[PERSON_NAME] Tp [EMAIL_ADDRESS][DOMAIN_NAME]" at bounding box center [773, 410] width 214 height 37
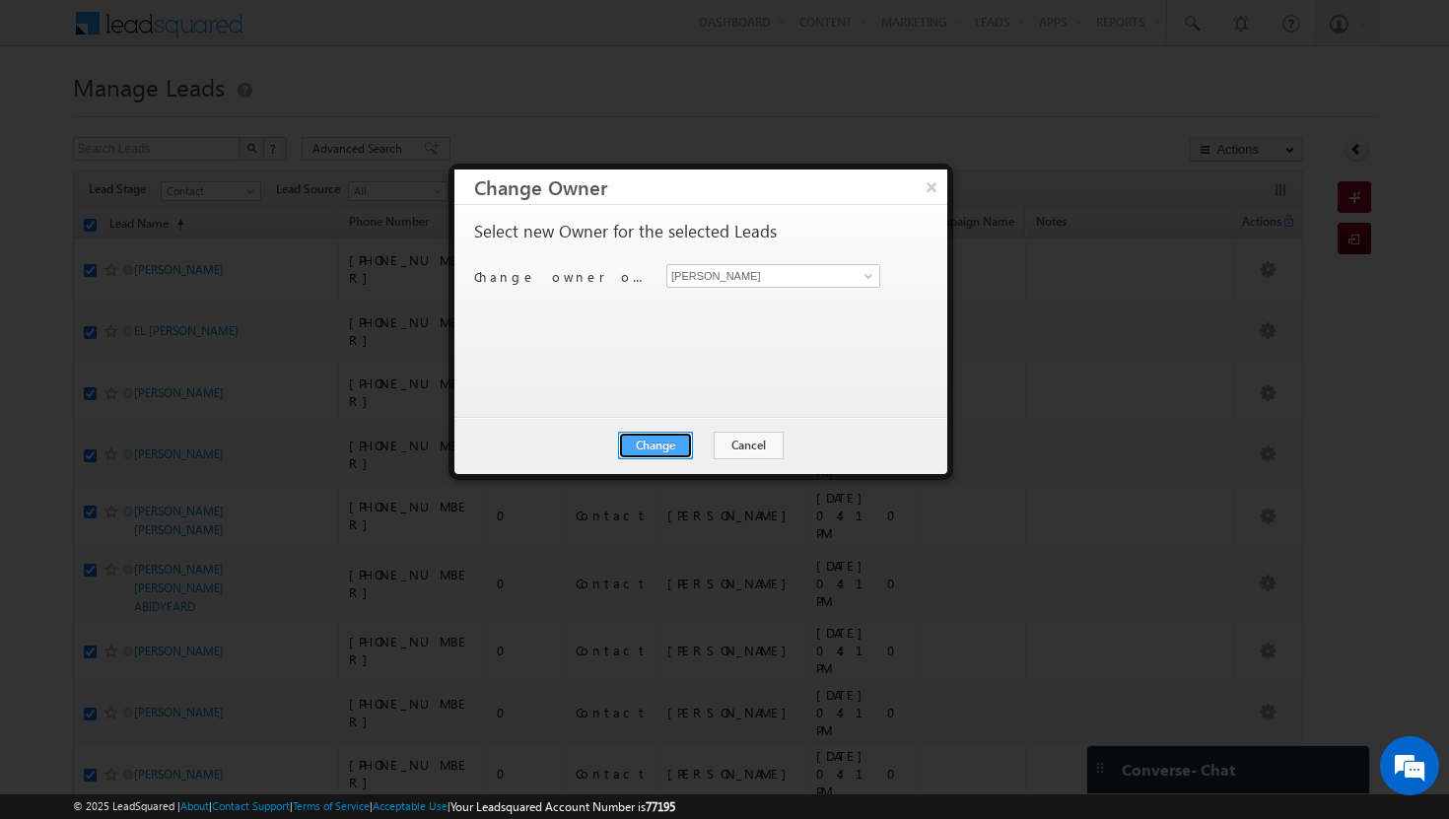
click at [681, 439] on button "Change" at bounding box center [655, 446] width 75 height 28
click at [721, 441] on button "Close" at bounding box center [703, 446] width 63 height 28
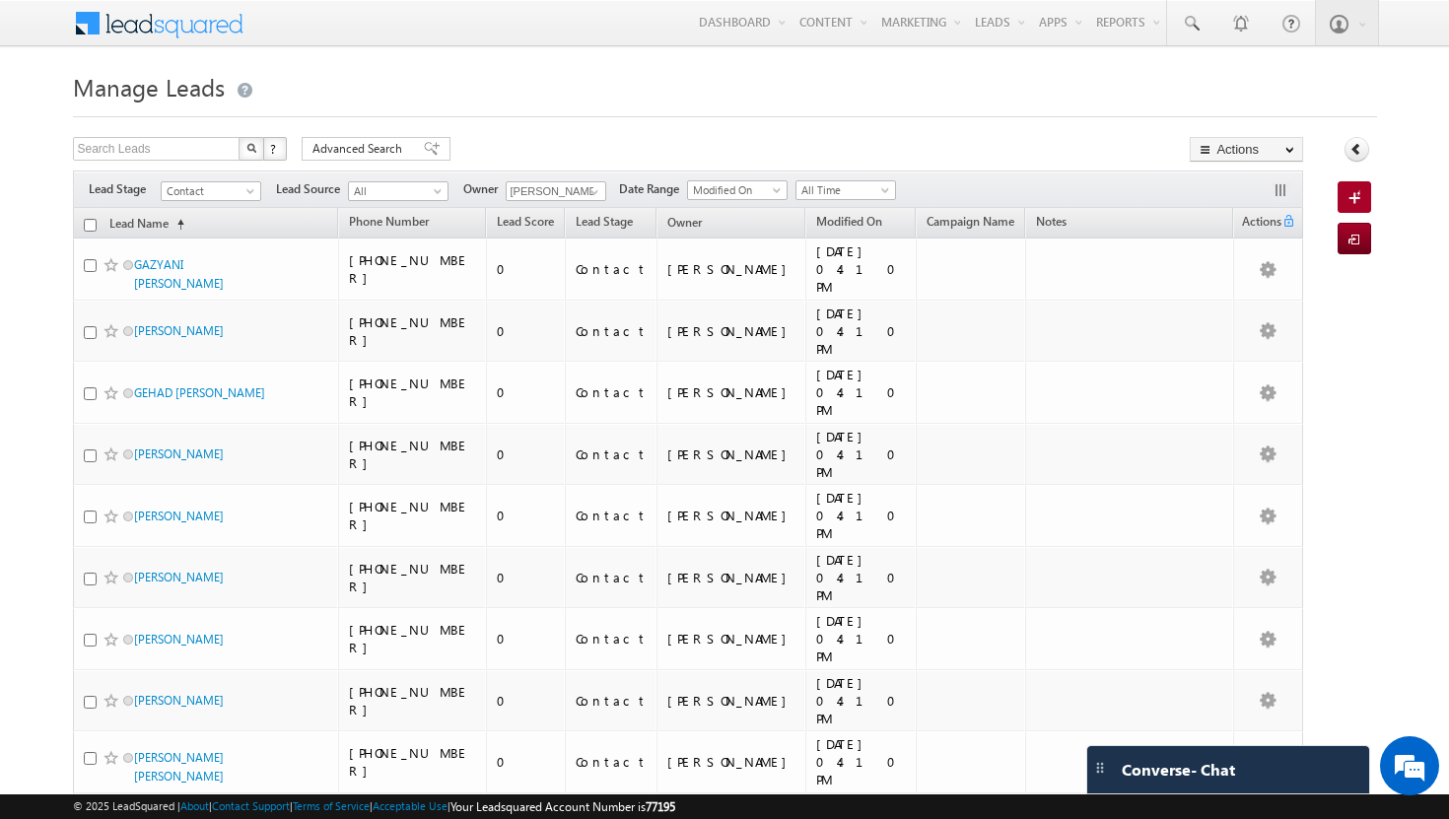
click at [91, 227] on input "checkbox" at bounding box center [90, 225] width 13 height 13
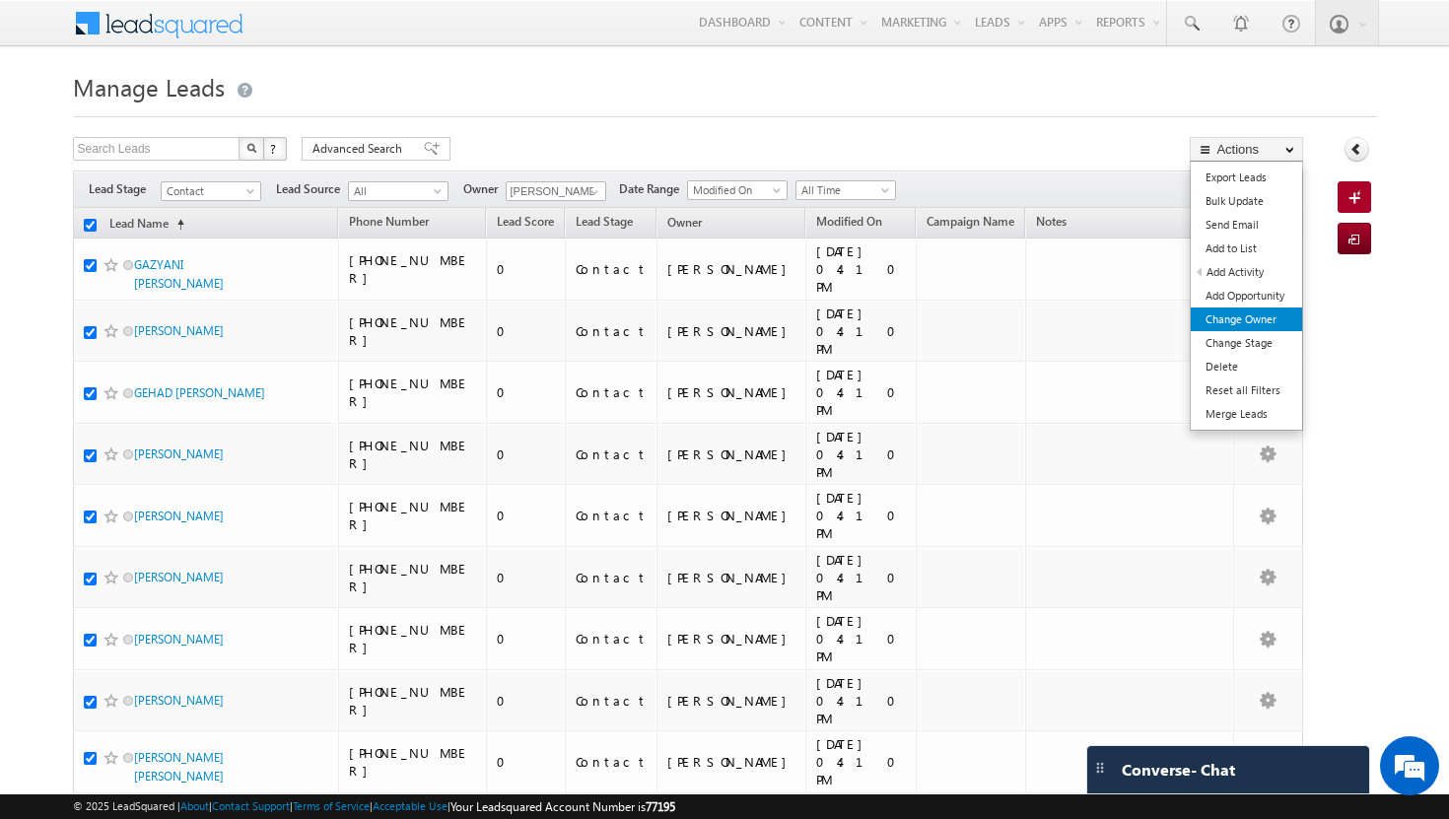
click at [1230, 316] on link "Change Owner" at bounding box center [1245, 319] width 111 height 24
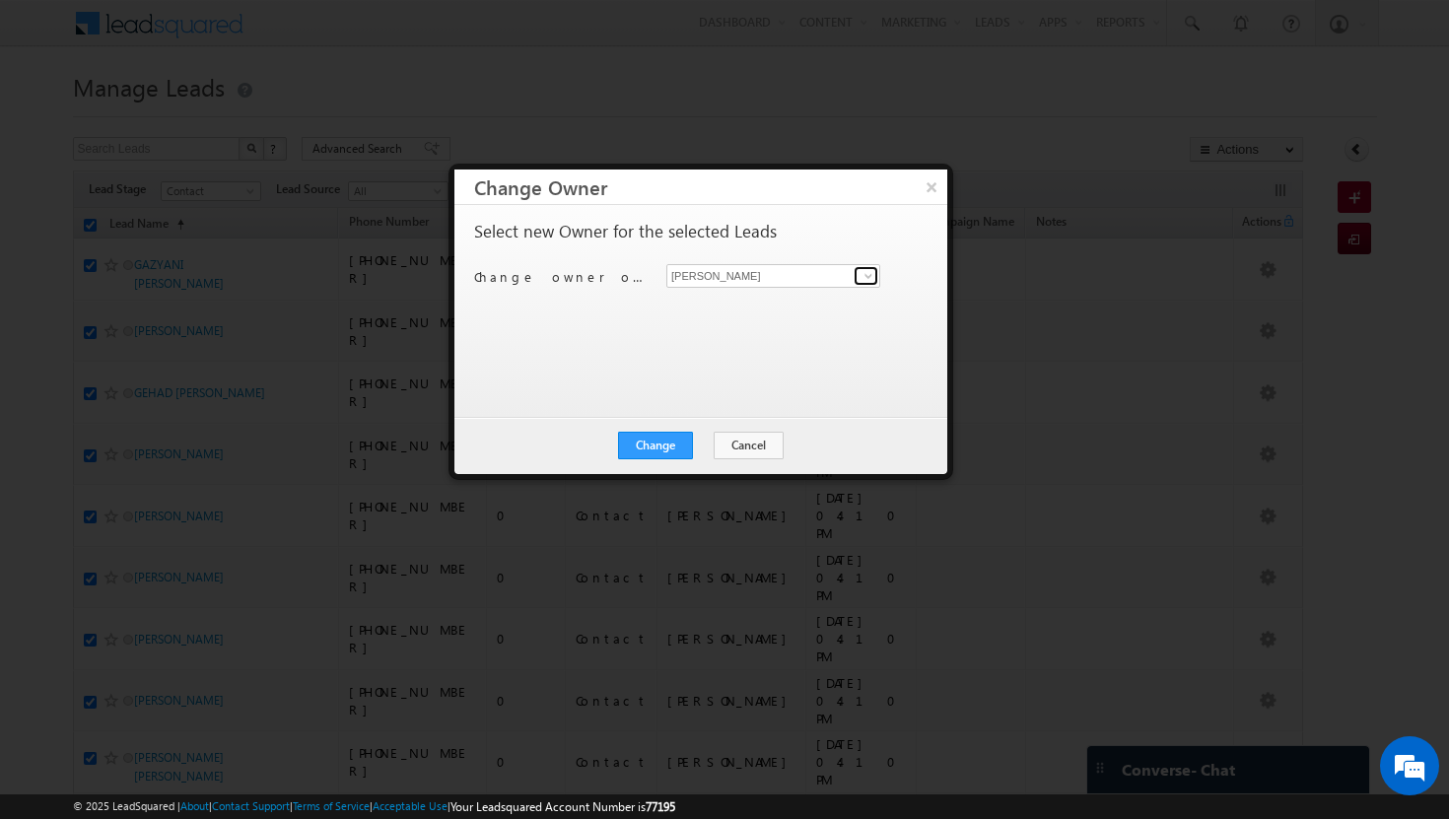
click at [862, 274] on span at bounding box center [868, 276] width 16 height 16
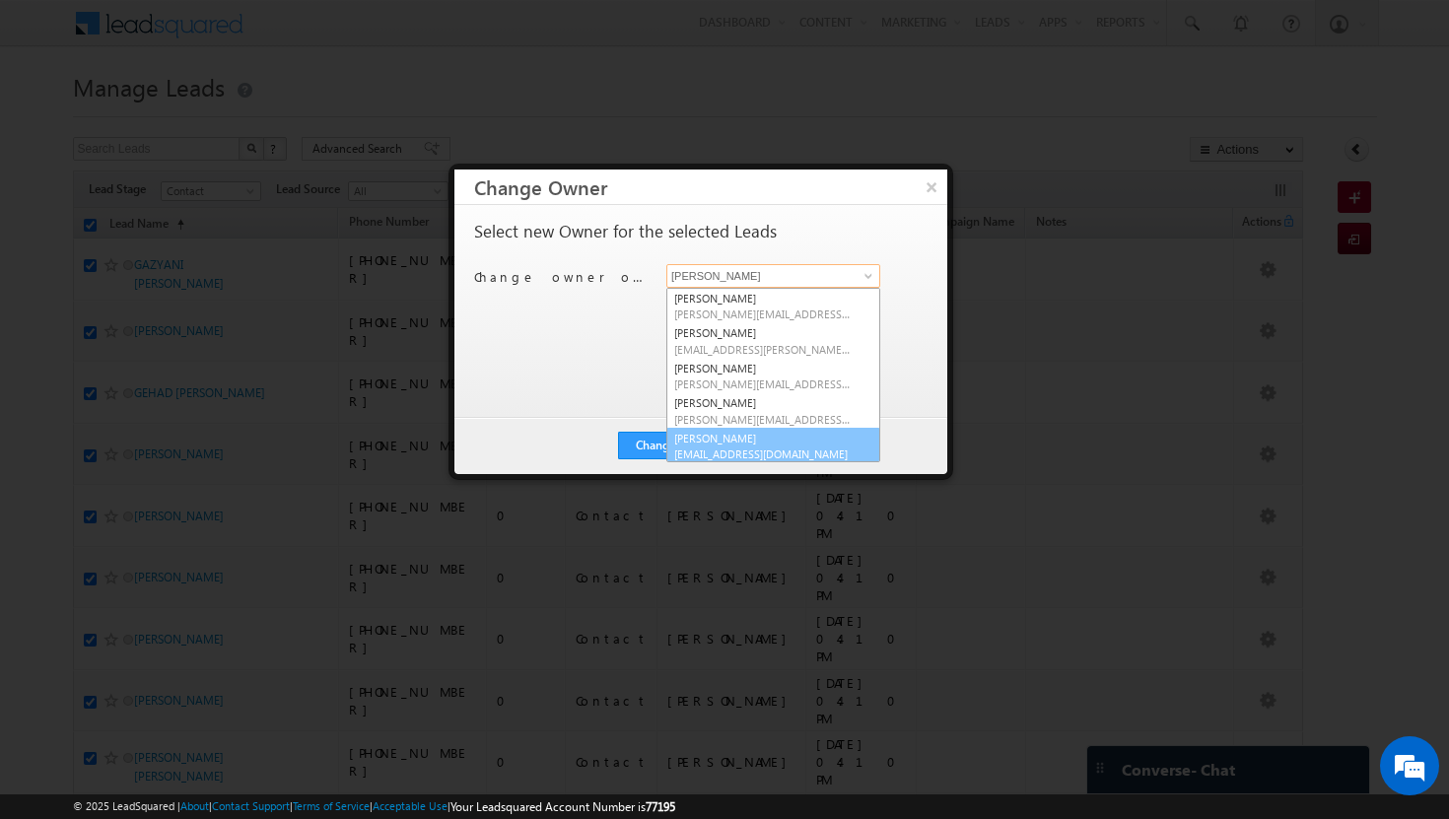
scroll to position [5, 0]
click at [774, 439] on link "[PERSON_NAME] [PERSON_NAME][EMAIL_ADDRESS][DOMAIN_NAME]" at bounding box center [773, 441] width 214 height 37
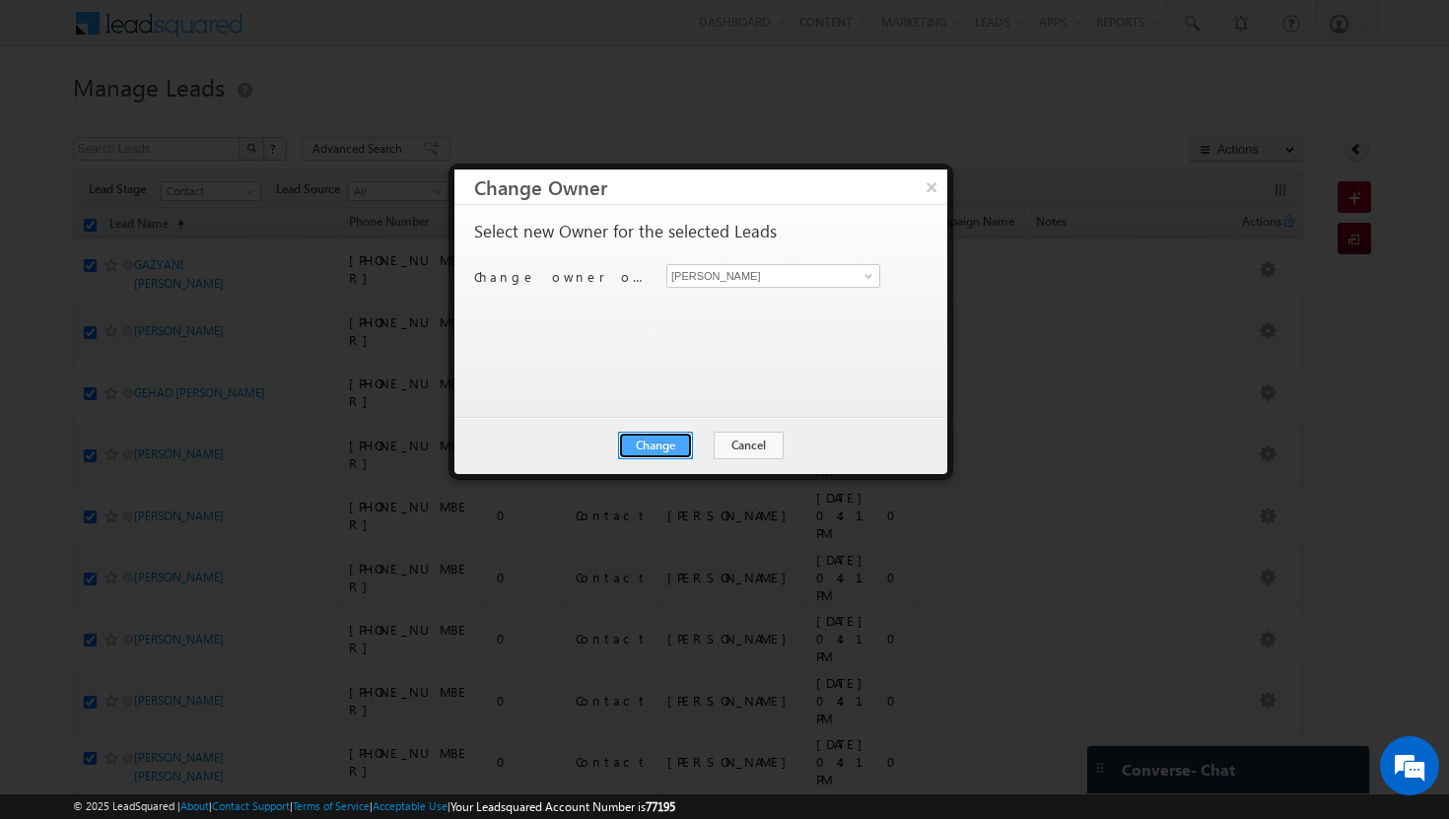
click at [658, 443] on button "Change" at bounding box center [655, 446] width 75 height 28
click at [723, 444] on button "Close" at bounding box center [703, 446] width 63 height 28
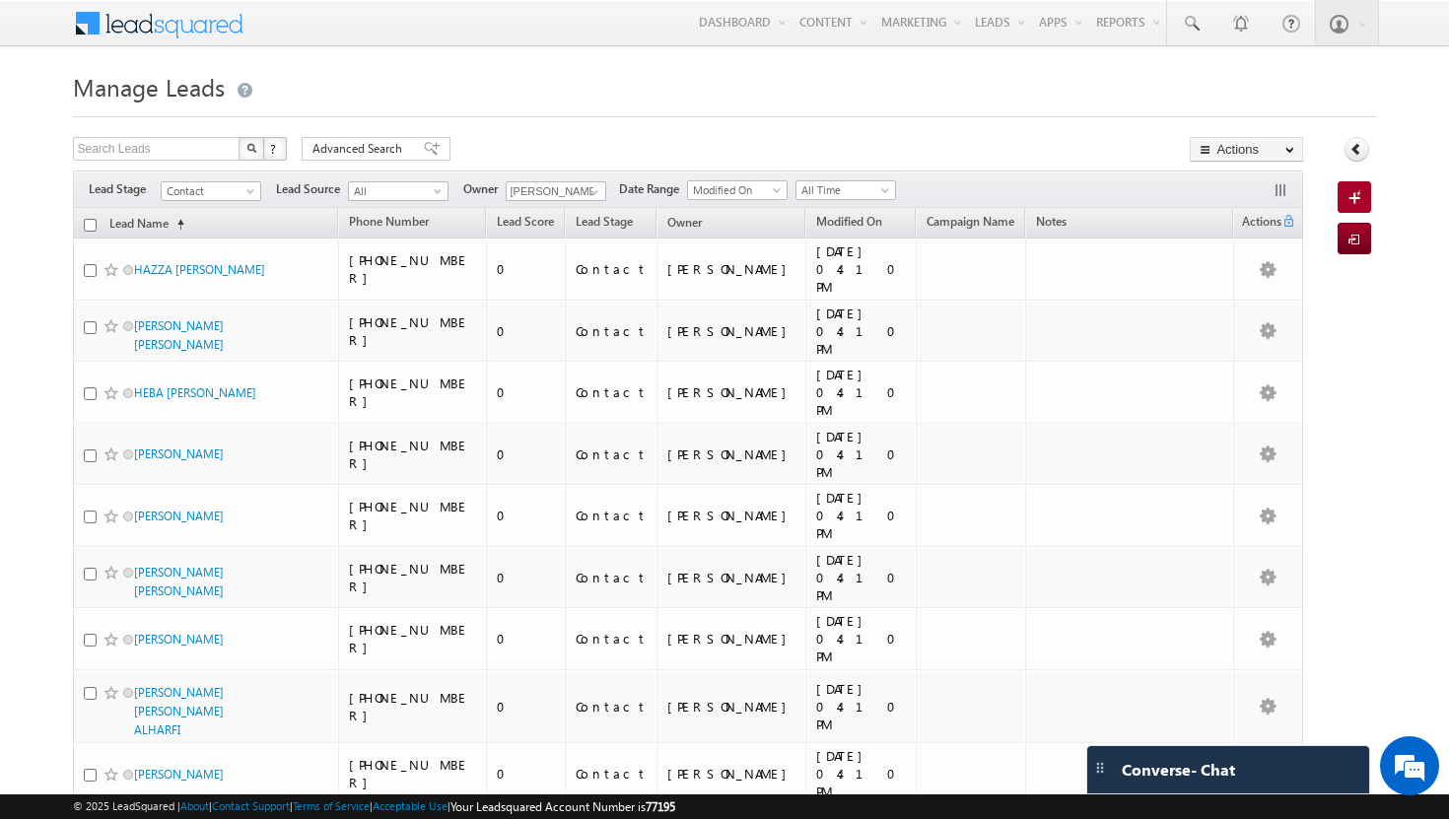
click at [89, 228] on input "checkbox" at bounding box center [90, 225] width 13 height 13
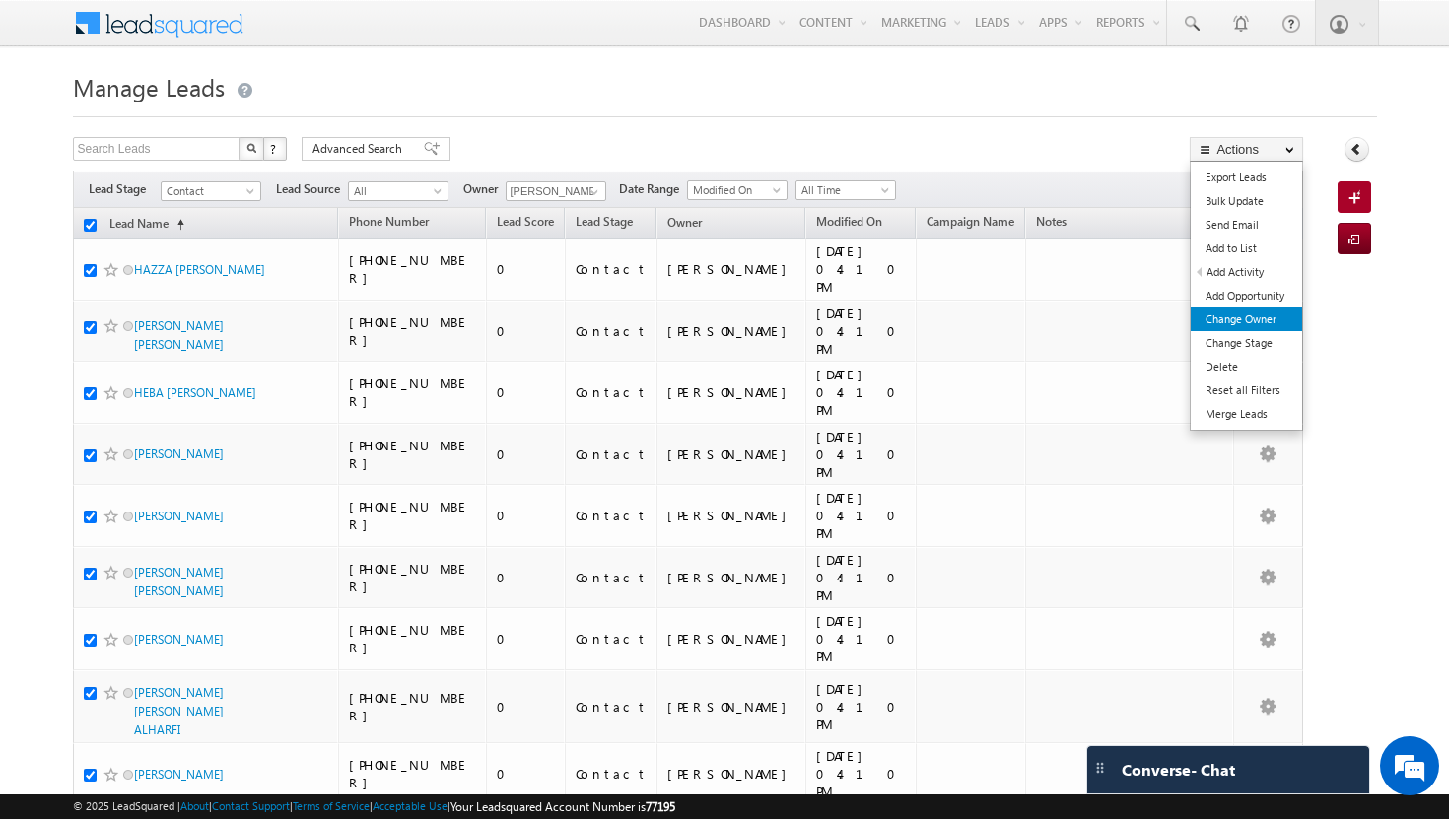
click at [1211, 316] on link "Change Owner" at bounding box center [1245, 319] width 111 height 24
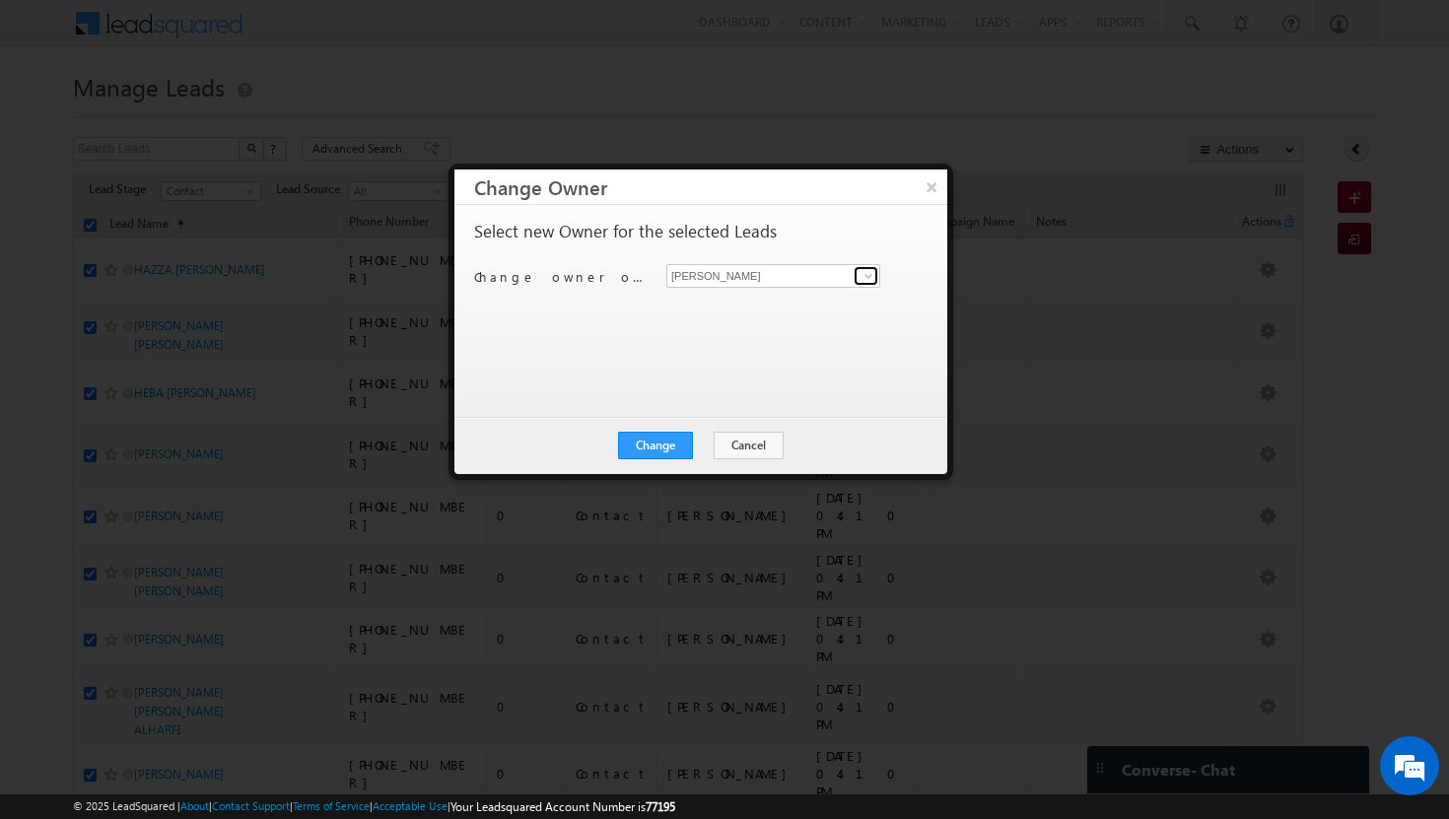
click at [869, 275] on span at bounding box center [868, 276] width 16 height 16
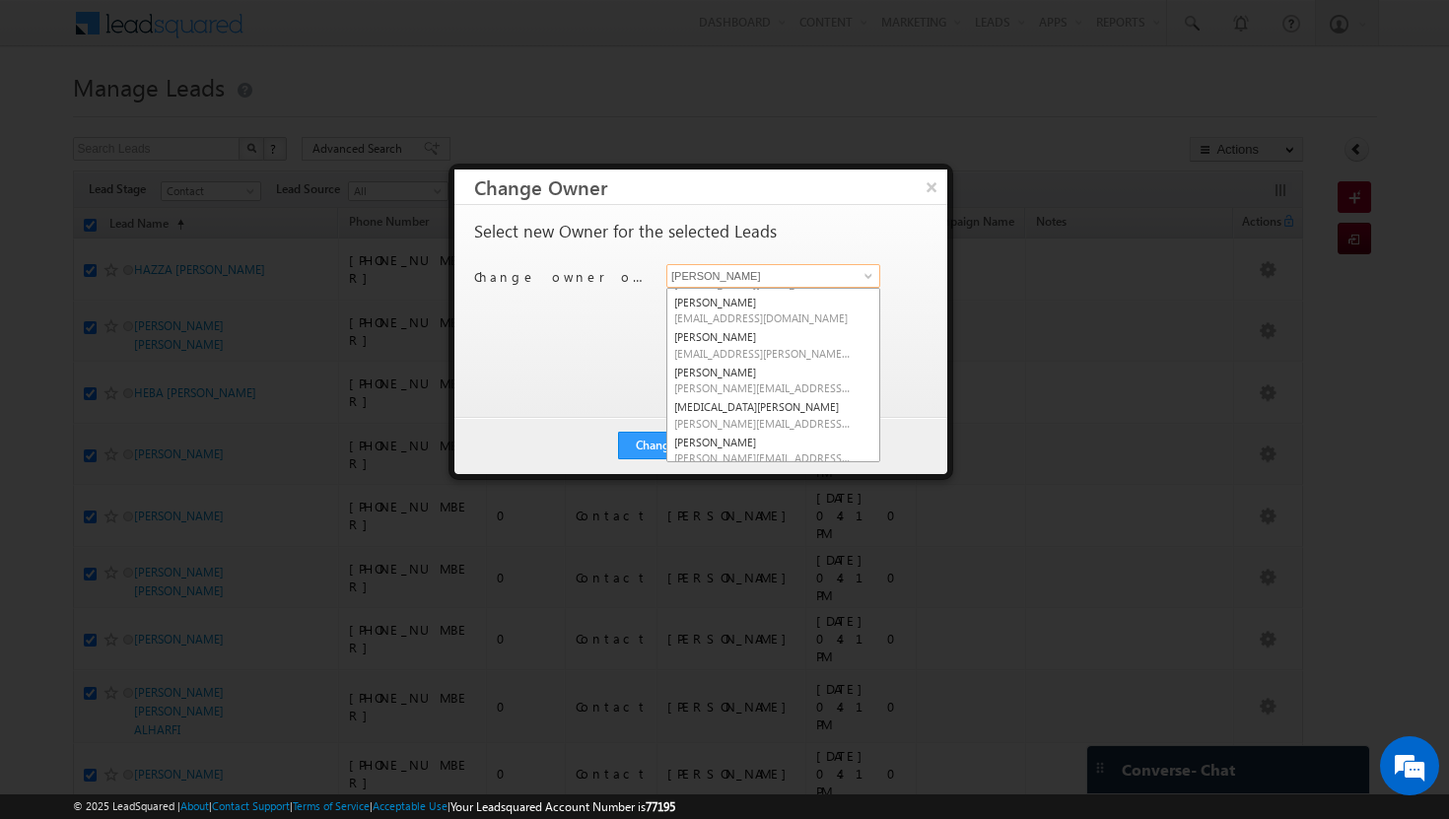
scroll to position [163, 0]
click at [803, 389] on span "[PERSON_NAME][EMAIL_ADDRESS][DOMAIN_NAME]" at bounding box center [762, 396] width 177 height 15
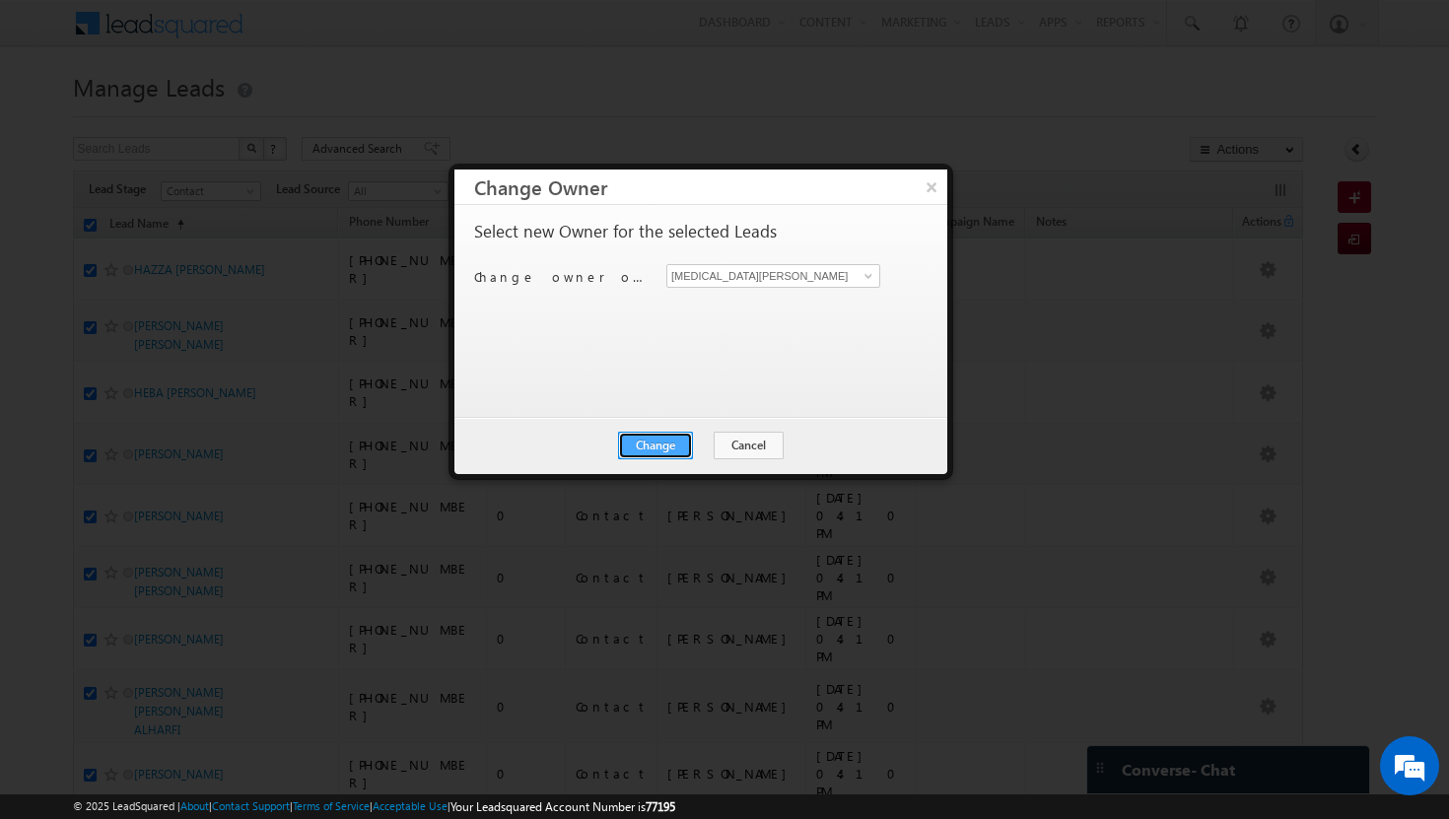
click at [677, 441] on button "Change" at bounding box center [655, 446] width 75 height 28
click at [708, 442] on button "Close" at bounding box center [703, 446] width 63 height 28
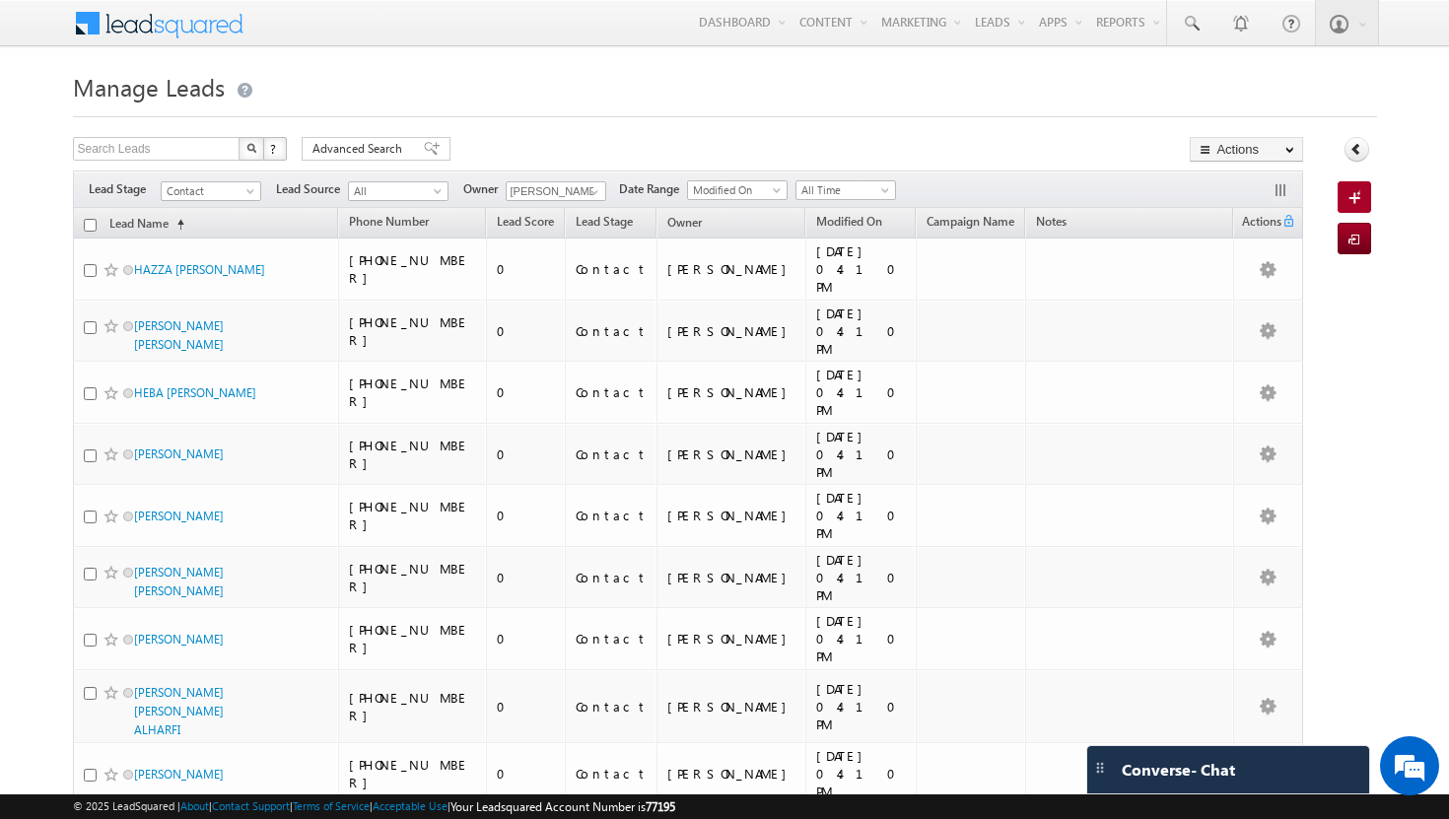
click at [91, 226] on input "checkbox" at bounding box center [90, 225] width 13 height 13
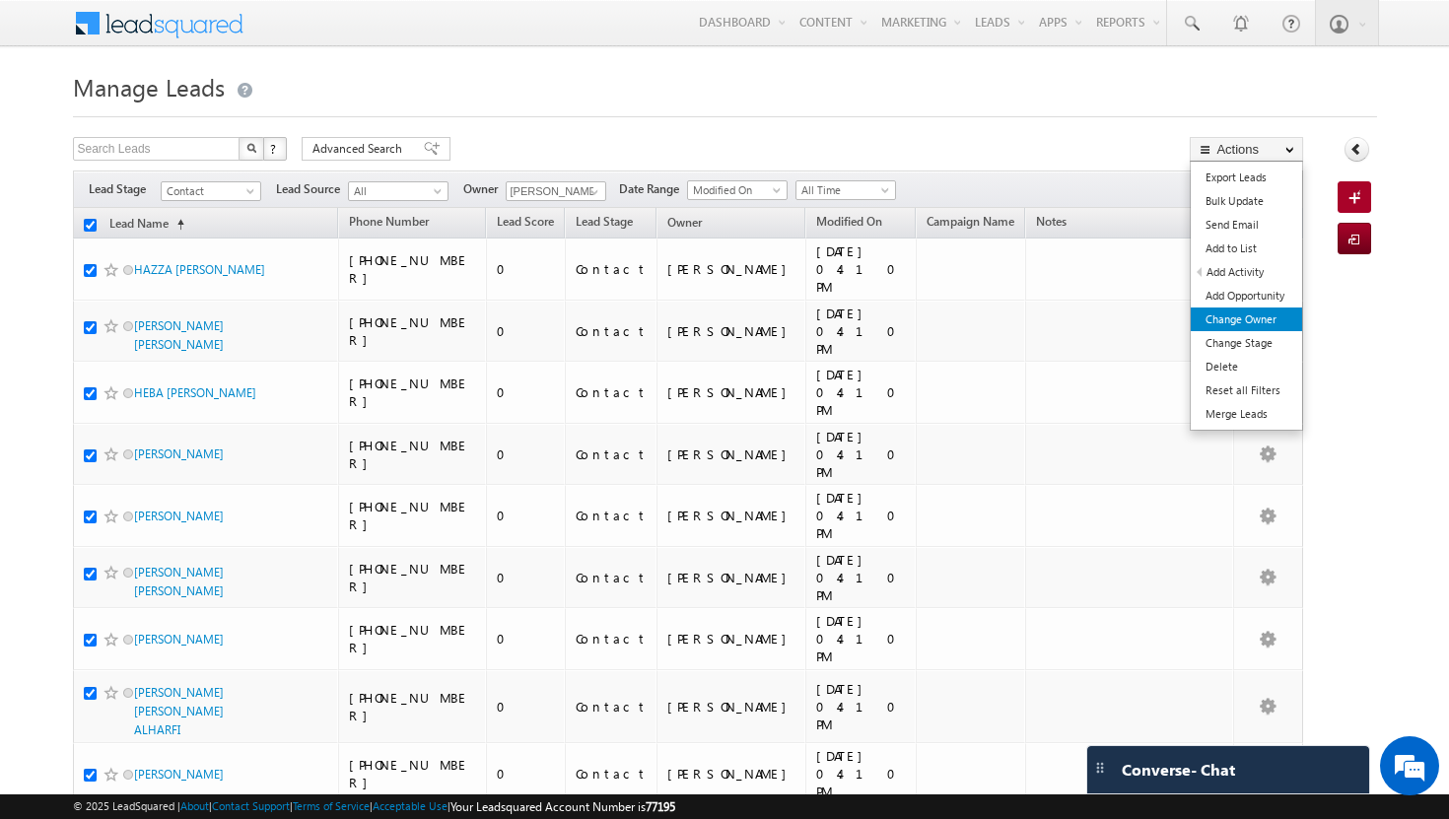
click at [1273, 317] on link "Change Owner" at bounding box center [1245, 319] width 111 height 24
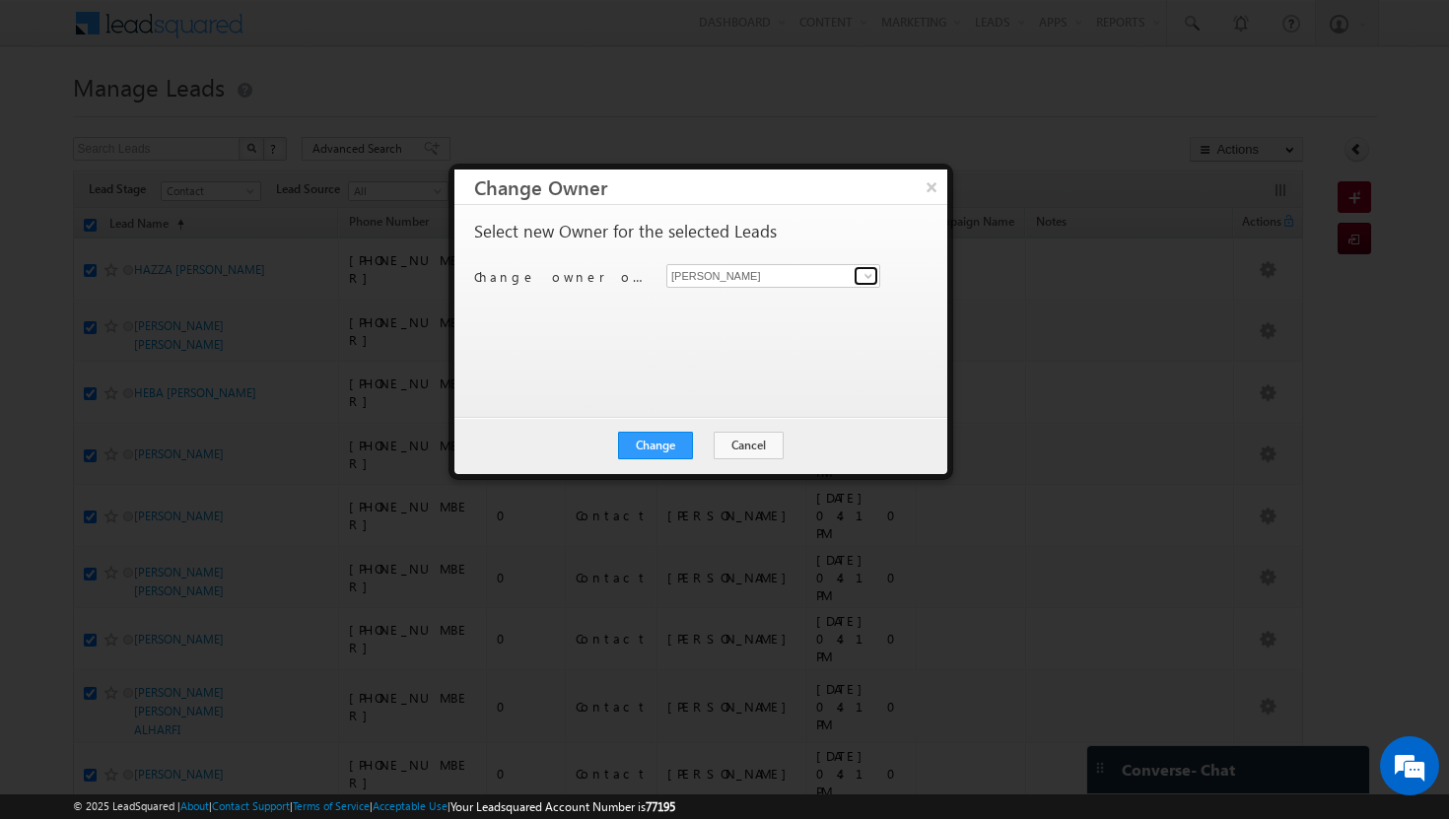
click at [872, 275] on span at bounding box center [868, 276] width 16 height 16
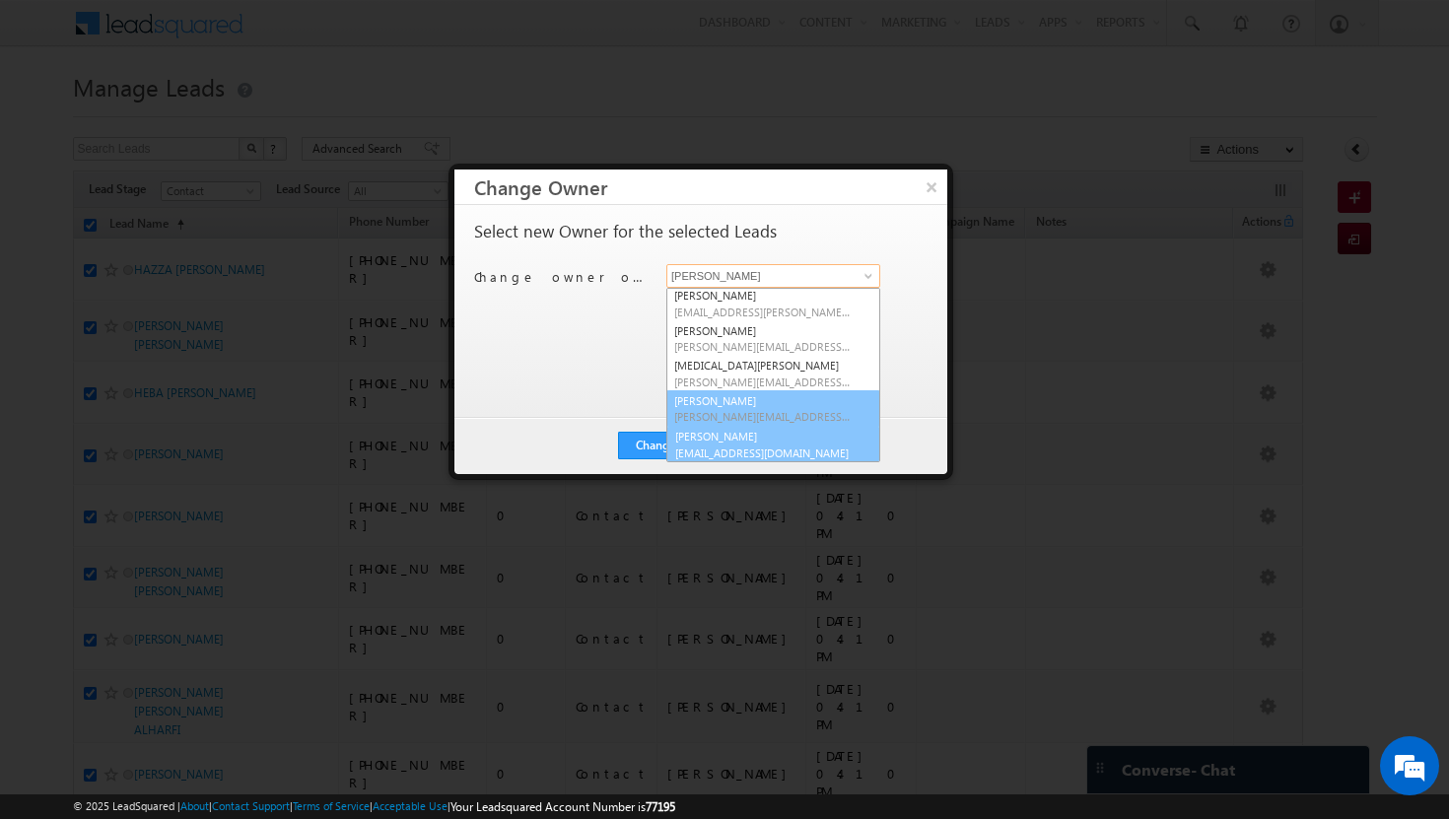
scroll to position [178, 0]
click at [761, 431] on link "[PERSON_NAME] [PERSON_NAME][EMAIL_ADDRESS][DOMAIN_NAME]" at bounding box center [773, 442] width 214 height 37
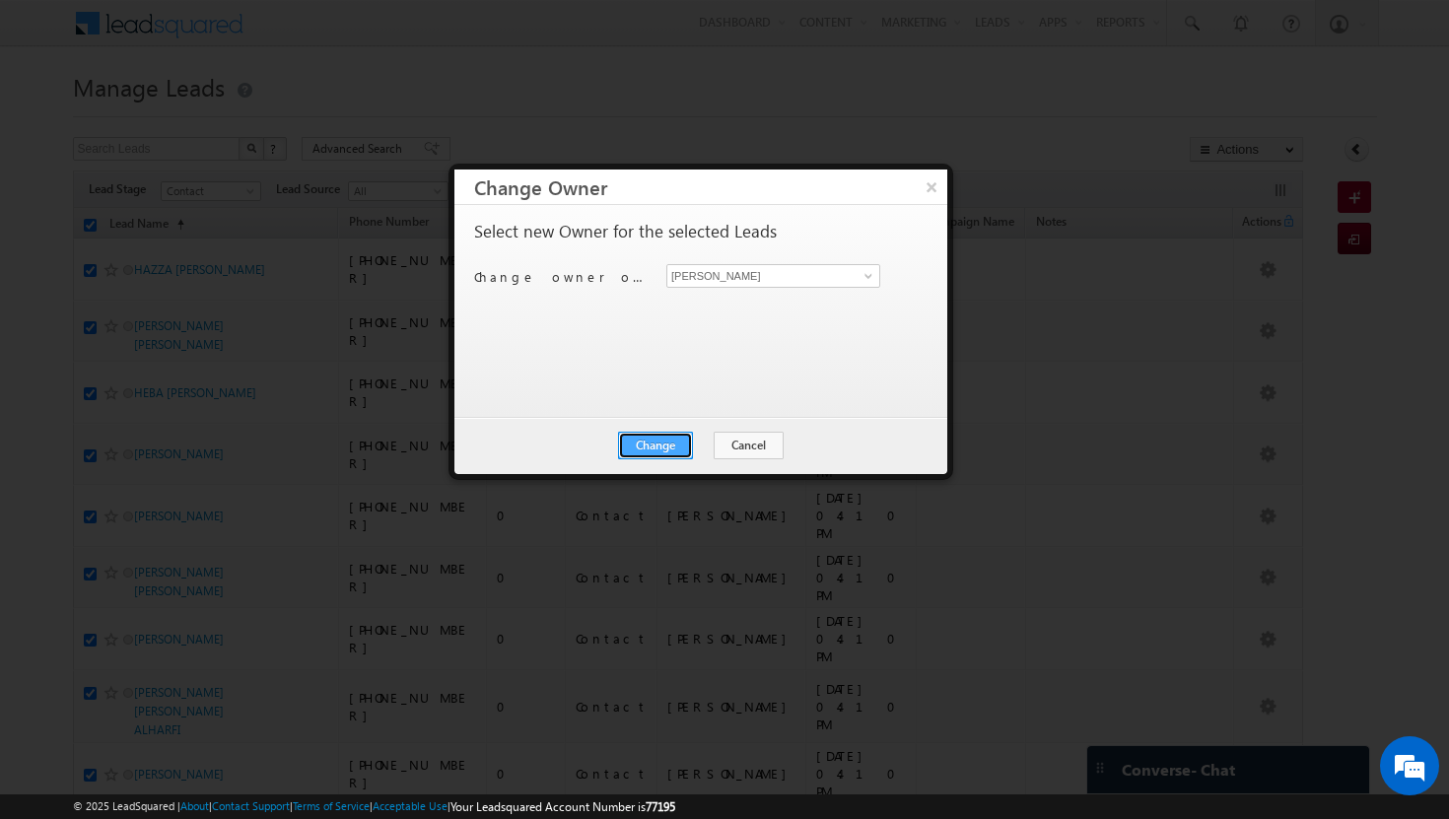
click at [665, 447] on button "Change" at bounding box center [655, 446] width 75 height 28
click at [691, 449] on button "Close" at bounding box center [703, 446] width 63 height 28
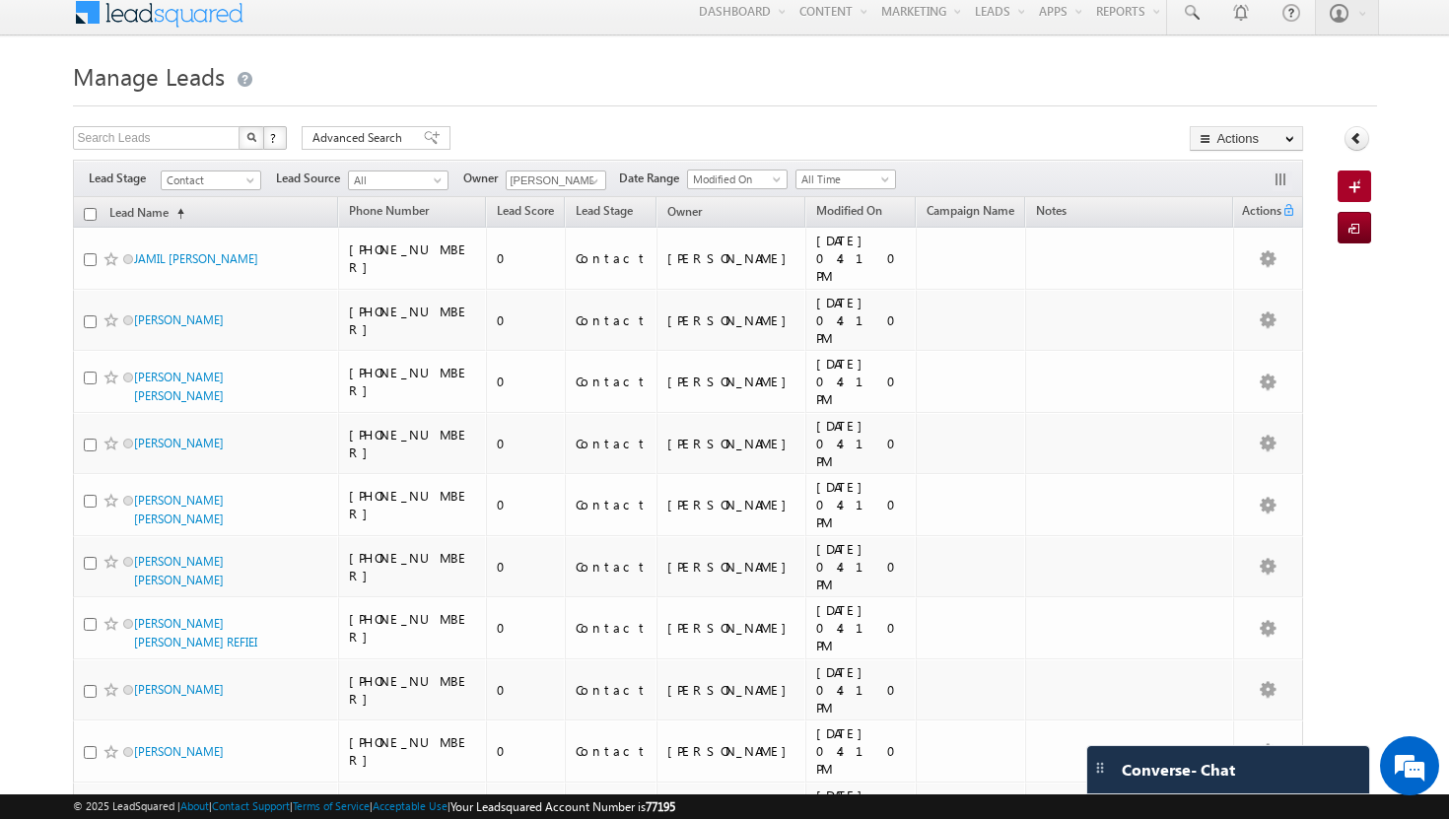
scroll to position [0, 0]
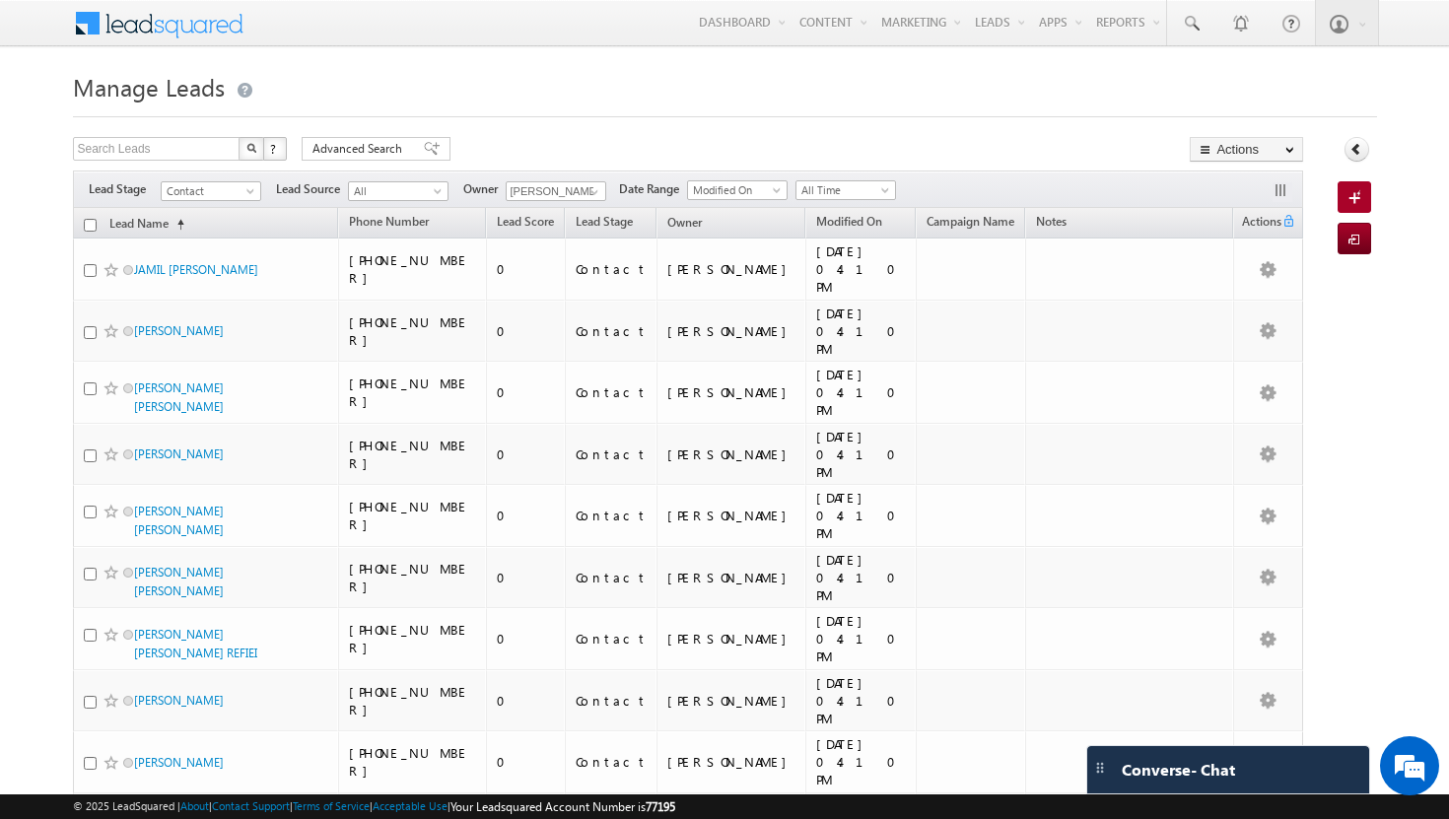
click at [90, 223] on input "checkbox" at bounding box center [90, 225] width 13 height 13
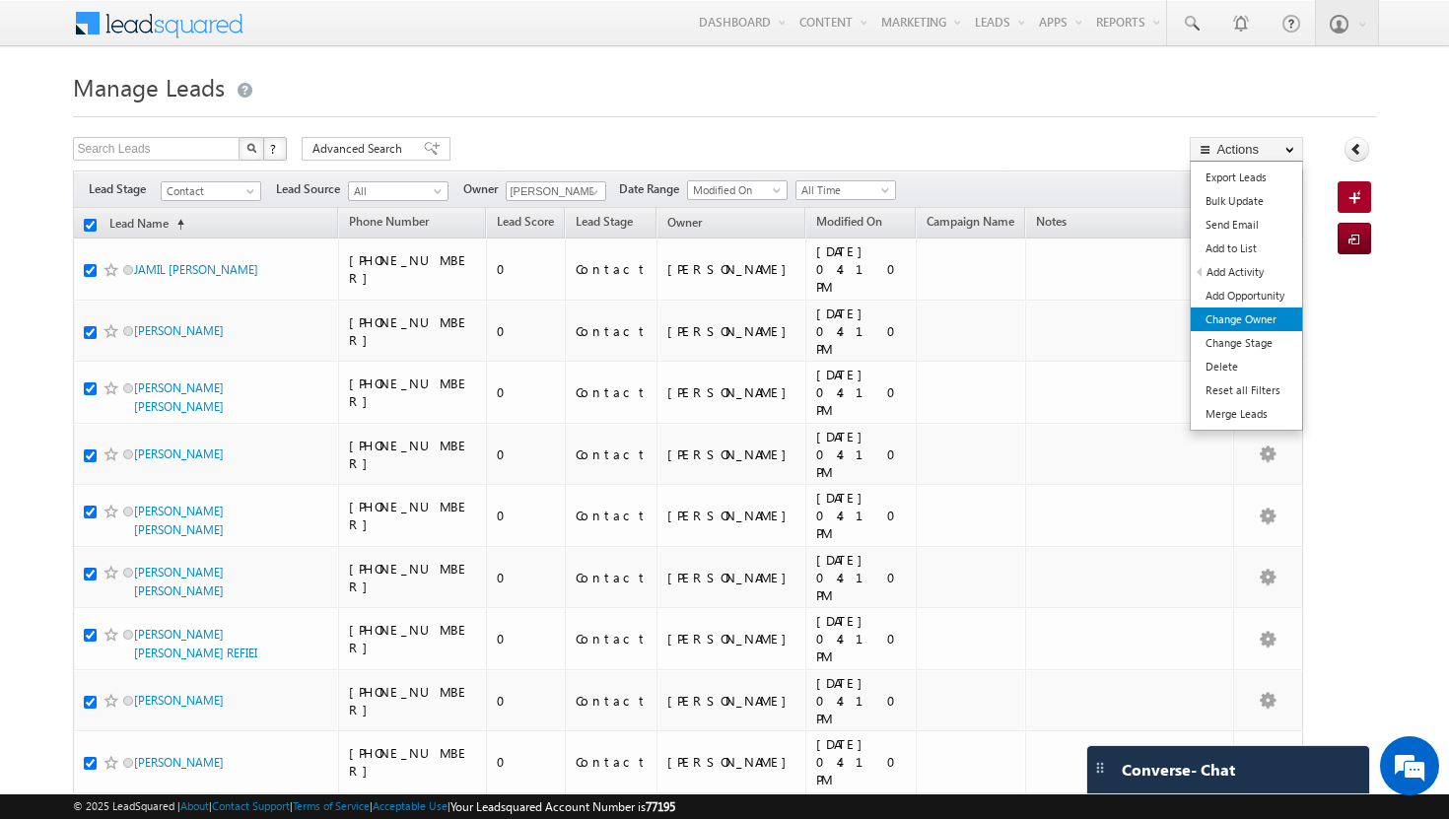
click at [1263, 318] on link "Change Owner" at bounding box center [1245, 319] width 111 height 24
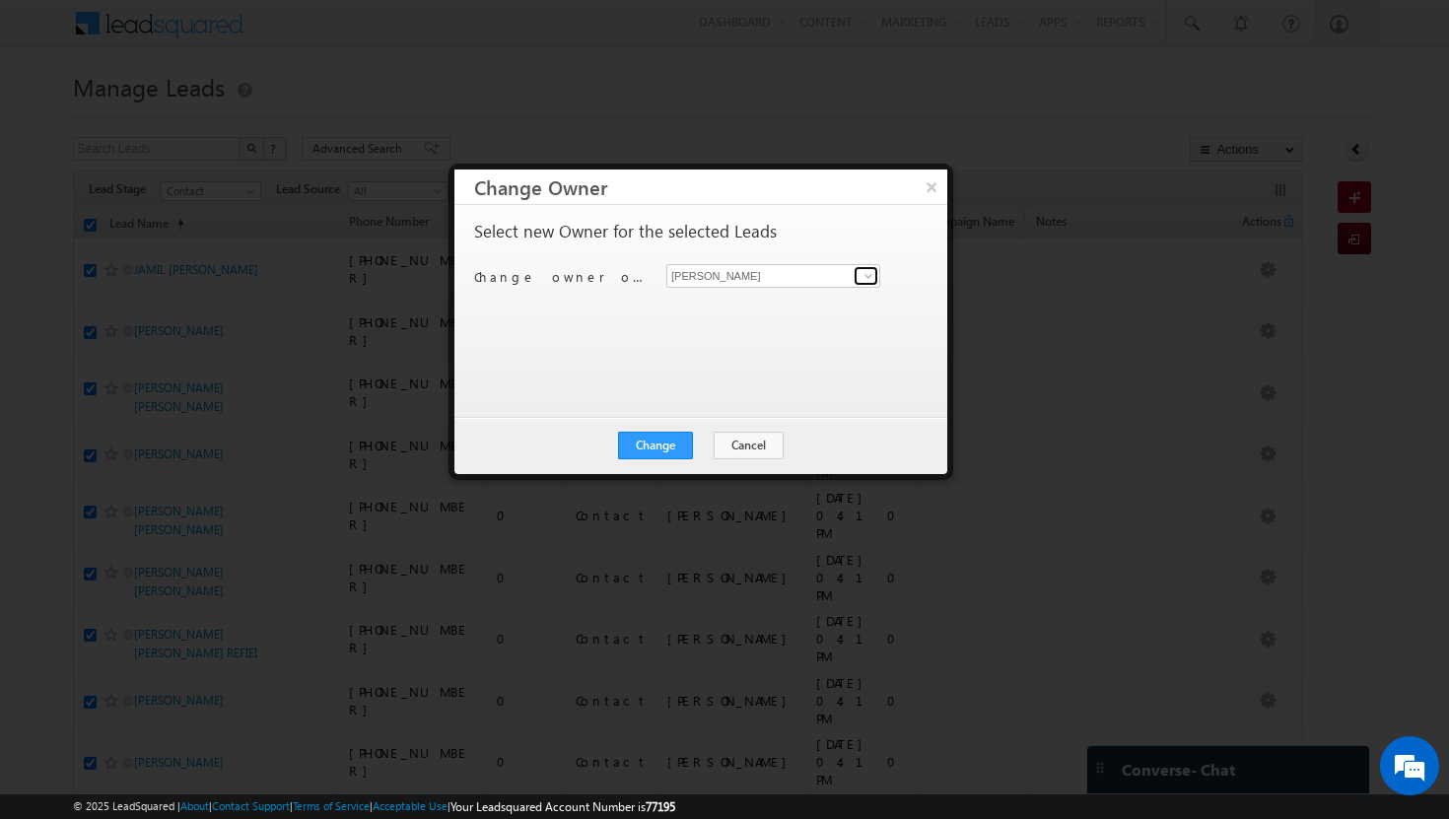
click at [871, 271] on span at bounding box center [868, 276] width 16 height 16
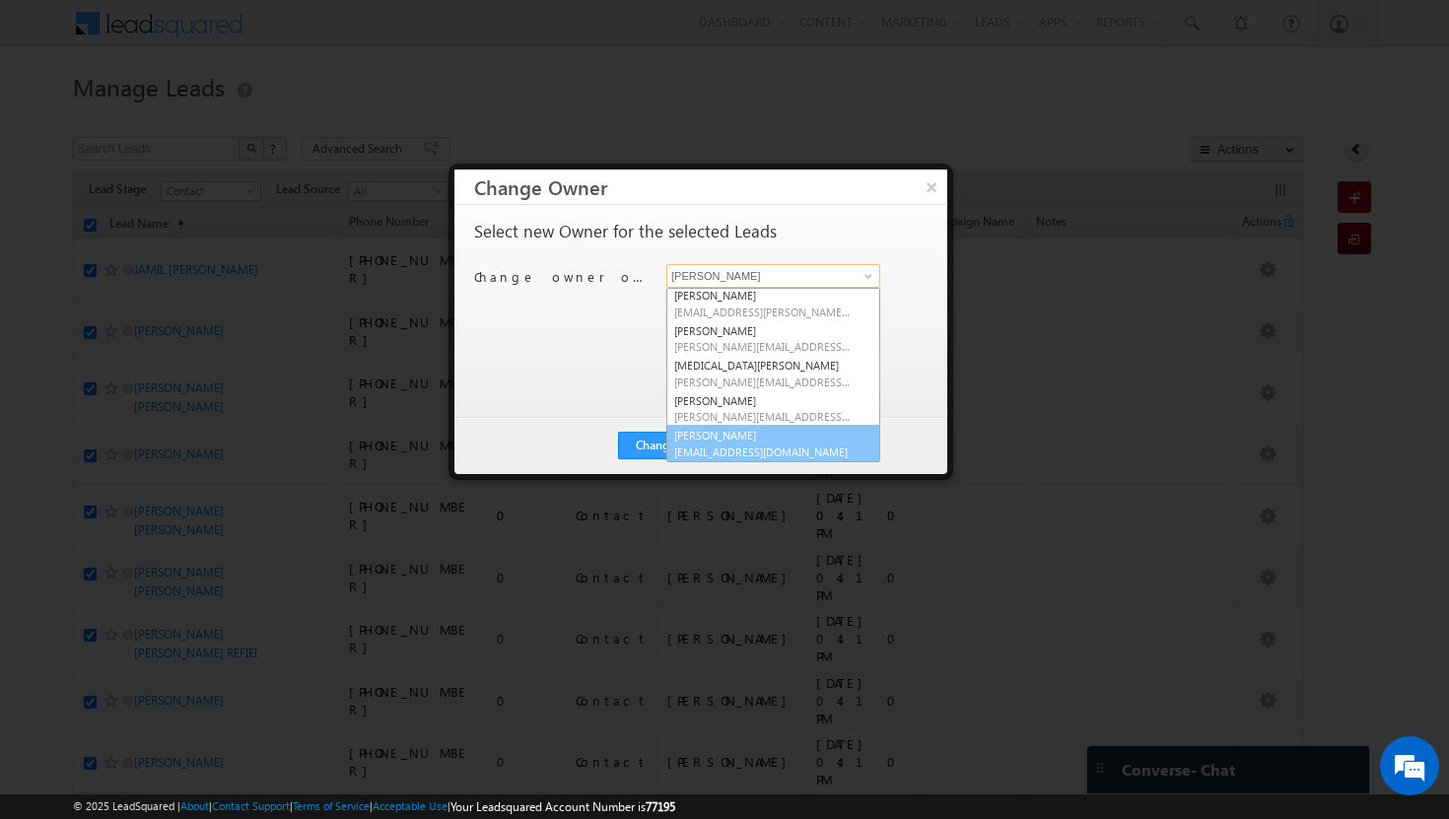
scroll to position [178, 0]
click at [773, 435] on link "[PERSON_NAME] [PERSON_NAME][EMAIL_ADDRESS][DOMAIN_NAME]" at bounding box center [773, 442] width 214 height 37
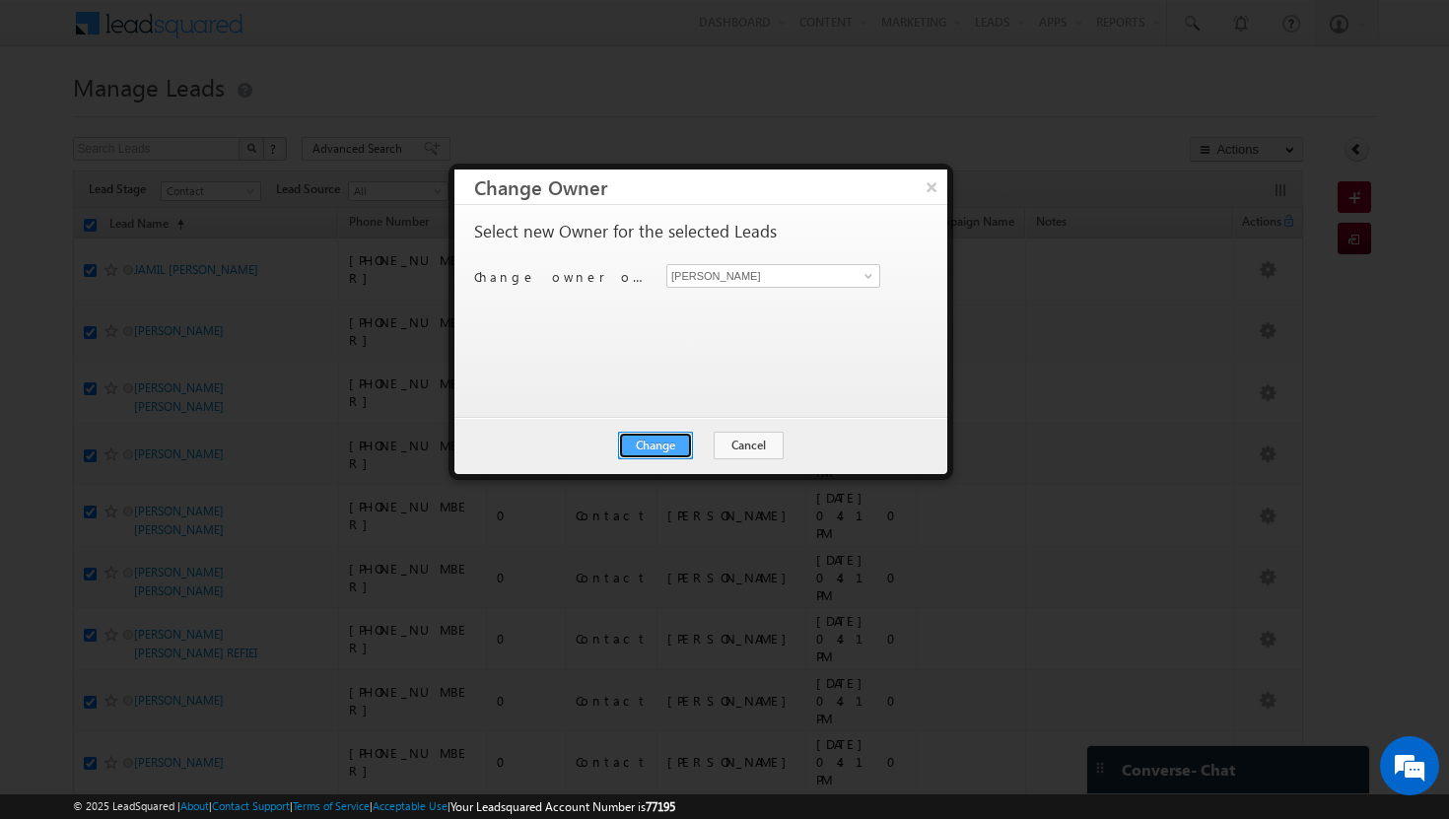
click at [663, 445] on button "Change" at bounding box center [655, 446] width 75 height 28
click at [719, 444] on button "Close" at bounding box center [703, 446] width 63 height 28
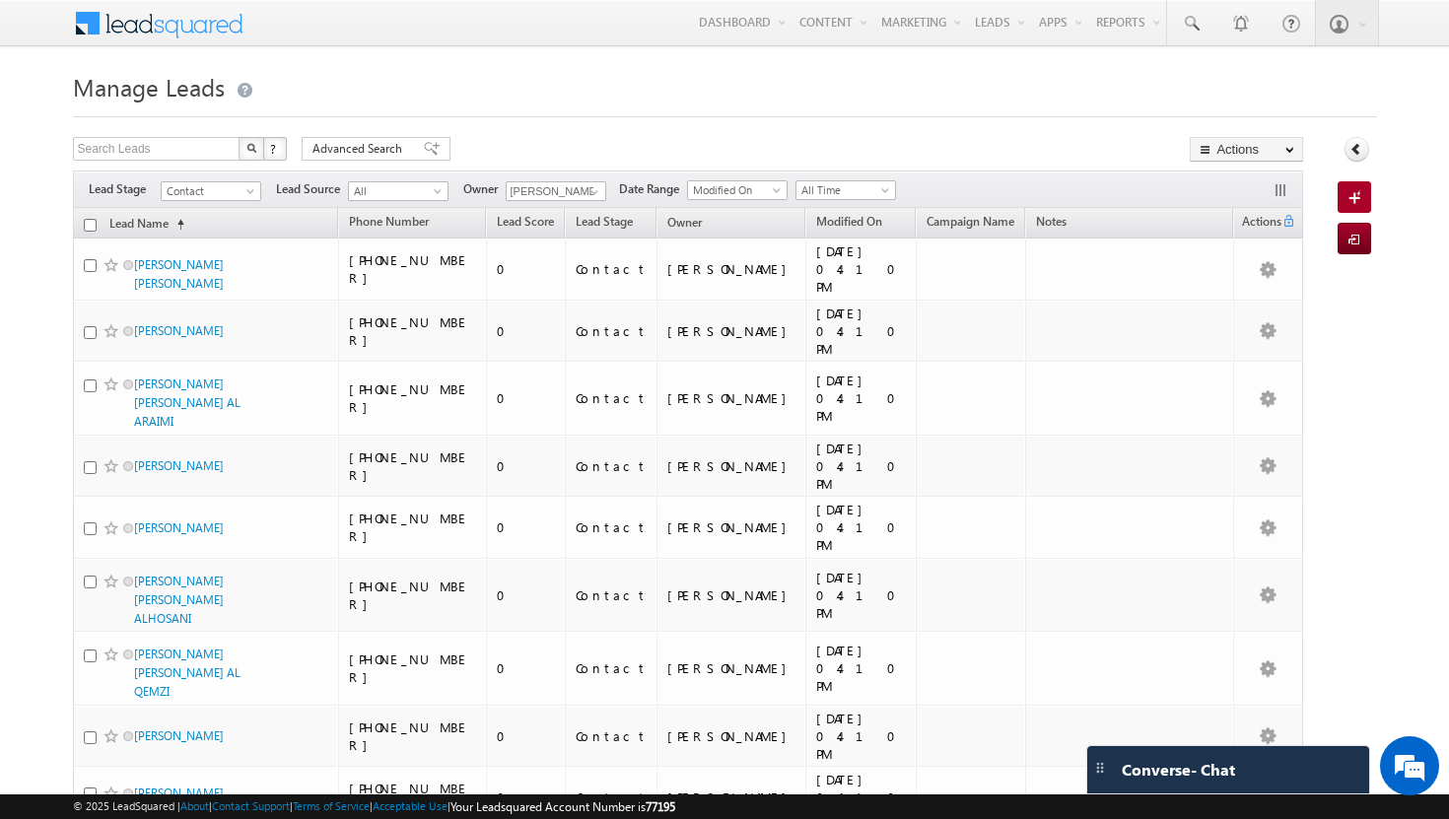
click at [88, 224] on input "checkbox" at bounding box center [90, 225] width 13 height 13
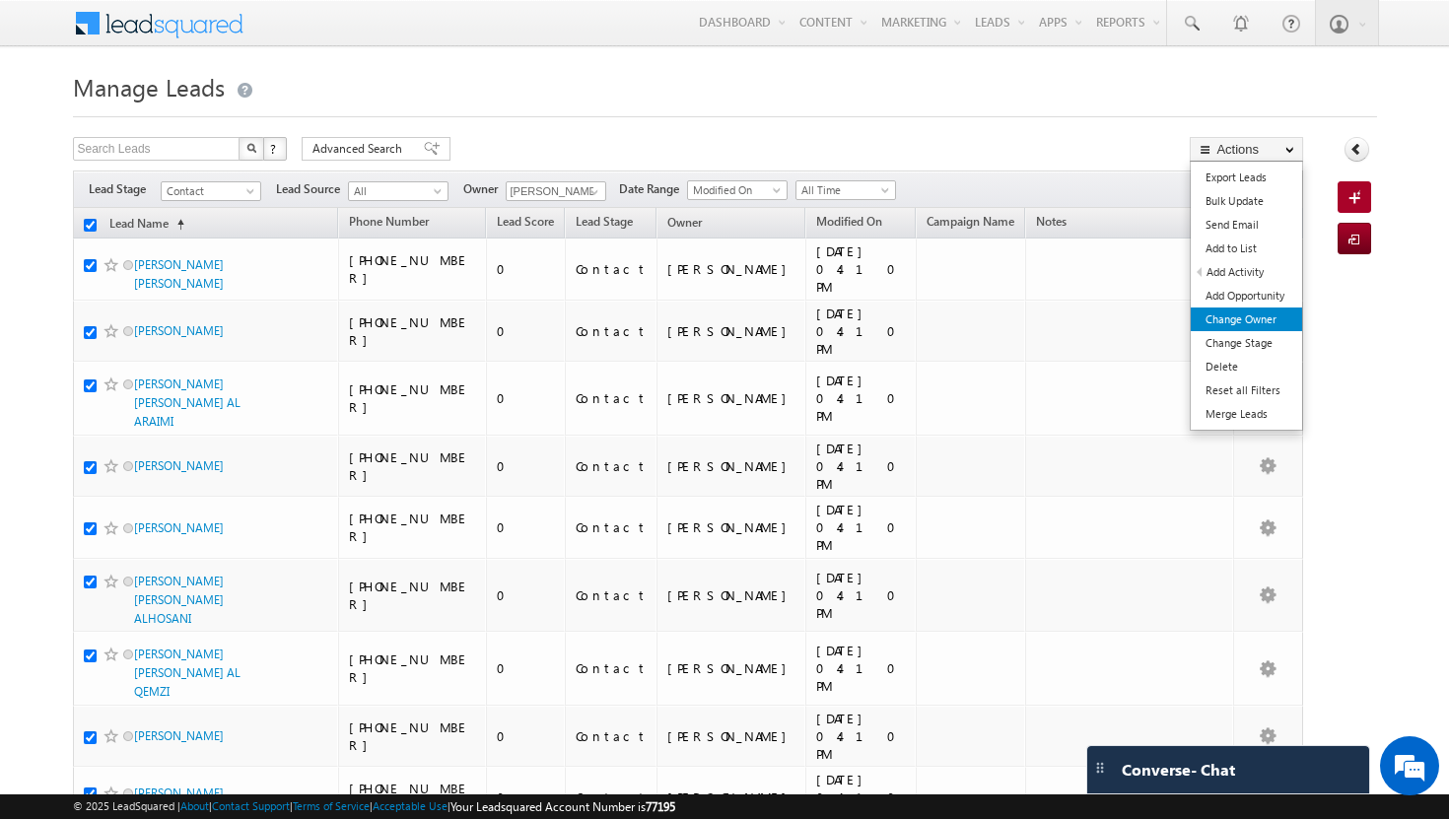
click at [1267, 318] on link "Change Owner" at bounding box center [1245, 319] width 111 height 24
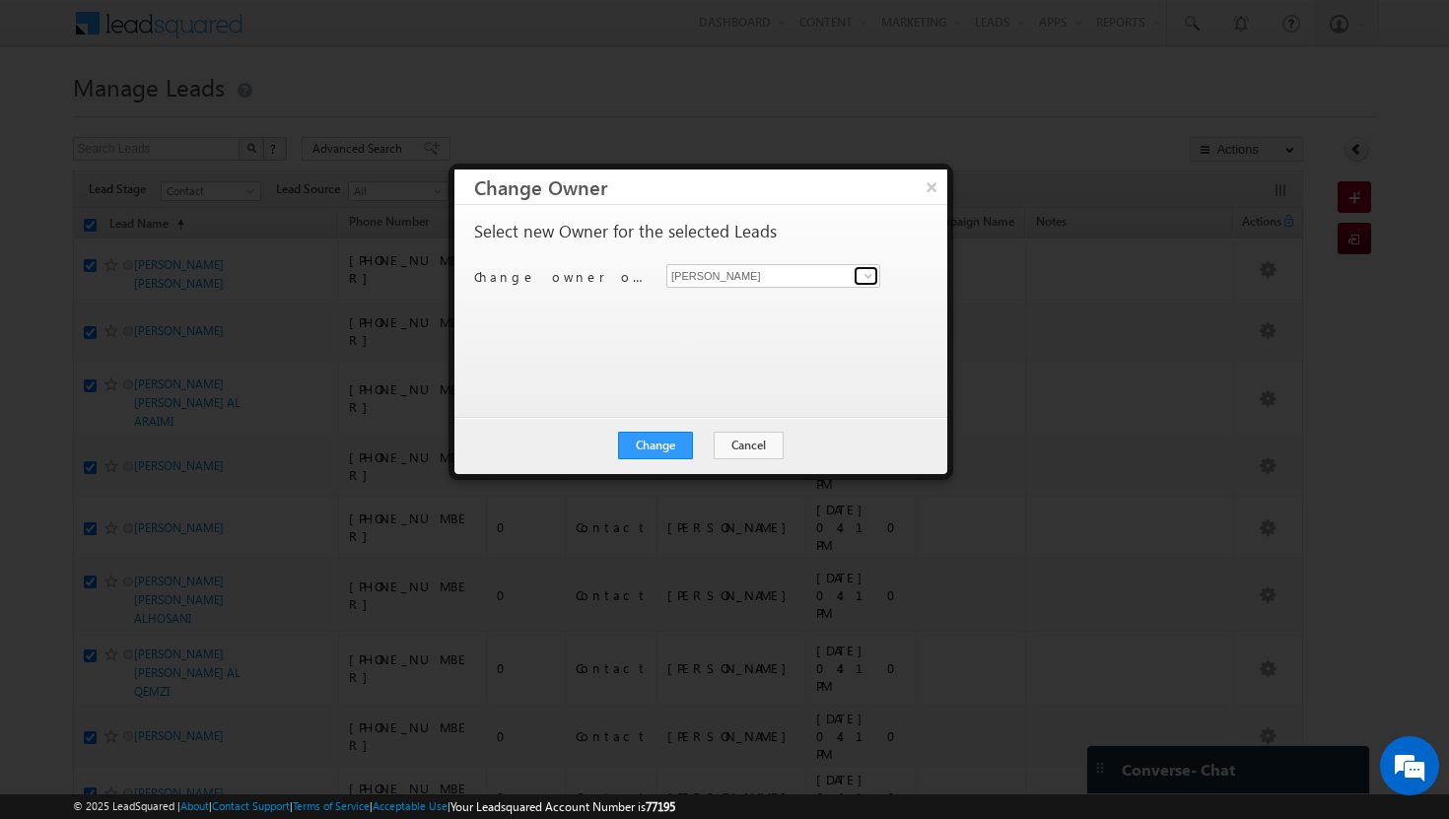
click at [865, 276] on span at bounding box center [868, 276] width 16 height 16
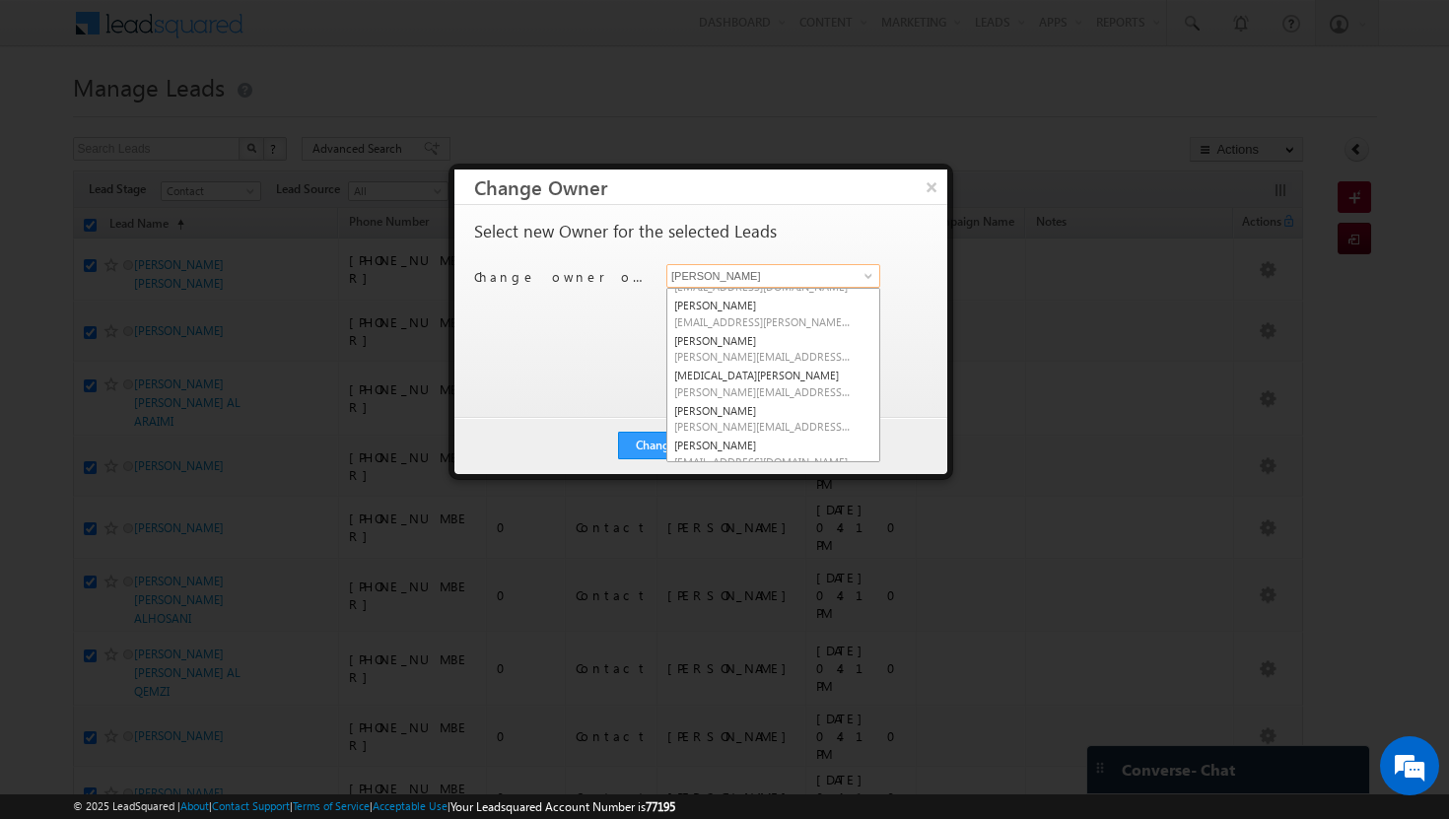
scroll to position [169, 0]
click at [762, 381] on link "[MEDICAL_DATA][PERSON_NAME] [MEDICAL_DATA][PERSON_NAME][EMAIL_ADDRESS][DOMAIN_N…" at bounding box center [773, 384] width 214 height 37
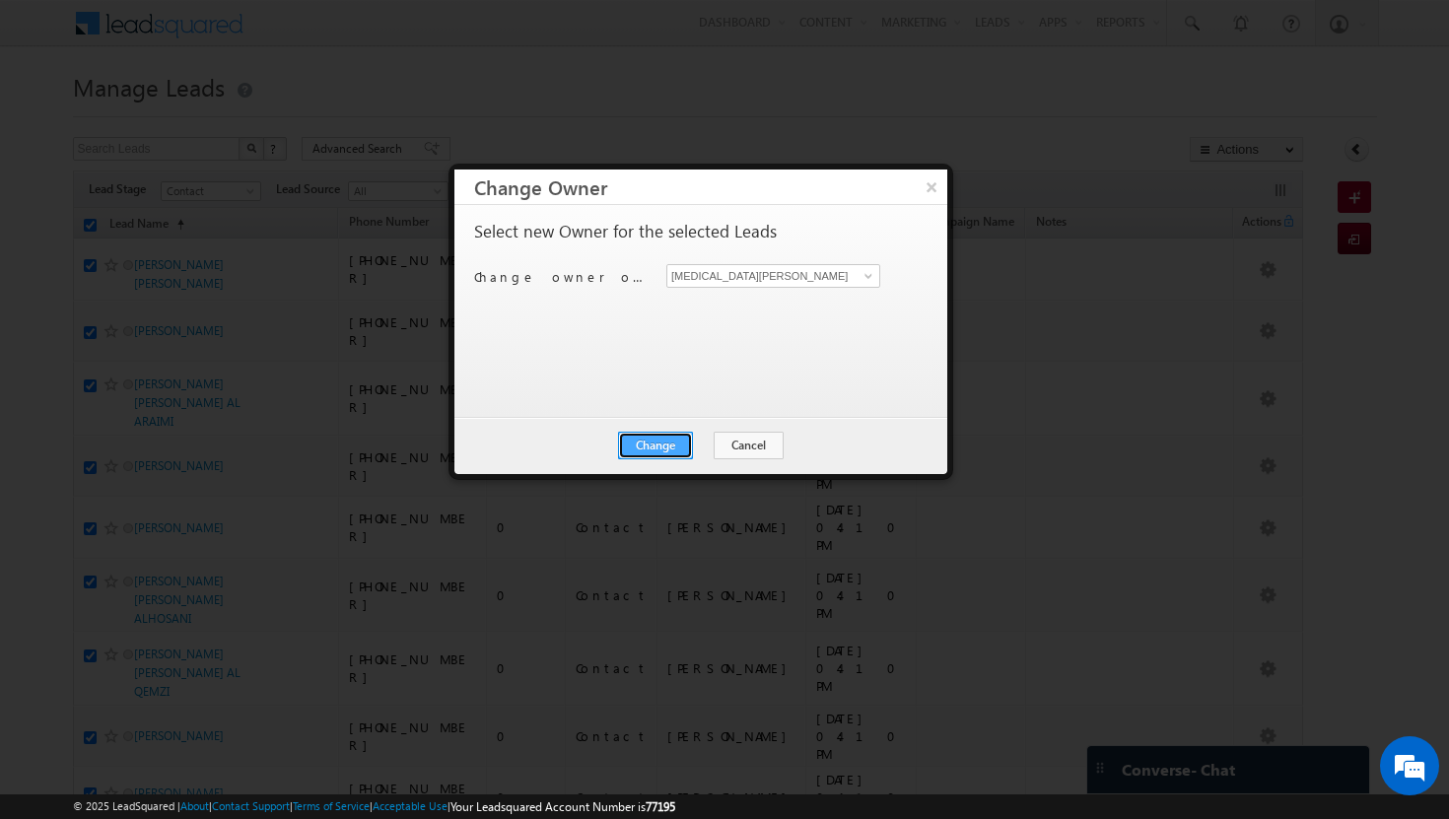
click at [672, 439] on button "Change" at bounding box center [655, 446] width 75 height 28
click at [698, 442] on button "Close" at bounding box center [703, 446] width 63 height 28
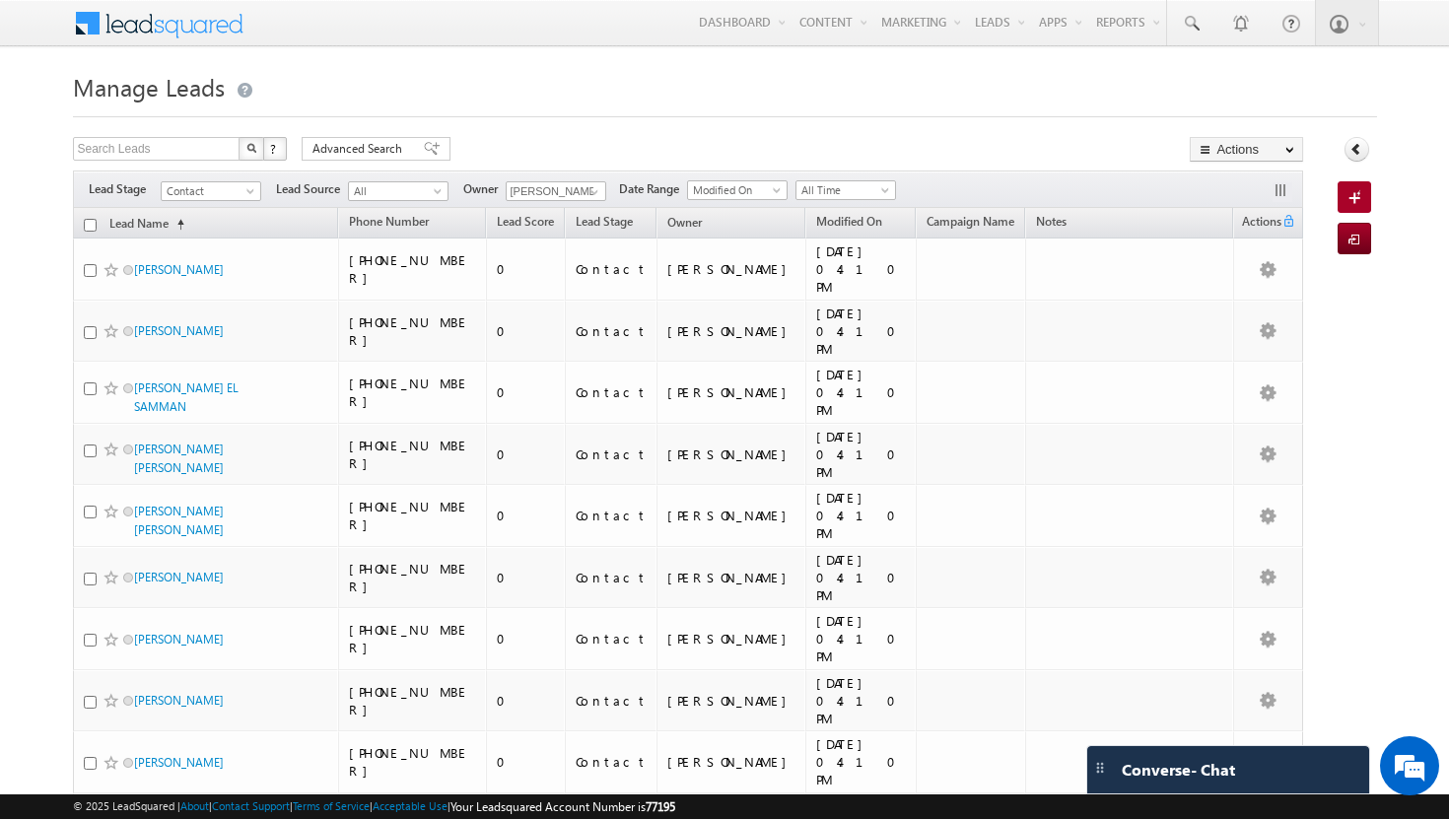
click at [93, 225] on input "checkbox" at bounding box center [90, 225] width 13 height 13
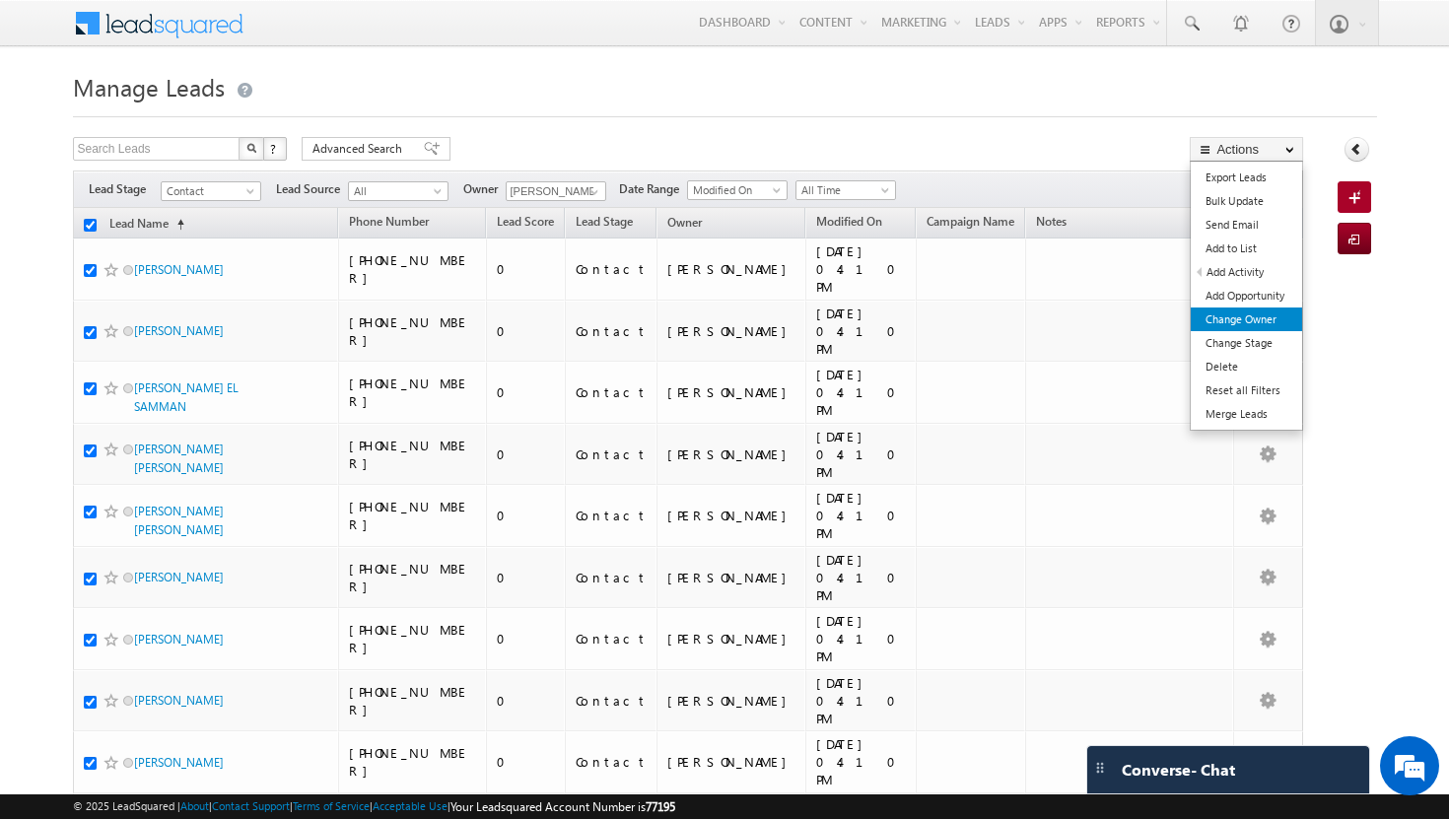
click at [1267, 322] on link "Change Owner" at bounding box center [1245, 319] width 111 height 24
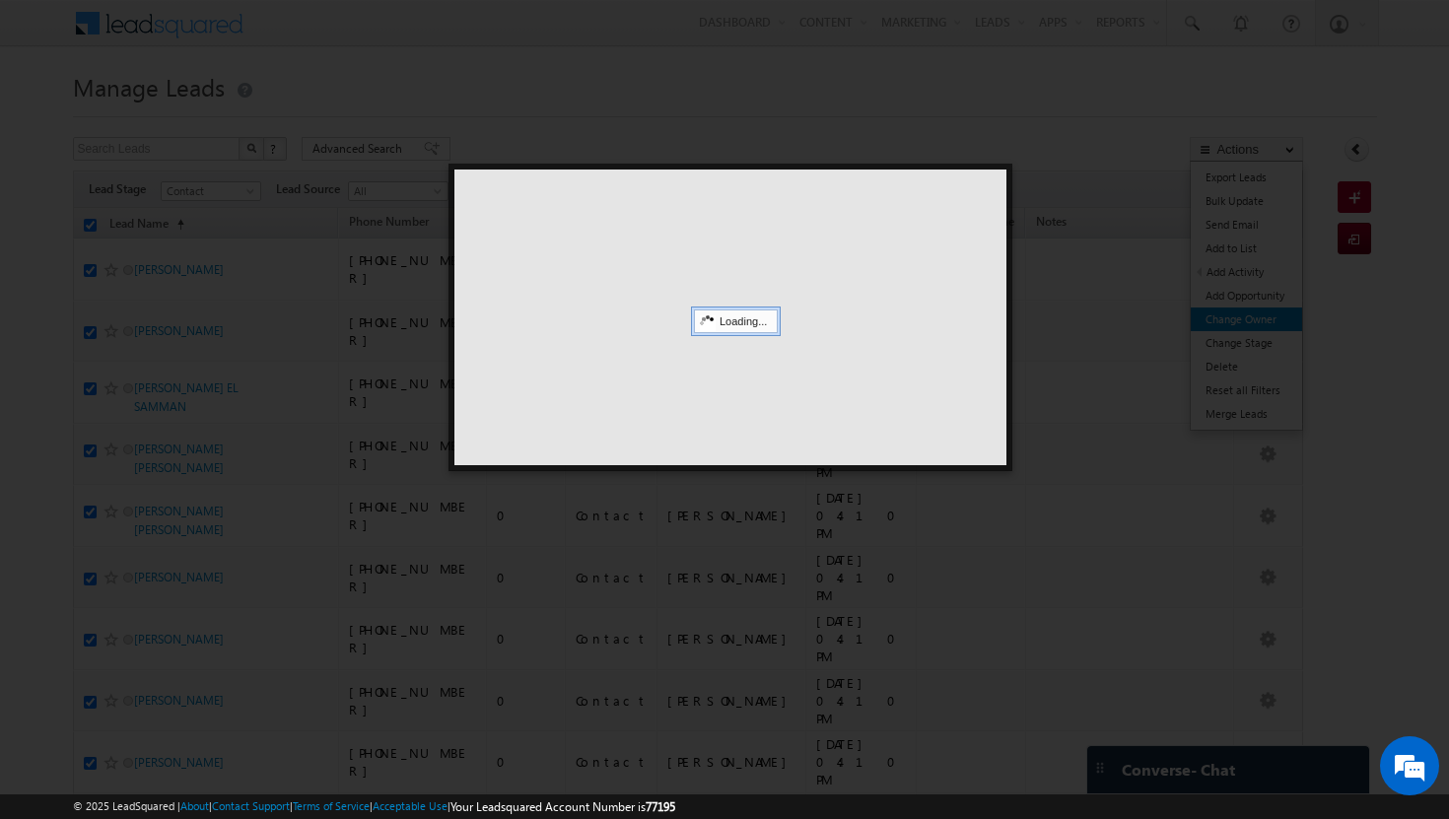
click at [1242, 322] on div at bounding box center [724, 409] width 1449 height 819
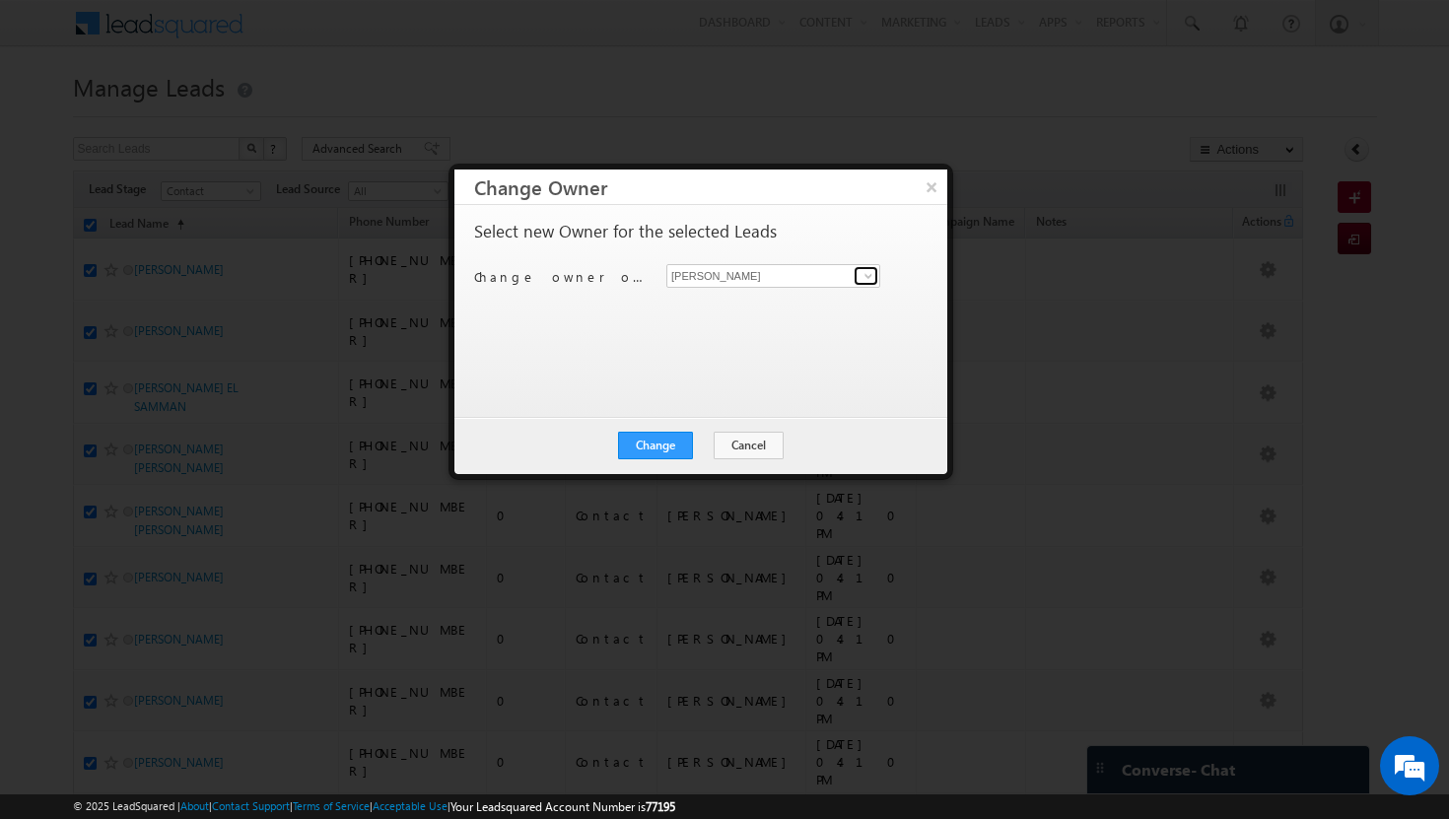
click at [864, 266] on link at bounding box center [865, 276] width 25 height 20
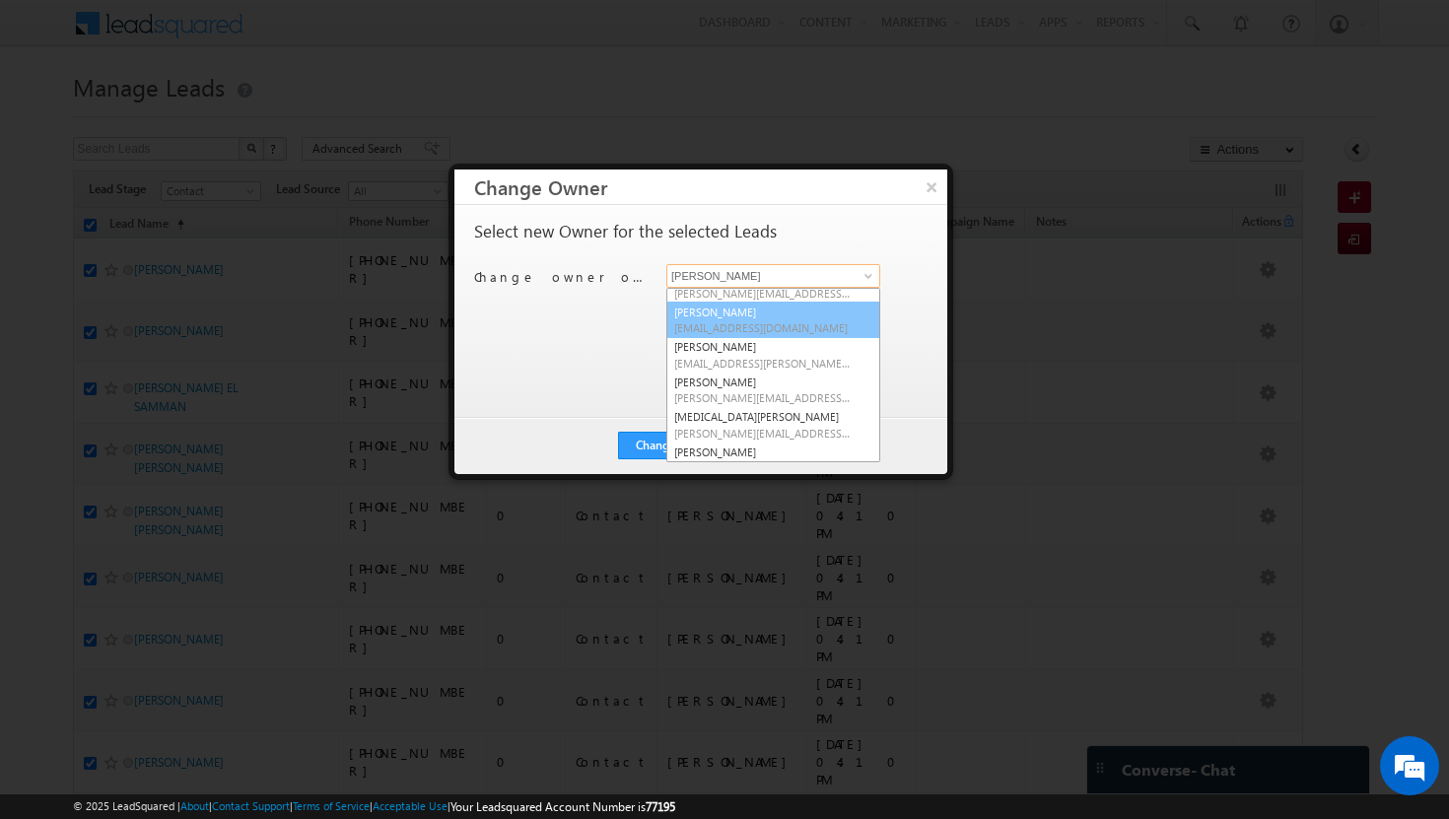
scroll to position [130, 0]
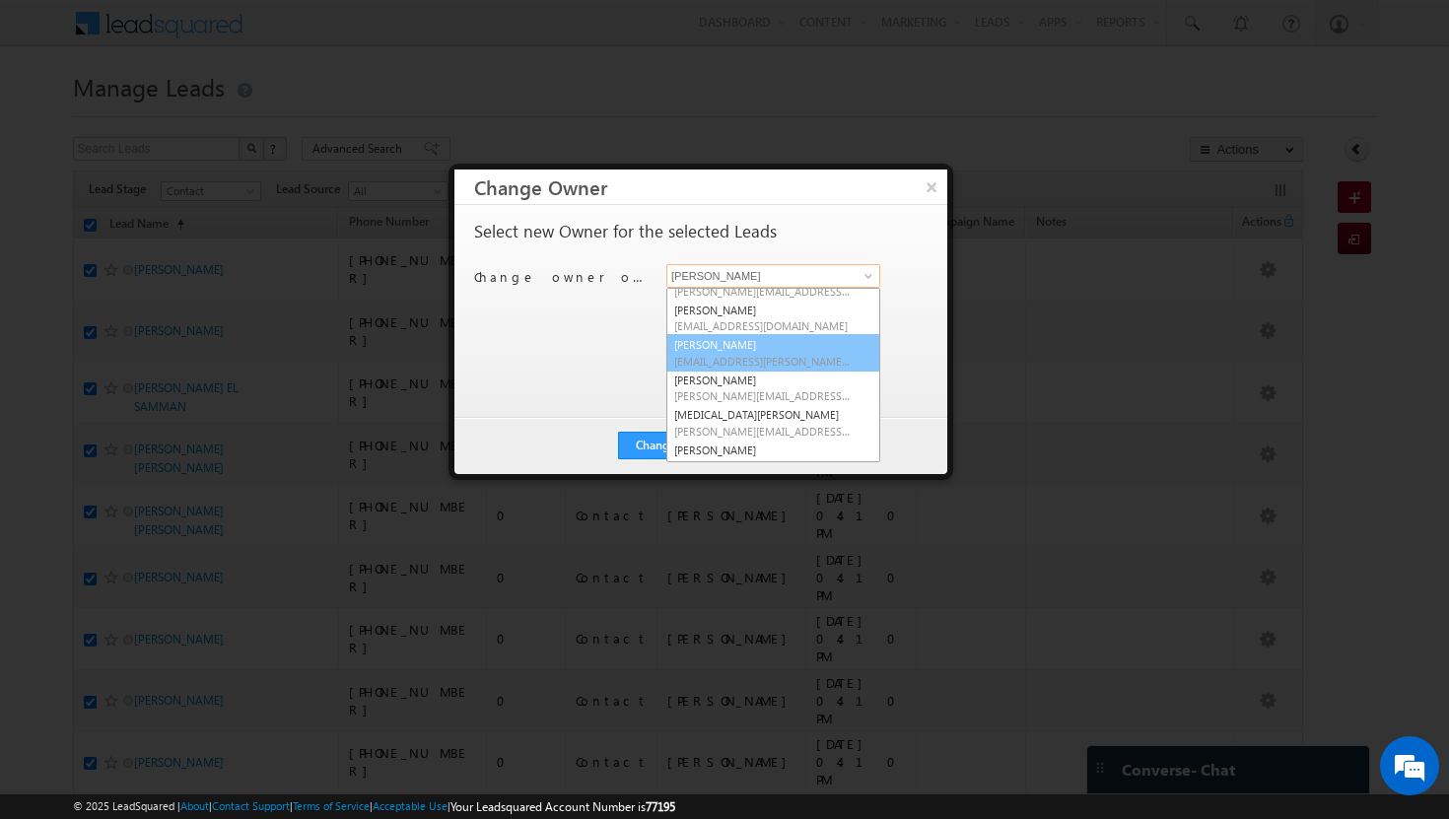
click at [792, 365] on span "[EMAIL_ADDRESS][PERSON_NAME][DOMAIN_NAME]" at bounding box center [762, 361] width 177 height 15
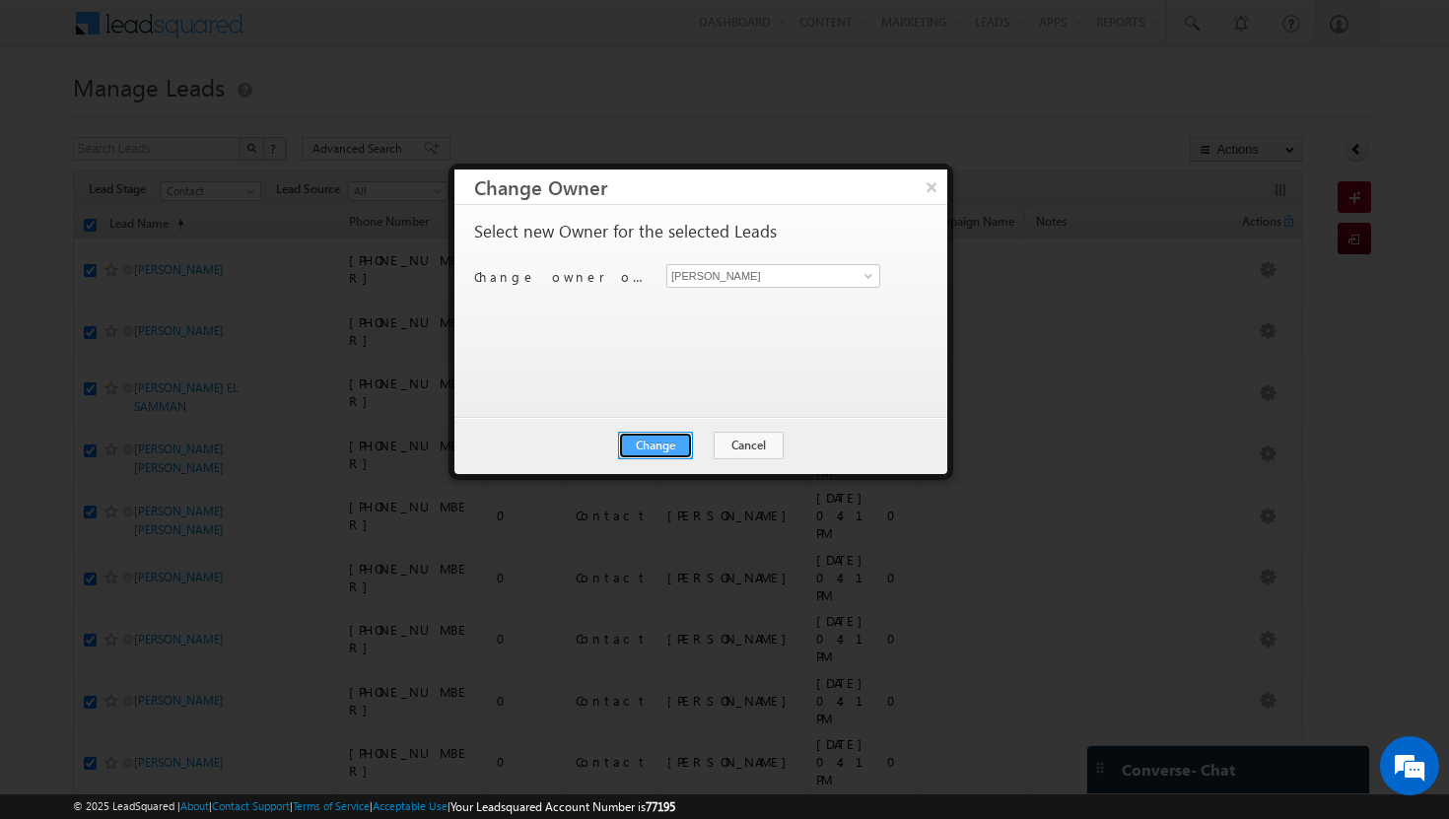
click at [686, 441] on button "Change" at bounding box center [655, 446] width 75 height 28
click at [725, 438] on button "Close" at bounding box center [703, 446] width 63 height 28
